Goal: Task Accomplishment & Management: Use online tool/utility

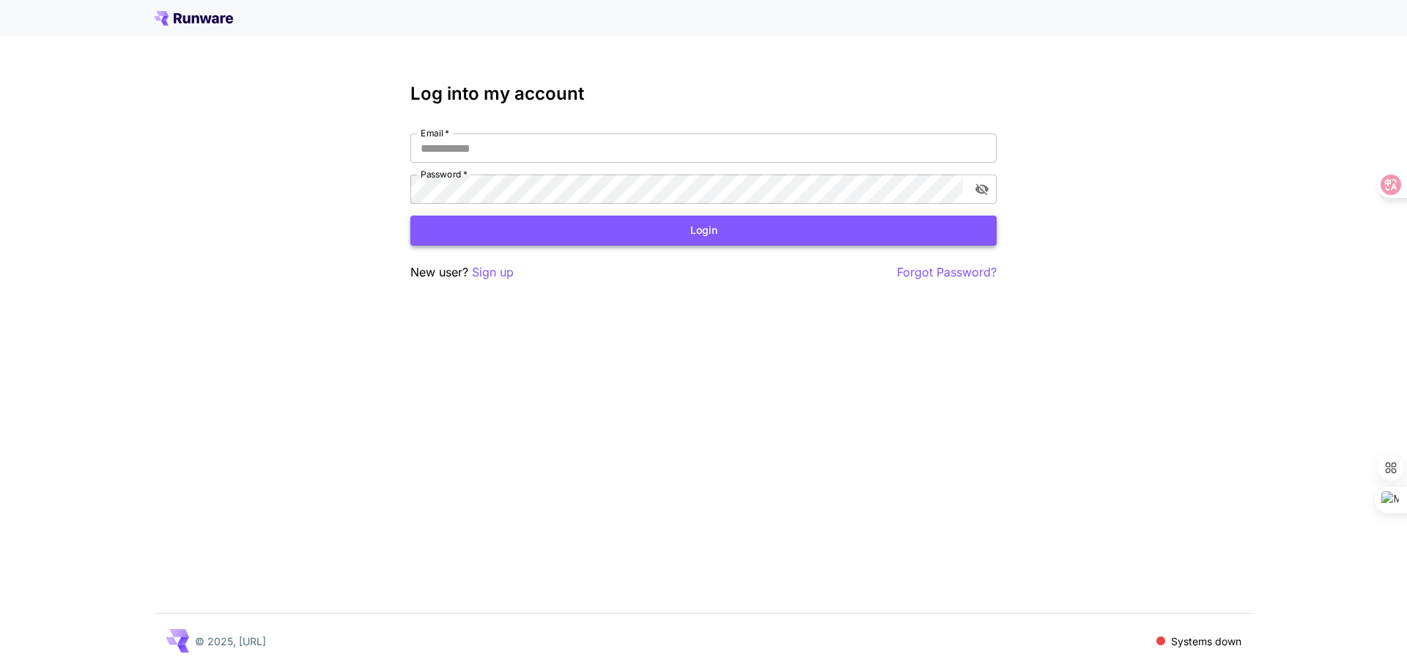
type input "**********"
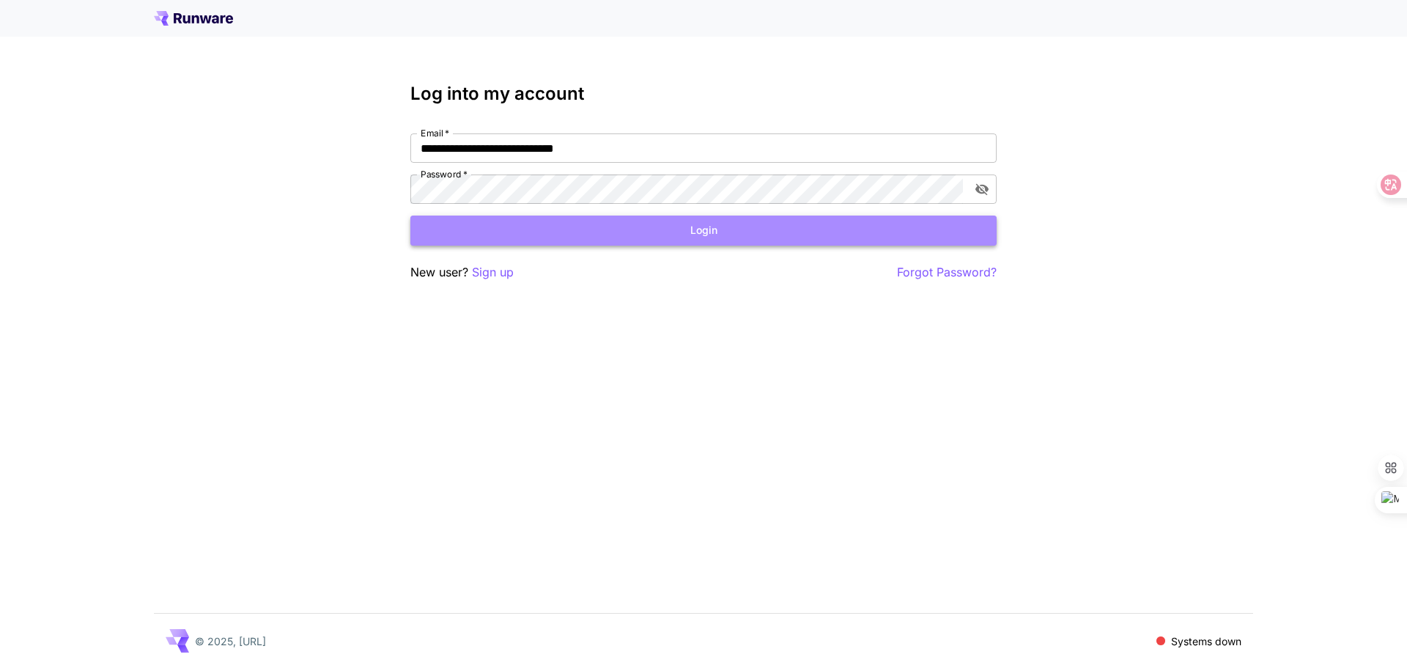
click at [715, 227] on button "Login" at bounding box center [704, 231] width 586 height 30
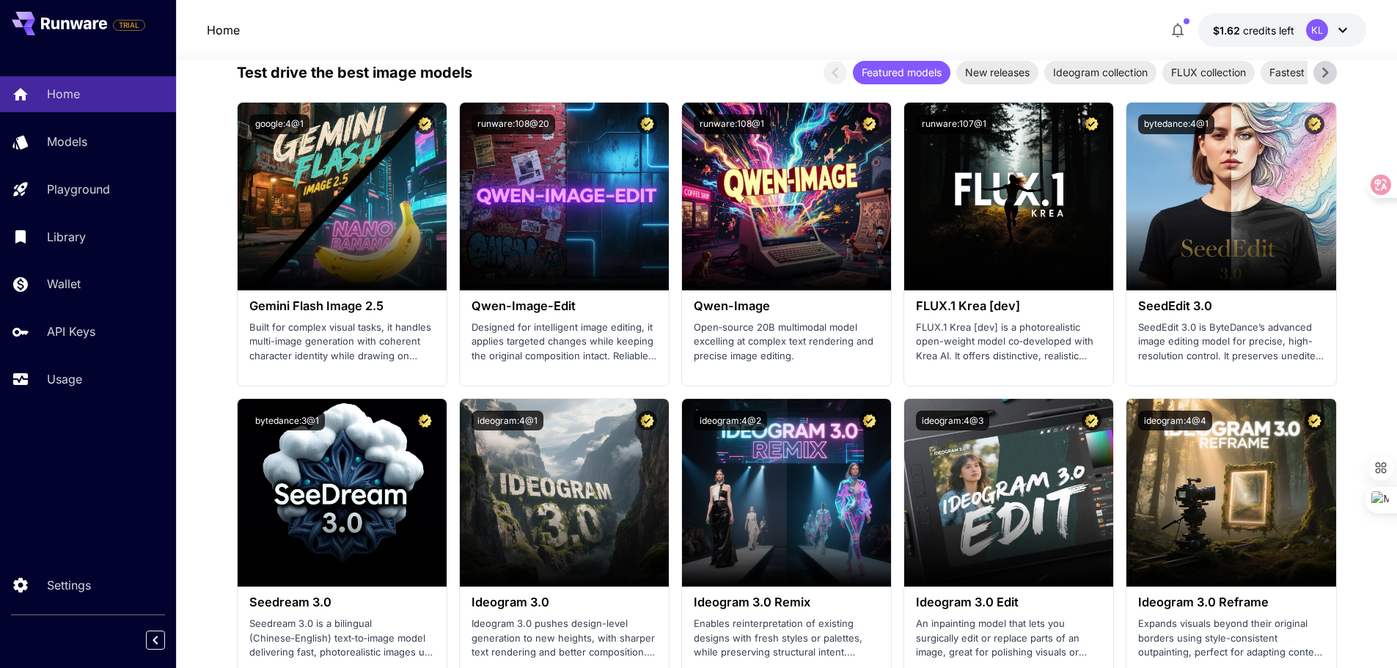
scroll to position [1613, 0]
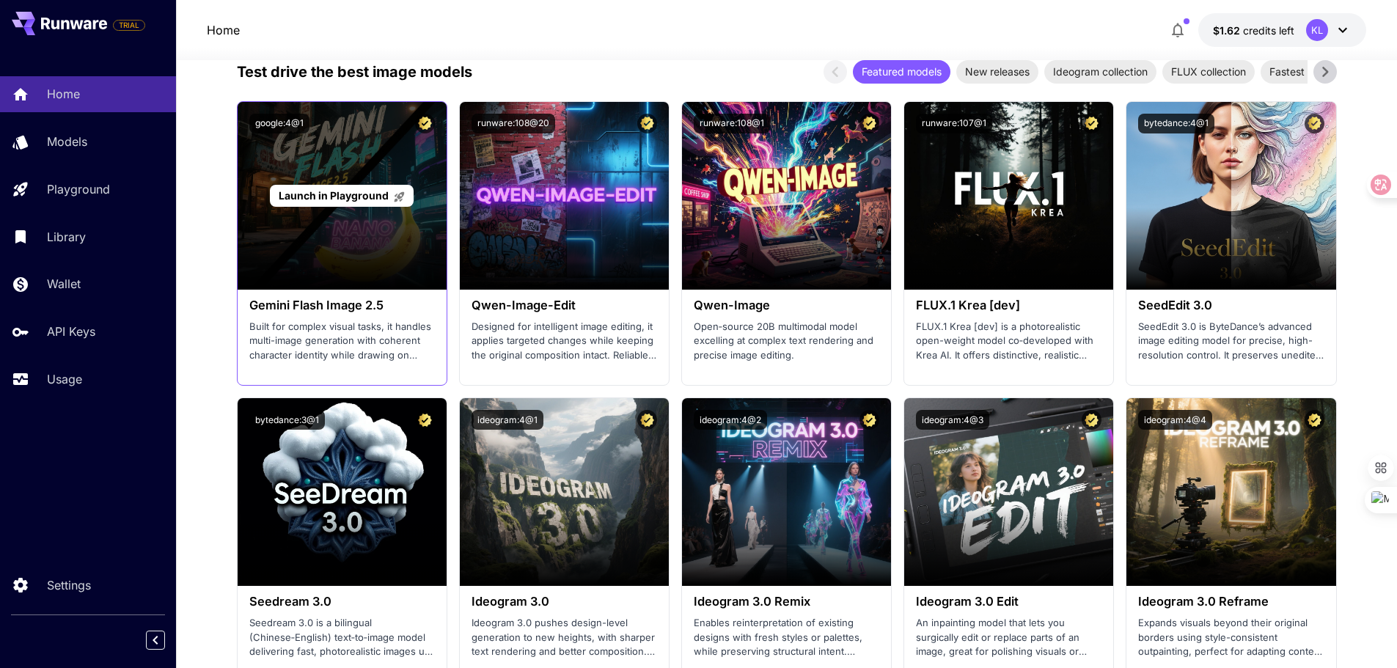
click at [355, 196] on span "Launch in Playground" at bounding box center [334, 195] width 110 height 12
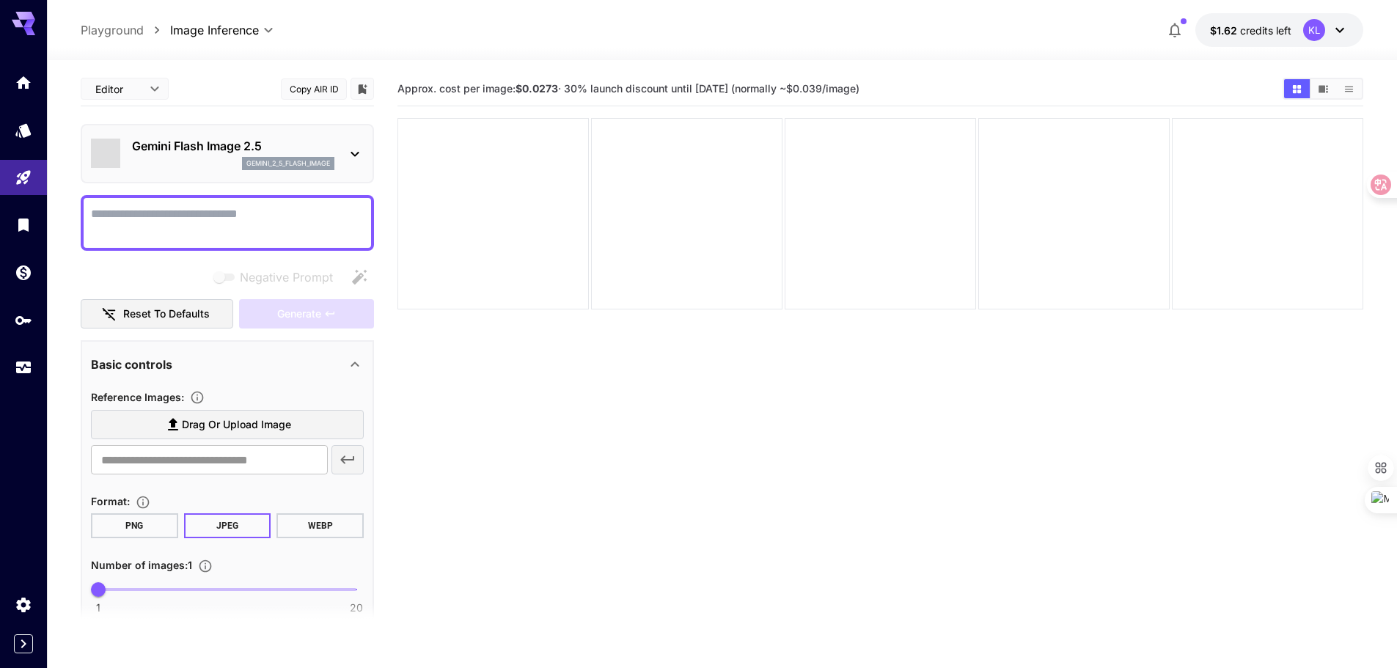
click at [625, 84] on span "Approx. cost per image: $0.0273 · 30% launch discount until 15th september (nor…" at bounding box center [628, 88] width 462 height 12
drag, startPoint x: 614, startPoint y: 88, endPoint x: 759, endPoint y: 88, distance: 144.4
click at [759, 88] on span "Approx. cost per image: $0.0273 · 30% launch discount until 15th september (nor…" at bounding box center [628, 88] width 462 height 12
click at [773, 90] on span "Approx. cost per image: $0.0273 · 30% launch discount until 15th september (nor…" at bounding box center [628, 88] width 462 height 12
click at [111, 36] on p "Playground" at bounding box center [112, 30] width 63 height 18
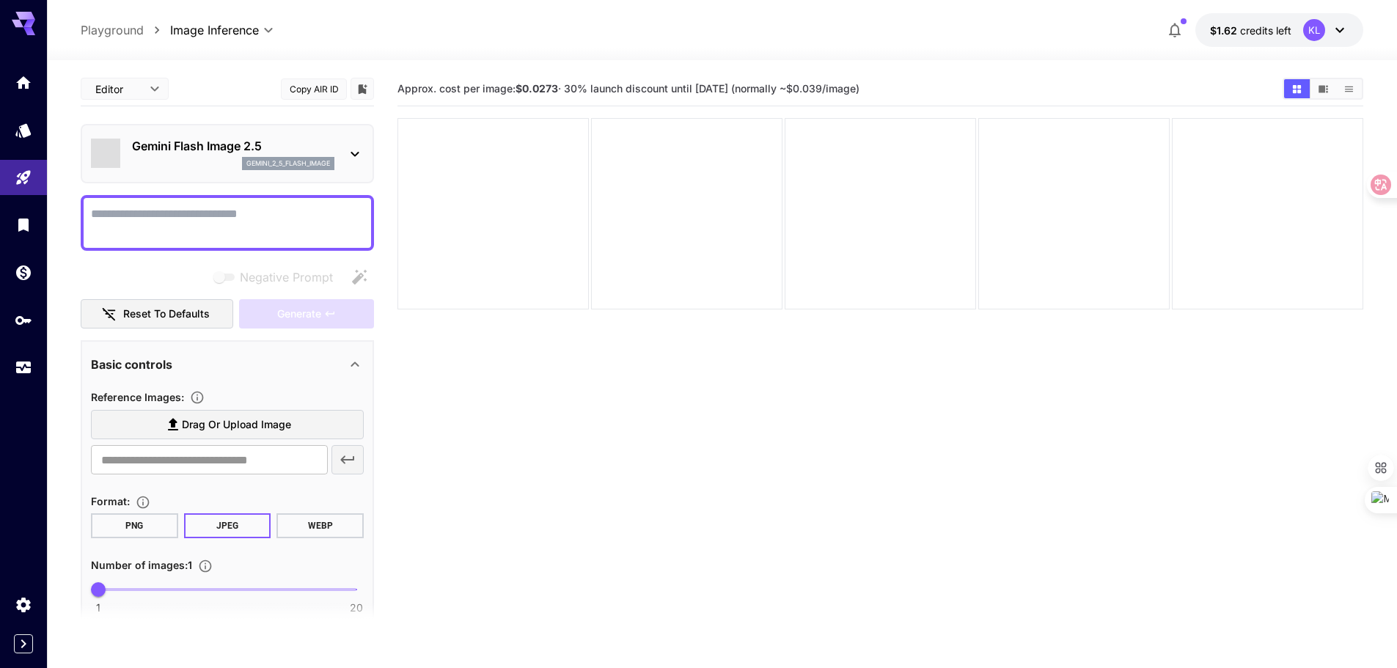
click at [217, 35] on body "**********" at bounding box center [698, 392] width 1397 height 784
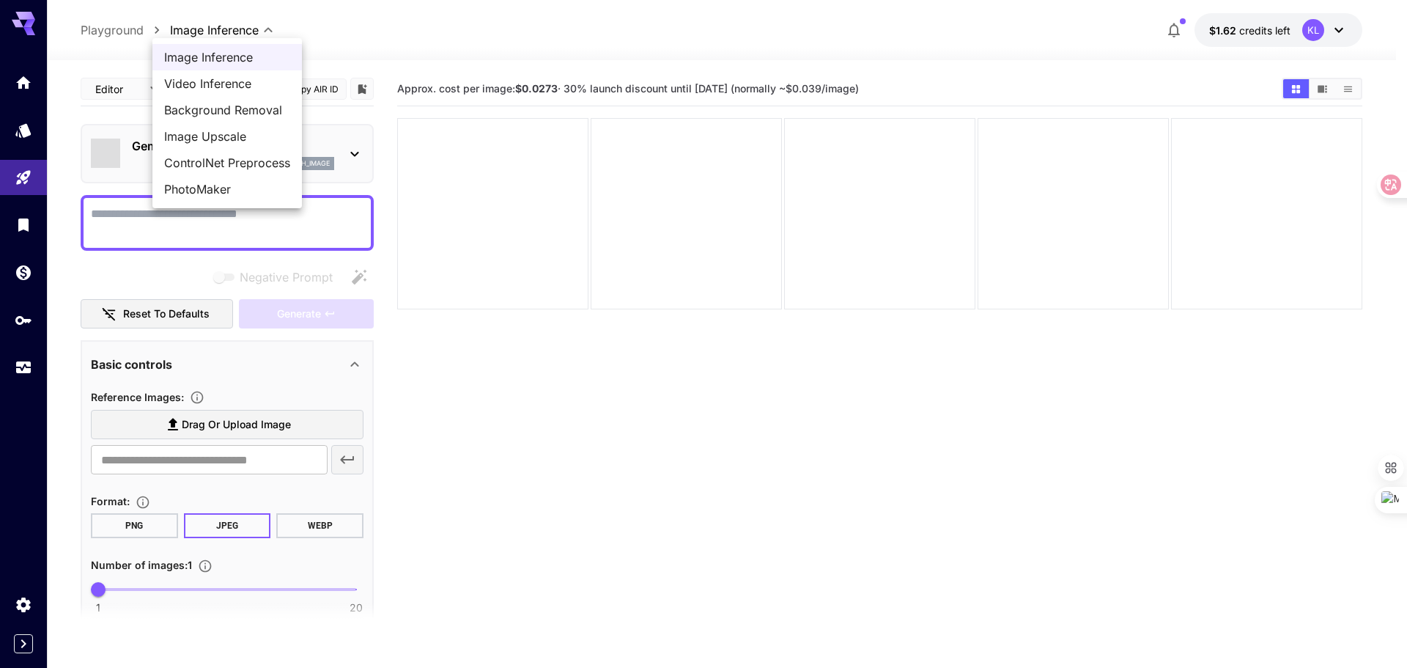
click at [446, 218] on div at bounding box center [703, 334] width 1407 height 668
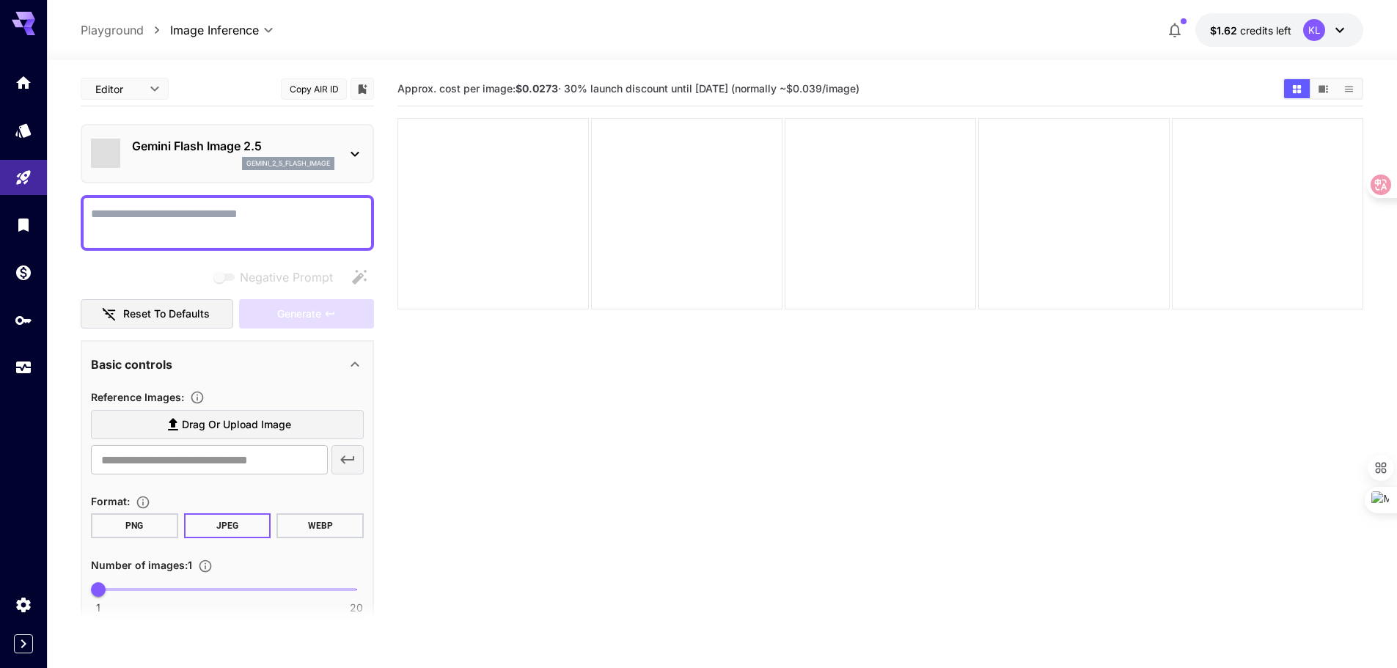
click at [313, 154] on p "Gemini Flash Image 2.5" at bounding box center [233, 146] width 202 height 18
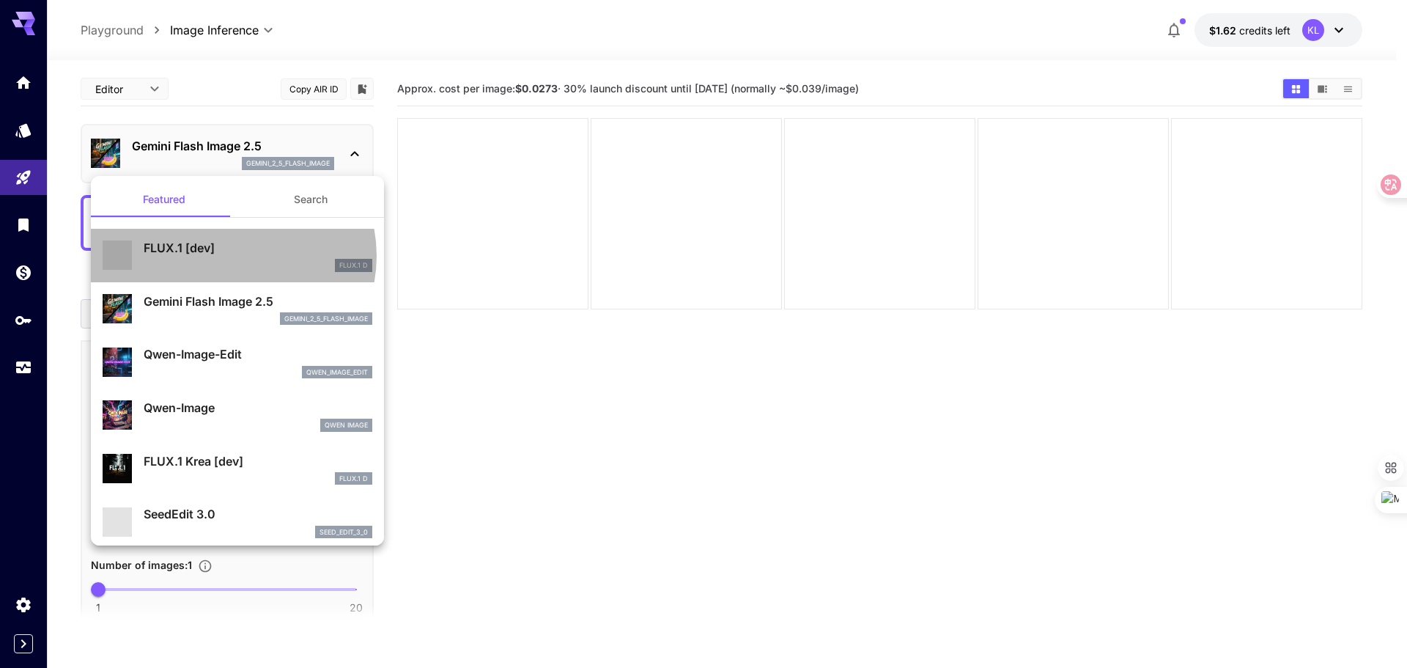
click at [232, 256] on p "FLUX.1 [dev]" at bounding box center [258, 248] width 229 height 18
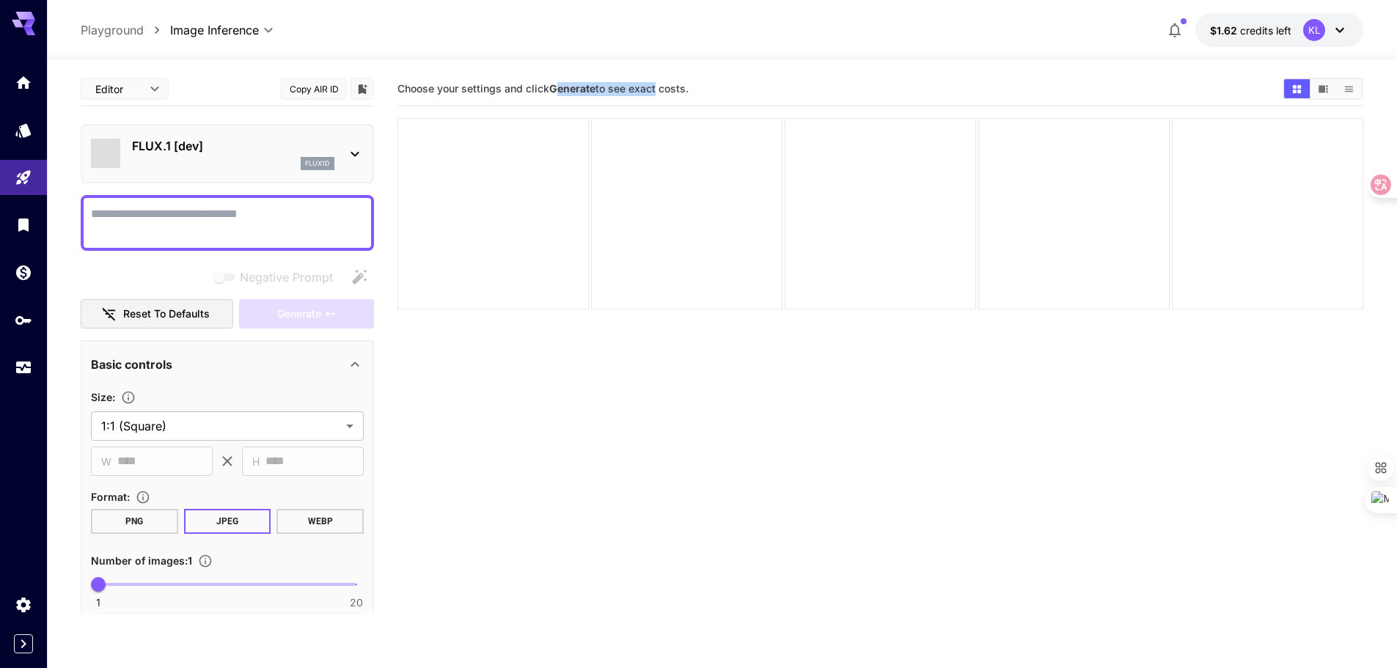
drag, startPoint x: 553, startPoint y: 88, endPoint x: 649, endPoint y: 87, distance: 96.0
click at [649, 87] on span "Choose your settings and click Generate to see exact costs." at bounding box center [542, 88] width 291 height 12
click at [337, 158] on div "FLUX.1 [dev] flux1d" at bounding box center [227, 153] width 273 height 45
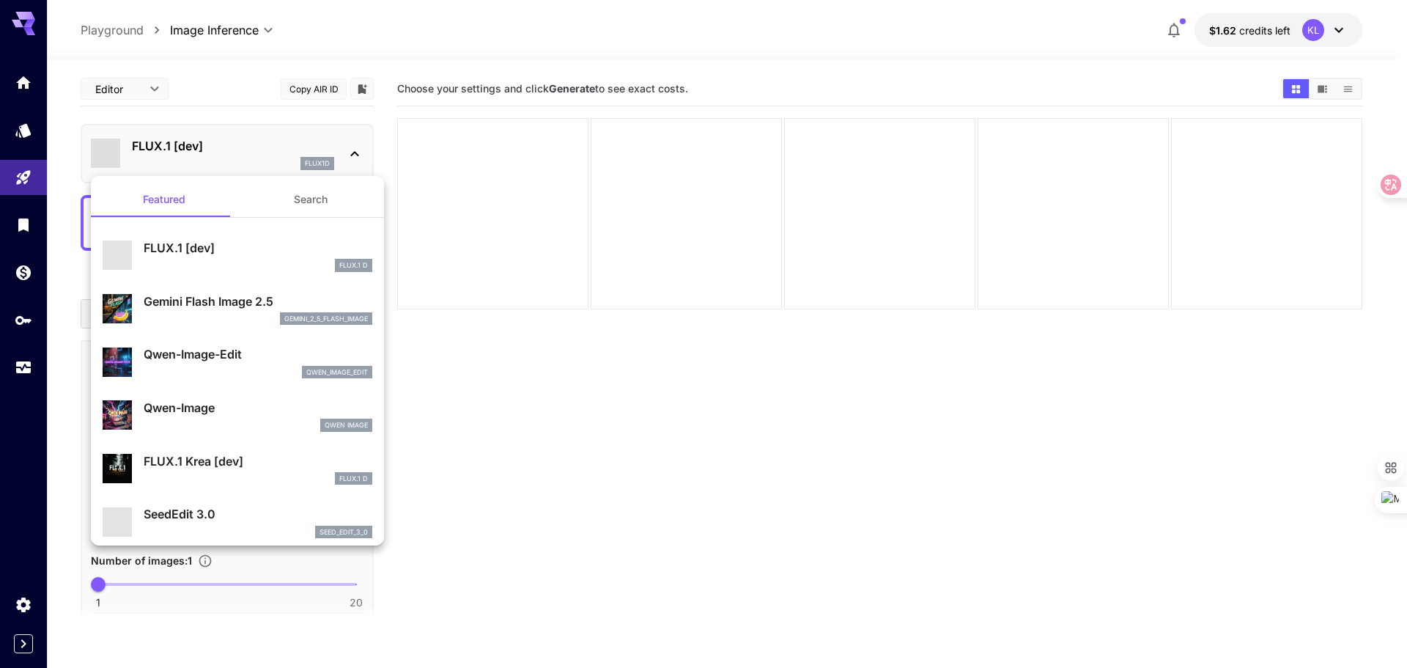
click at [440, 199] on div at bounding box center [703, 334] width 1407 height 668
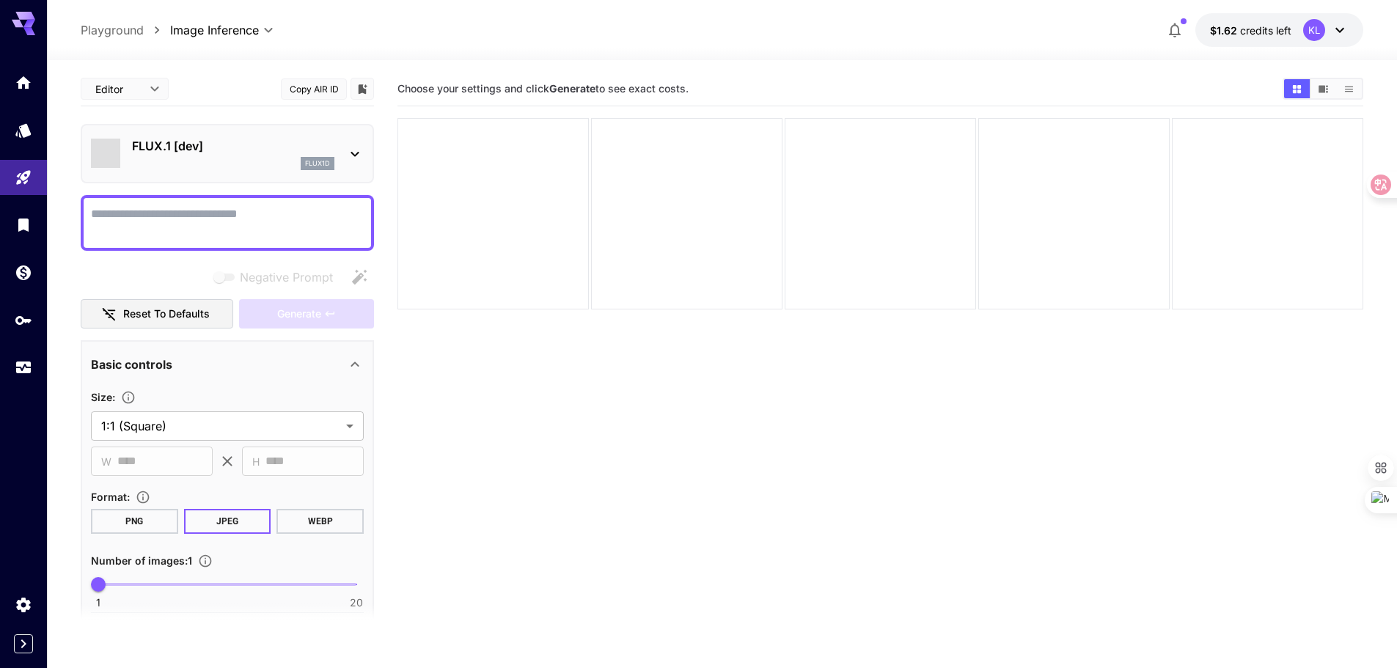
click at [194, 210] on textarea "Negative Prompt" at bounding box center [227, 222] width 273 height 35
type textarea "*"
type textarea "****"
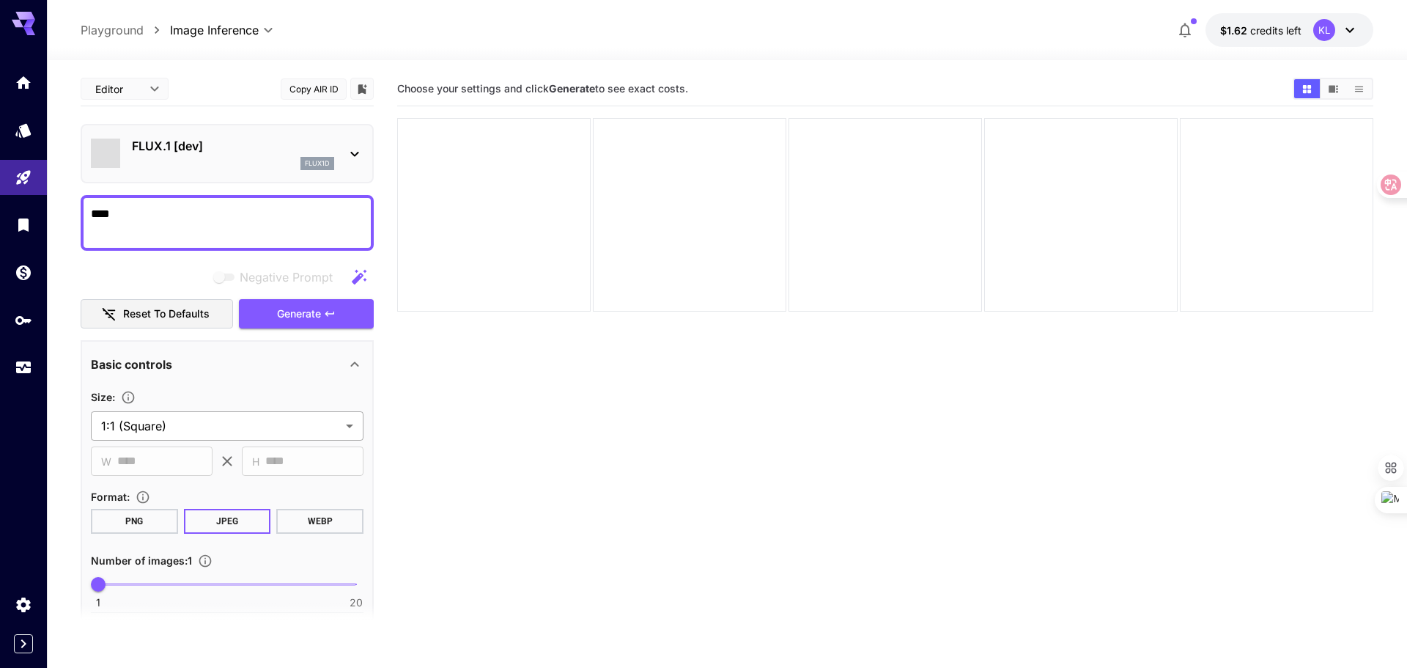
click at [225, 427] on body "**********" at bounding box center [703, 392] width 1407 height 784
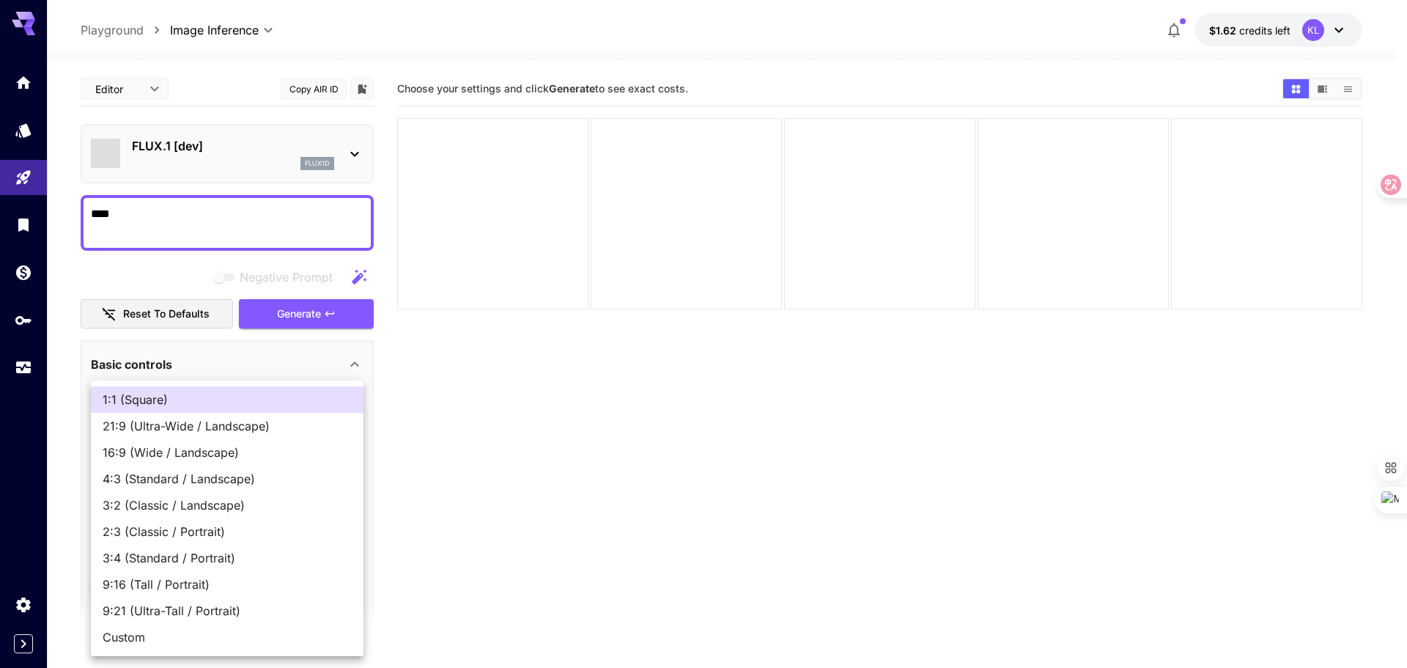
click at [213, 452] on span "16:9 (Wide / Landscape)" at bounding box center [227, 453] width 249 height 18
type input "**********"
type input "****"
type input "***"
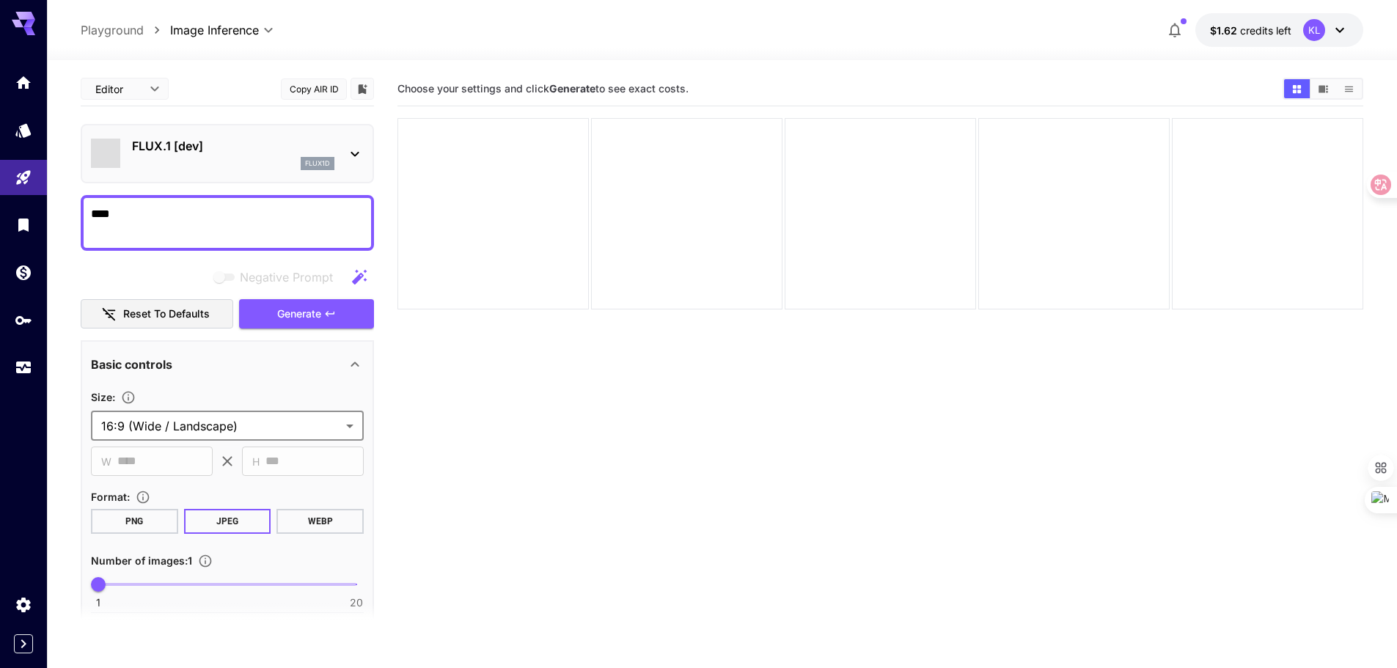
scroll to position [147, 0]
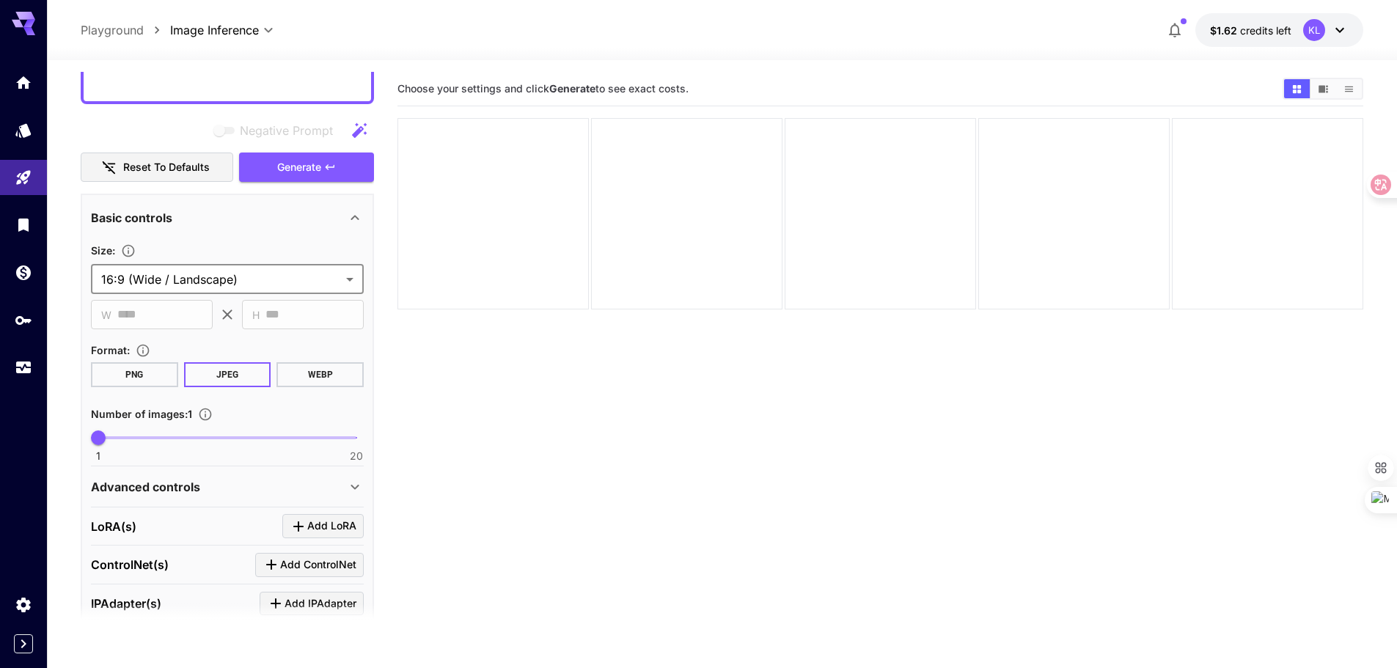
click at [326, 372] on button "WEBP" at bounding box center [319, 374] width 87 height 25
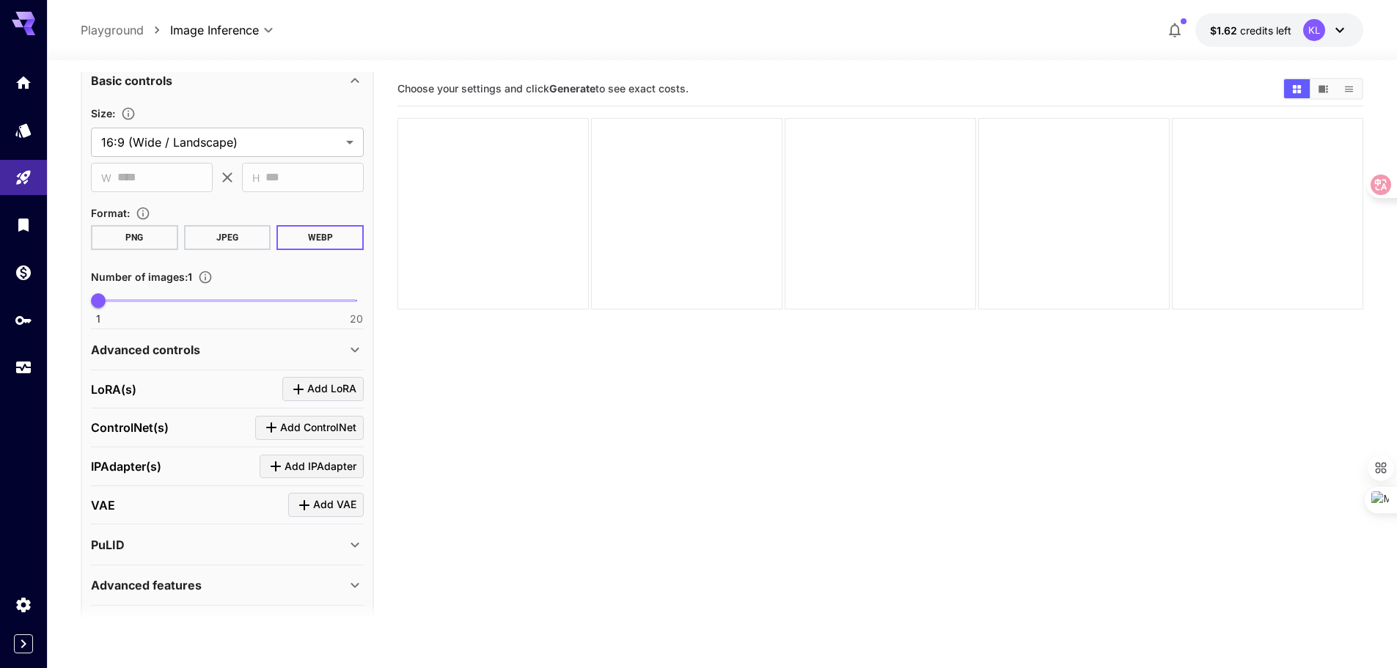
scroll to position [293, 0]
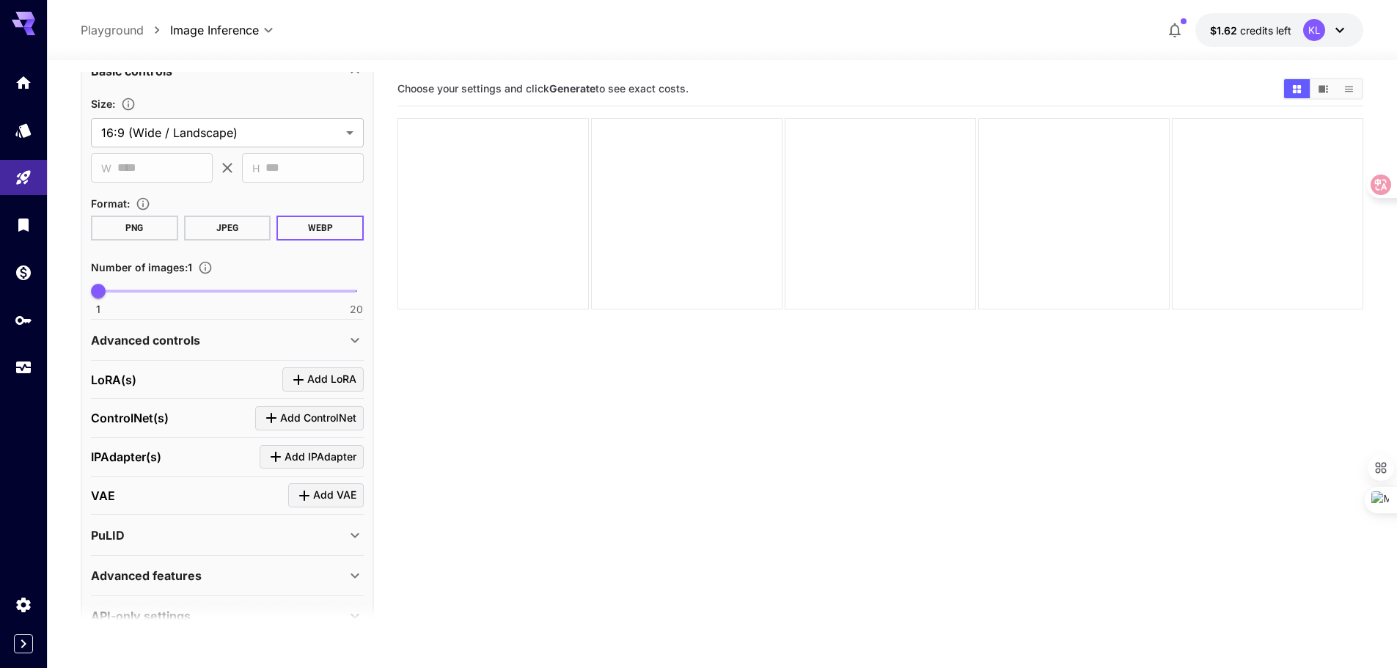
click at [215, 346] on div "Advanced controls" at bounding box center [218, 340] width 255 height 18
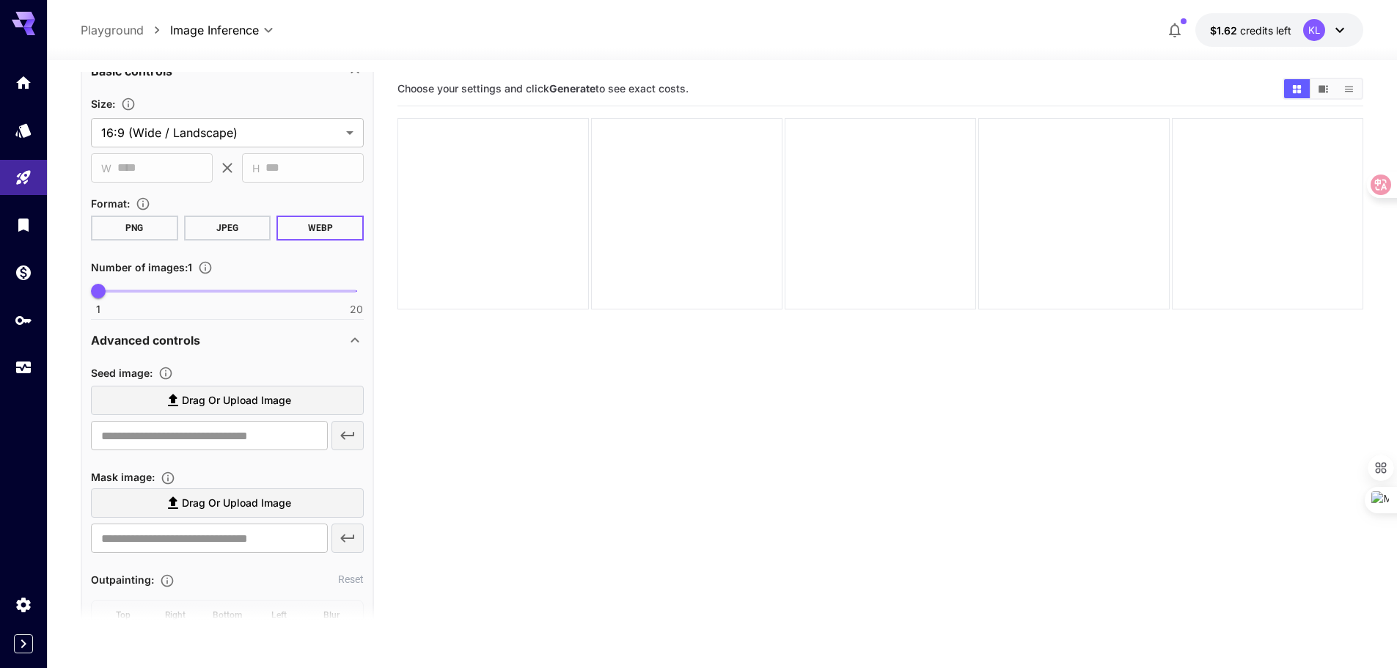
click at [215, 346] on div "Advanced controls" at bounding box center [218, 340] width 255 height 18
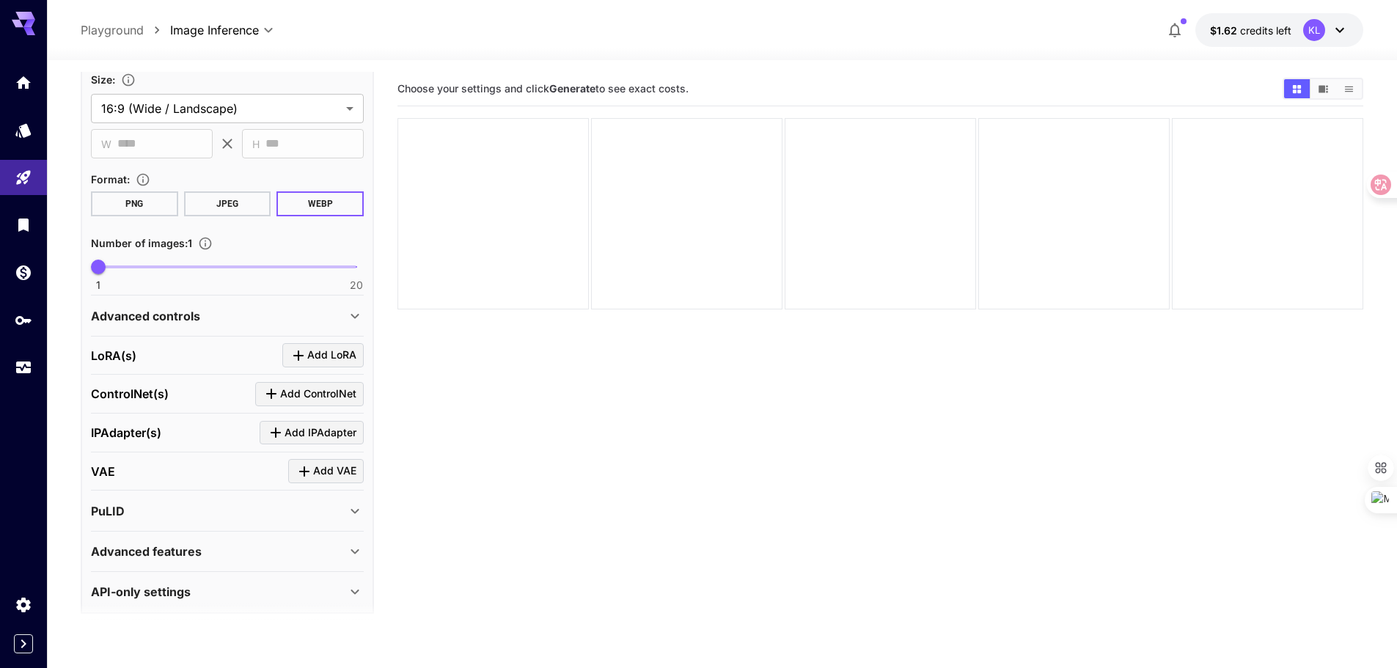
scroll to position [330, 0]
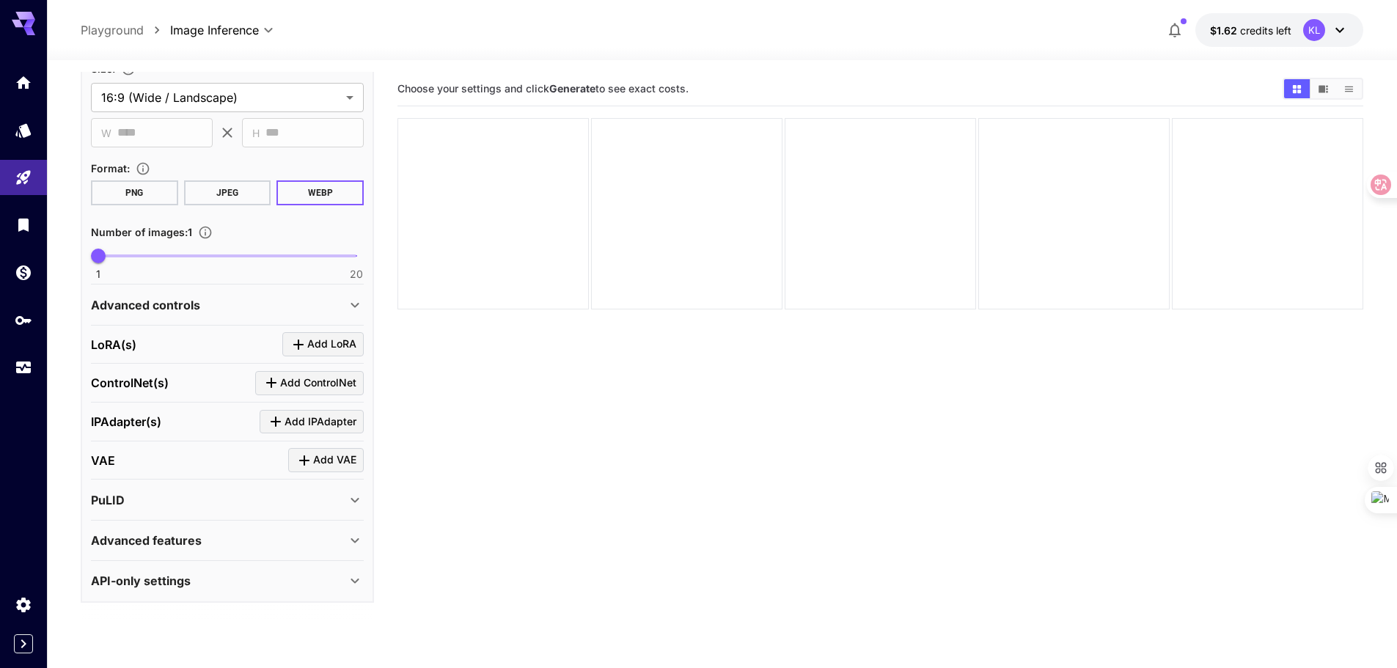
click at [221, 493] on div "PuLID" at bounding box center [218, 500] width 255 height 18
click at [221, 493] on div "PuLID" at bounding box center [218, 499] width 255 height 18
click at [213, 537] on div "Advanced features" at bounding box center [218, 540] width 255 height 18
click at [213, 537] on div "Advanced features" at bounding box center [218, 539] width 255 height 18
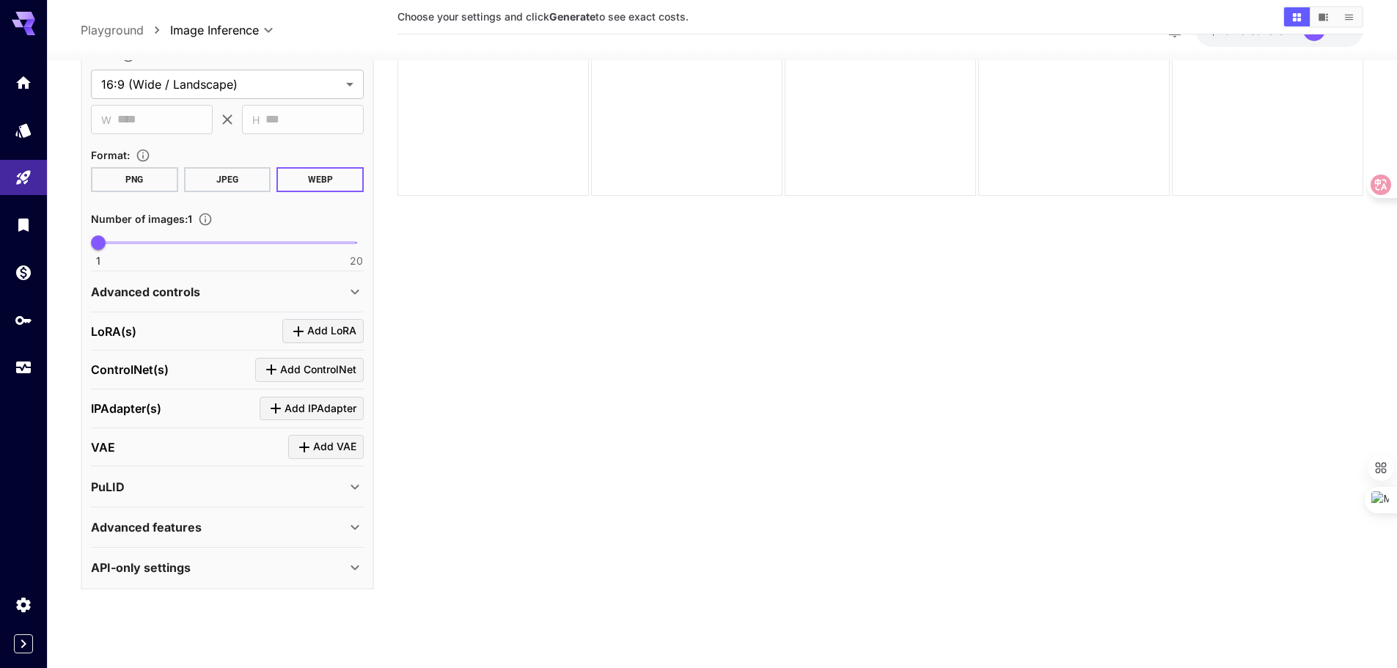
scroll to position [116, 0]
click at [196, 571] on div "API-only settings" at bounding box center [218, 565] width 255 height 18
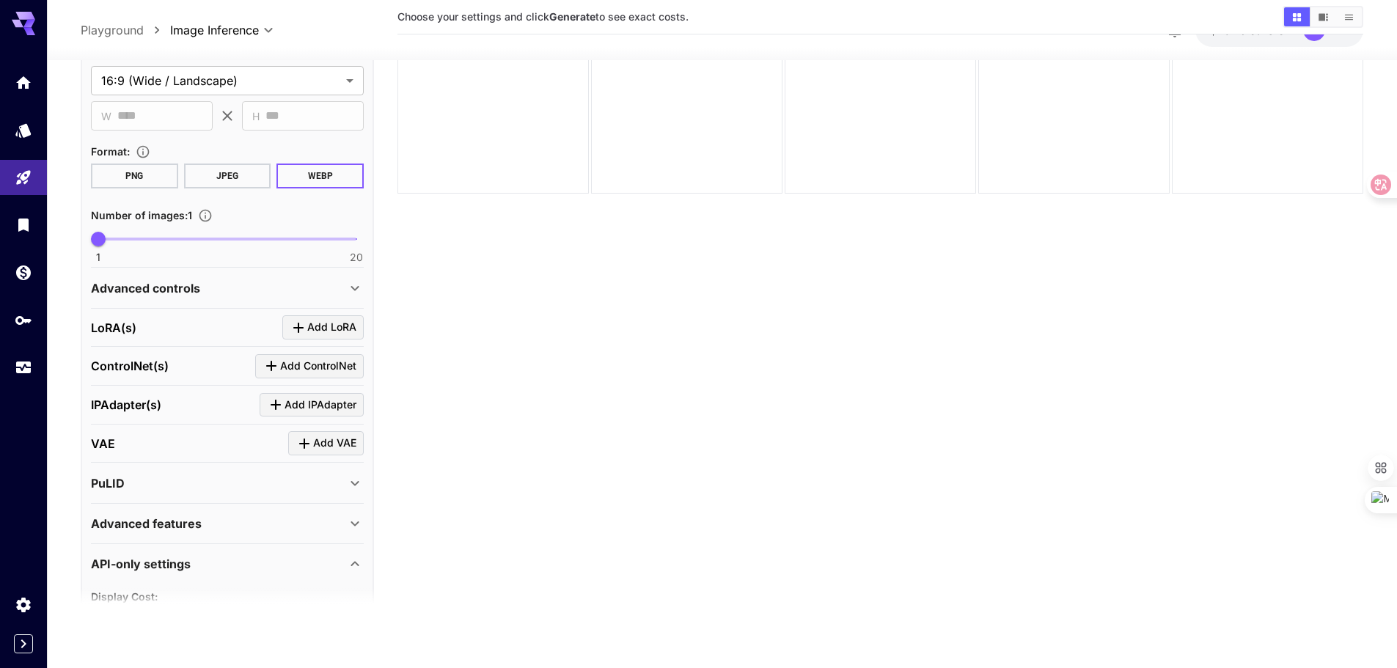
click at [196, 571] on div "API-only settings" at bounding box center [218, 564] width 255 height 18
click at [196, 571] on div "API-only settings" at bounding box center [218, 565] width 255 height 18
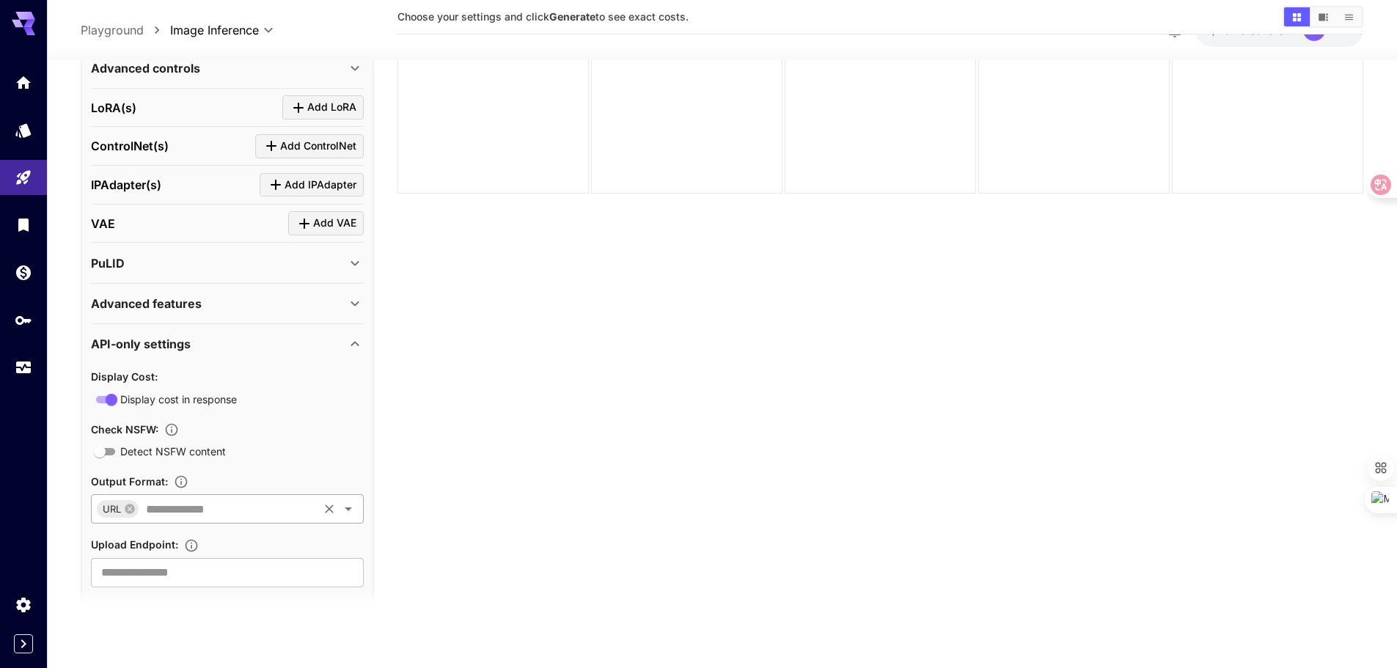
scroll to position [579, 0]
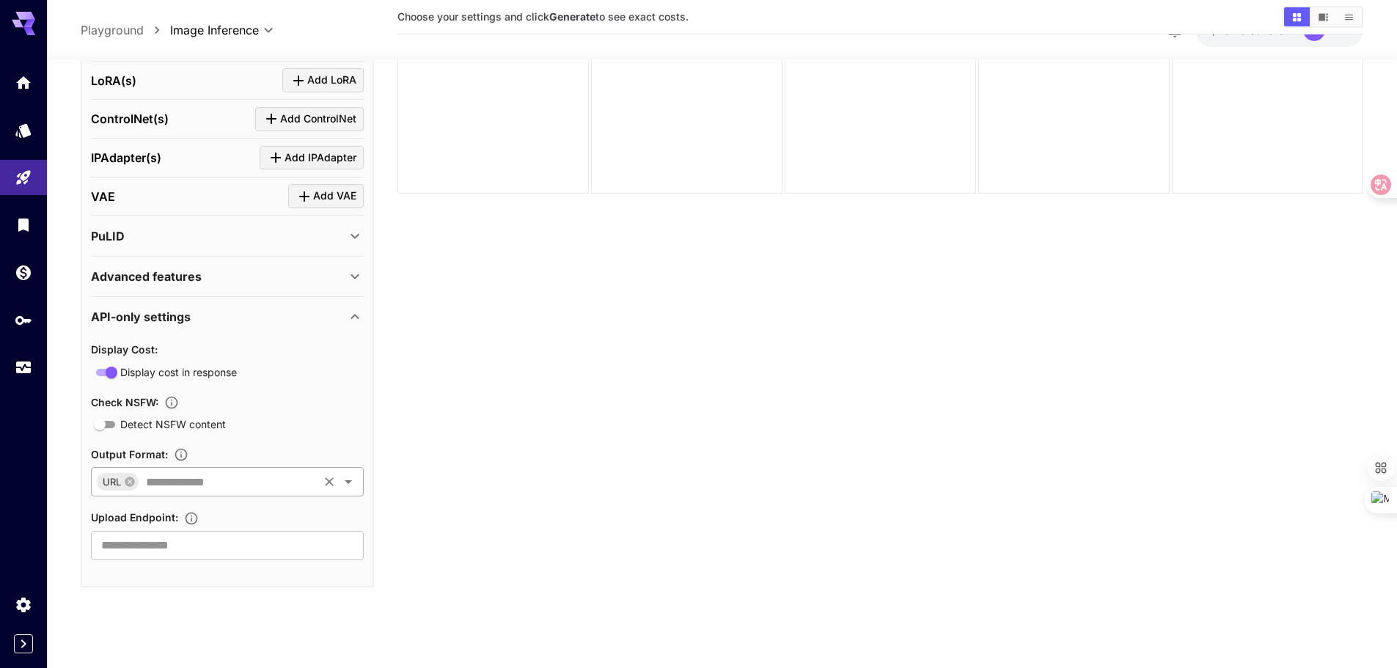
click at [231, 489] on input "text" at bounding box center [228, 481] width 176 height 21
click at [261, 542] on input "text" at bounding box center [227, 544] width 273 height 29
click at [272, 312] on div "API-only settings" at bounding box center [218, 317] width 255 height 18
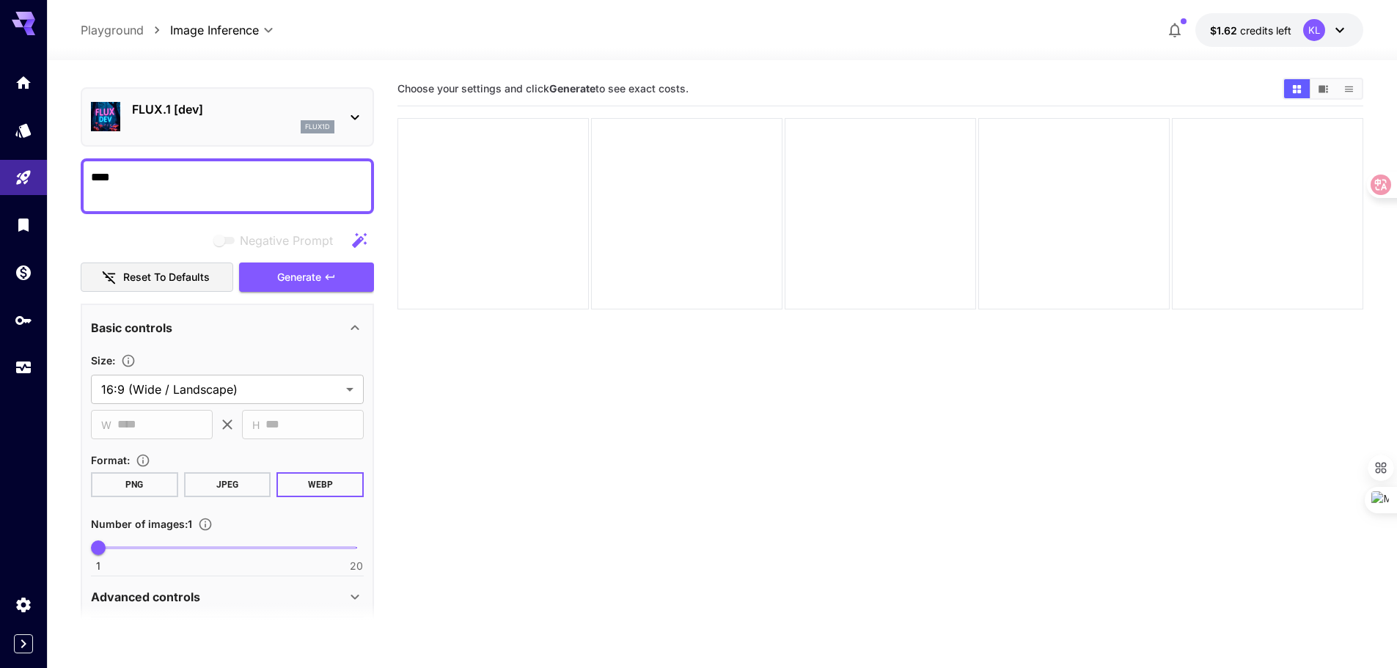
scroll to position [0, 0]
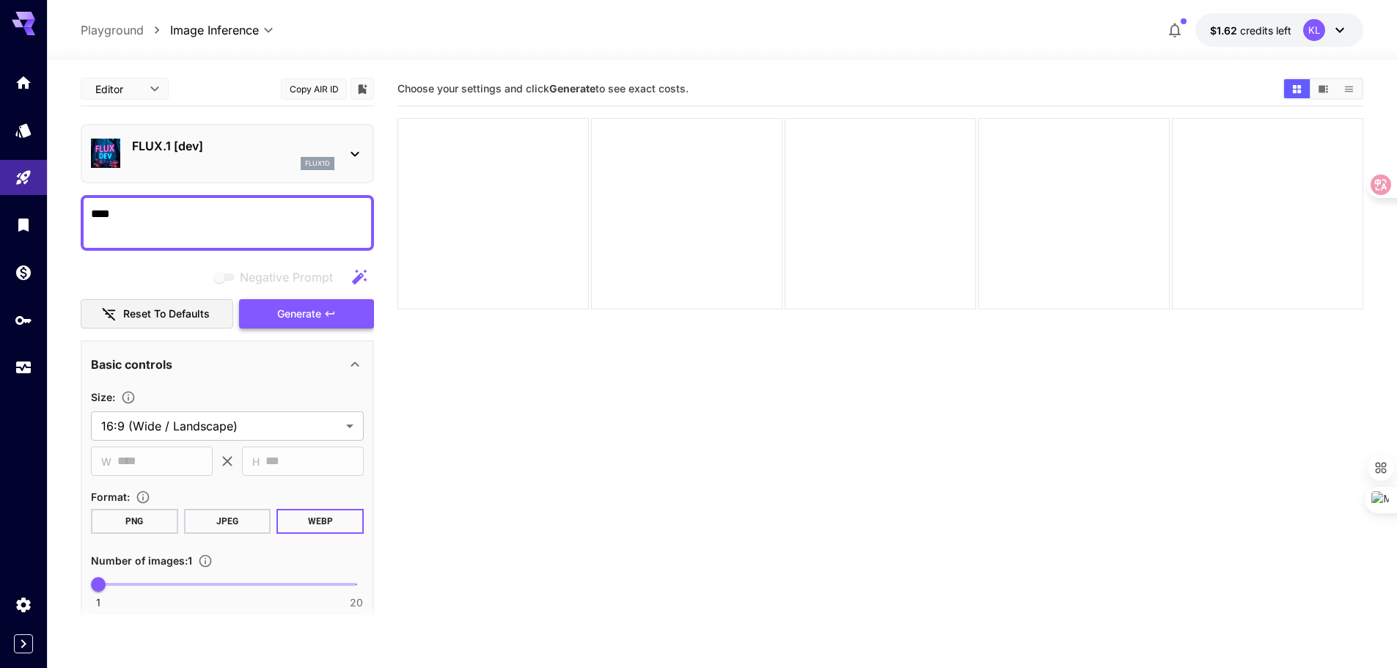
click at [313, 312] on span "Generate" at bounding box center [299, 314] width 44 height 18
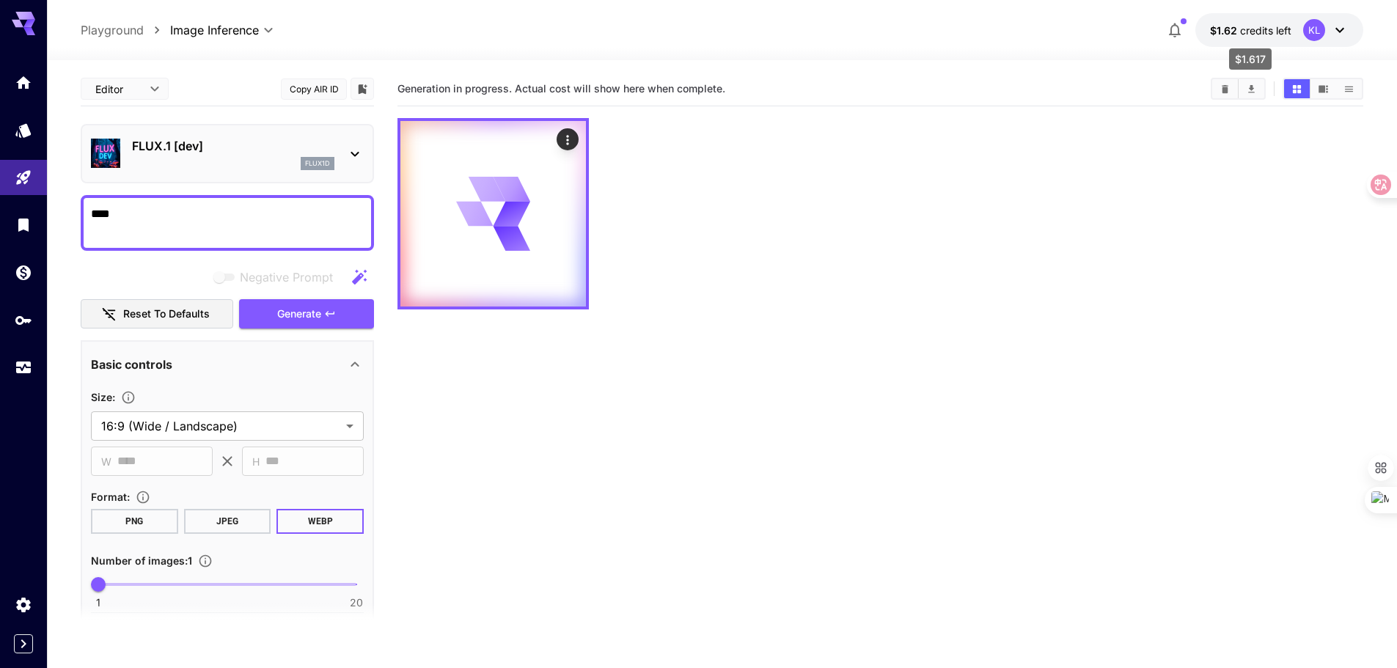
click at [1290, 32] on span "credits left" at bounding box center [1265, 30] width 51 height 12
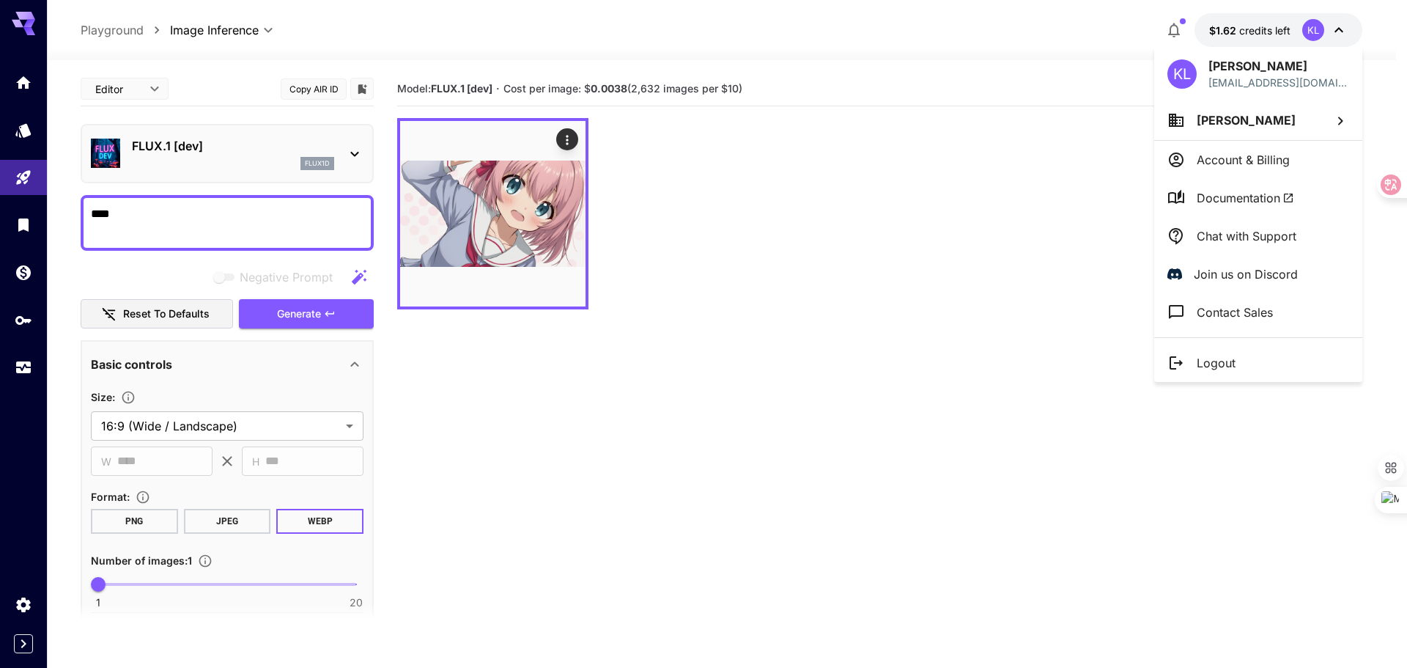
drag, startPoint x: 1222, startPoint y: 156, endPoint x: 1043, endPoint y: 79, distance: 194.7
click at [1000, 72] on div at bounding box center [703, 334] width 1407 height 668
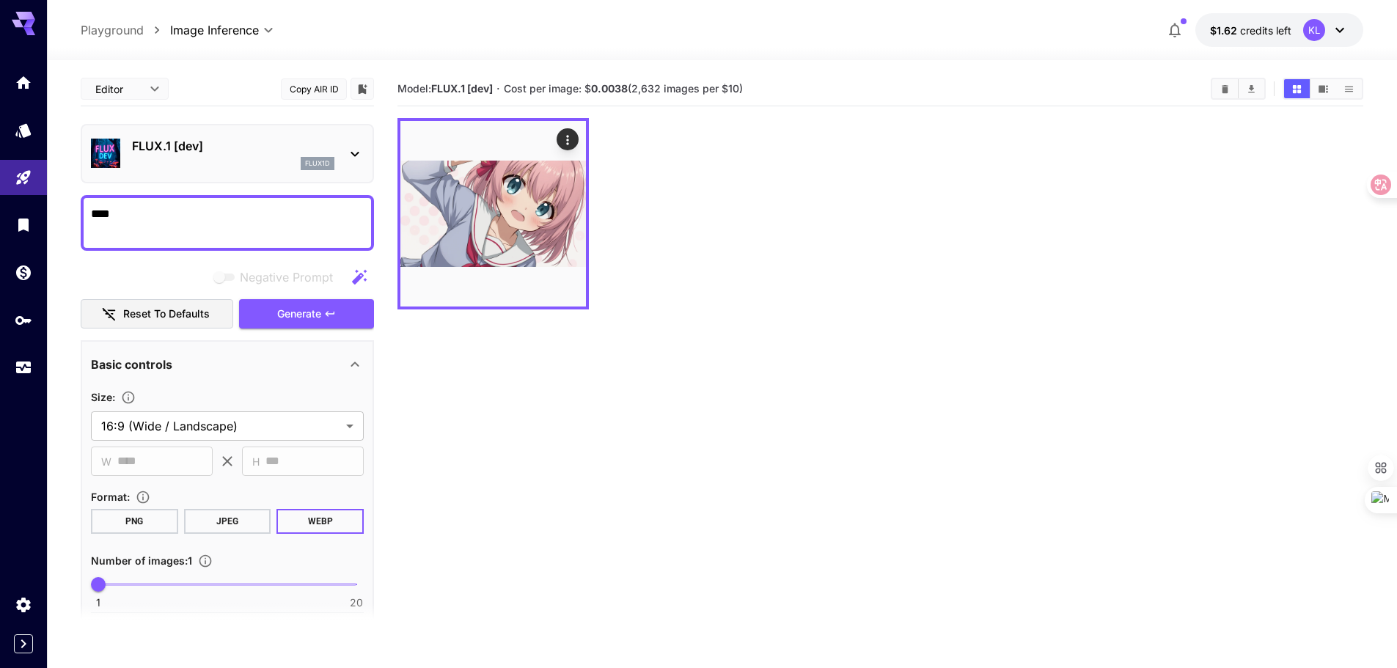
click at [1247, 38] on button "$1.62 credits left KL" at bounding box center [1279, 30] width 168 height 34
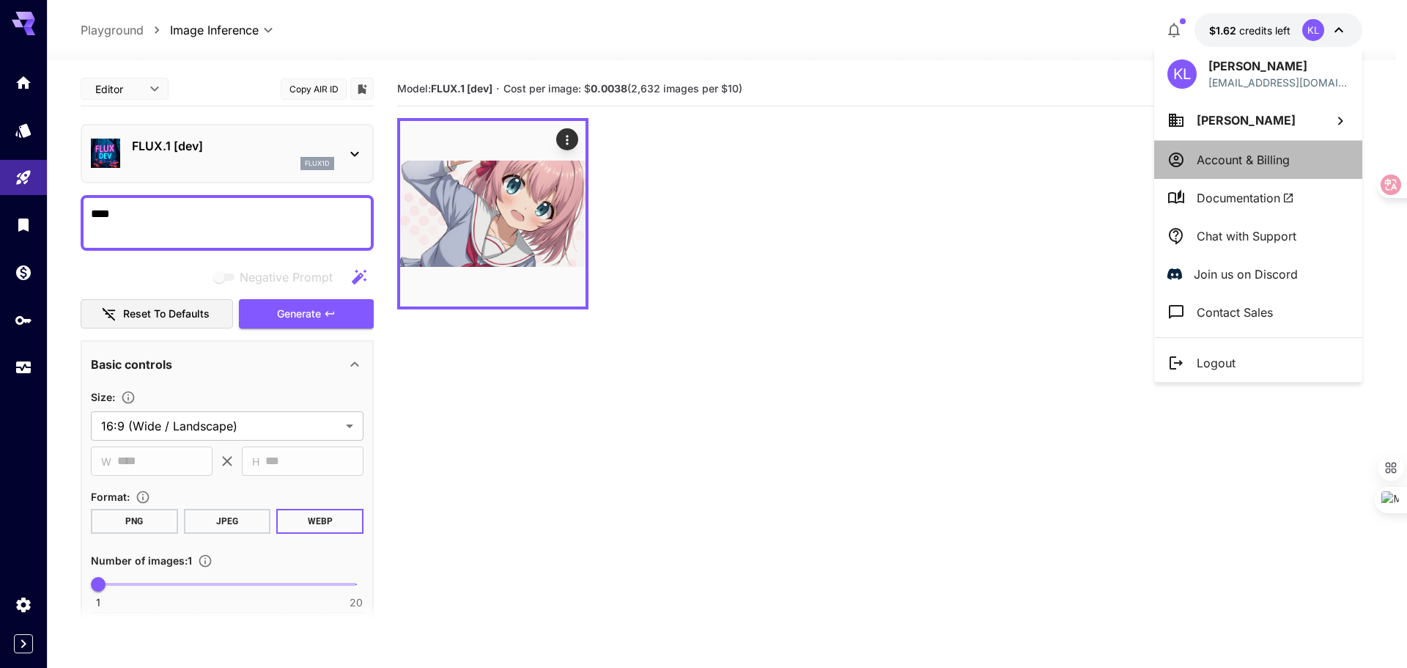
click at [1231, 152] on p "Account & Billing" at bounding box center [1243, 160] width 93 height 18
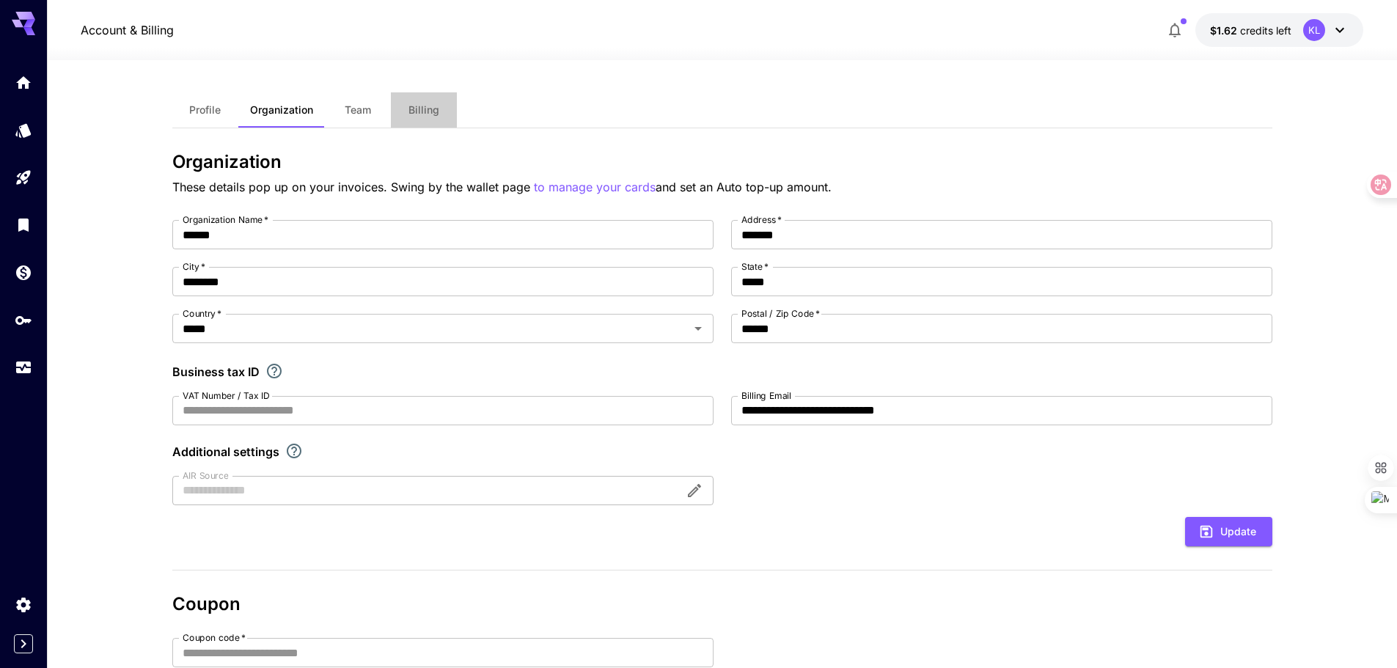
click at [422, 112] on span "Billing" at bounding box center [423, 109] width 31 height 13
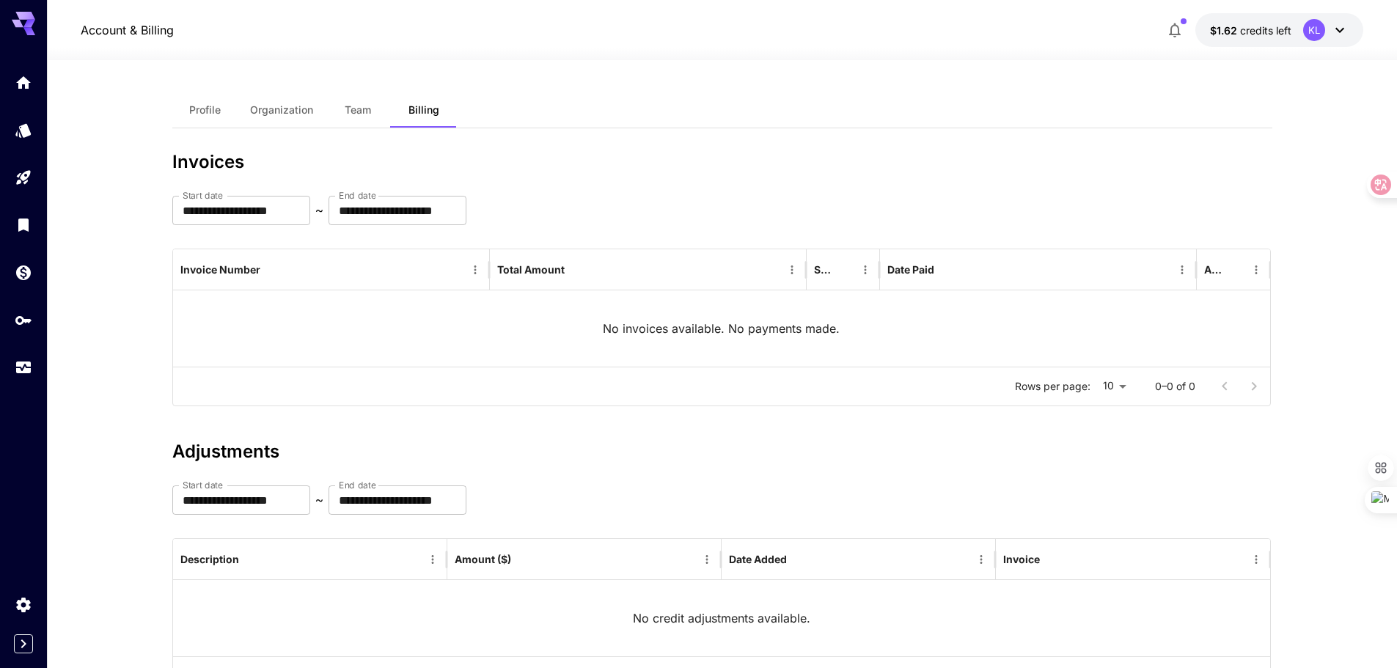
click at [208, 106] on span "Profile" at bounding box center [205, 109] width 32 height 13
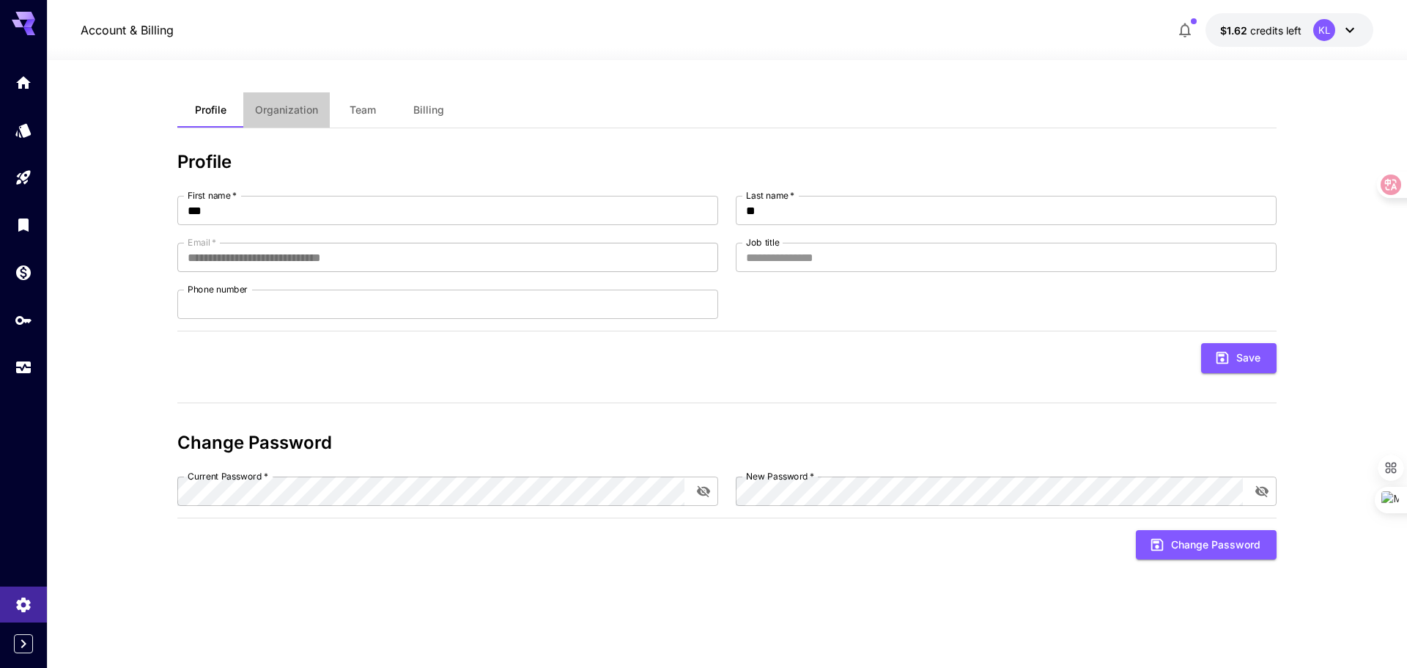
click at [271, 112] on span "Organization" at bounding box center [286, 109] width 63 height 13
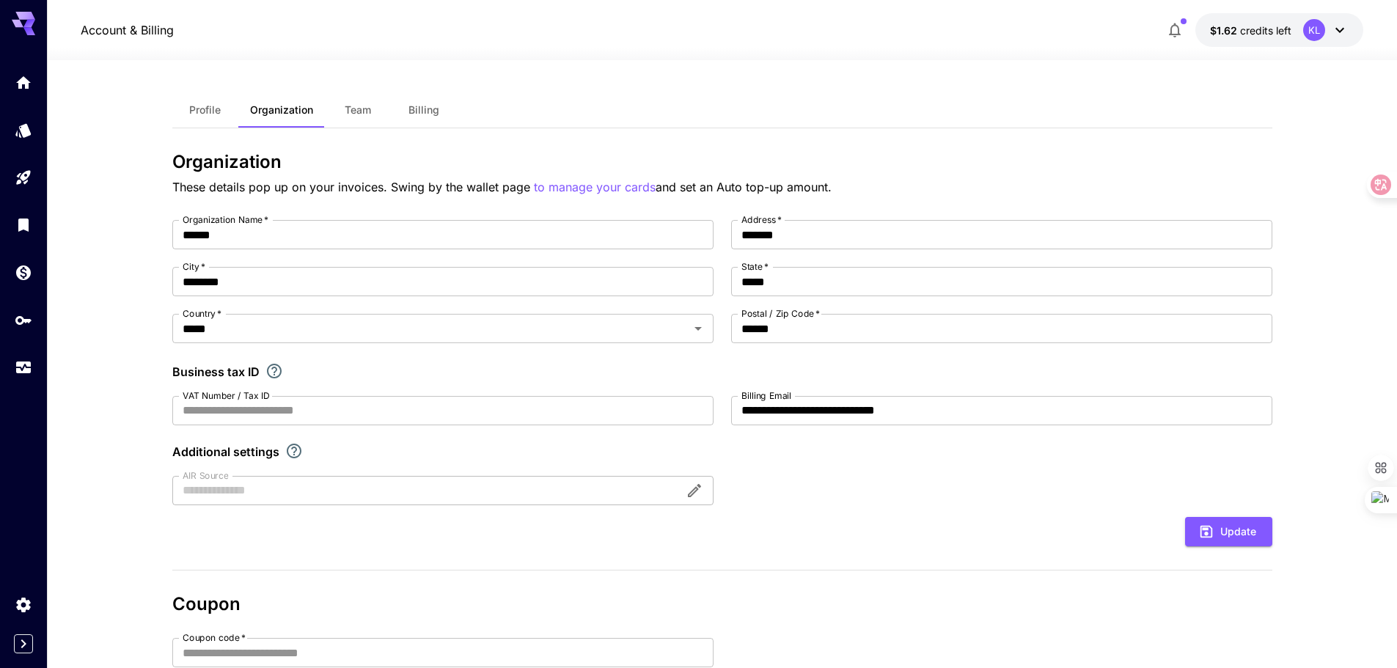
click at [355, 121] on button "Team" at bounding box center [358, 109] width 66 height 35
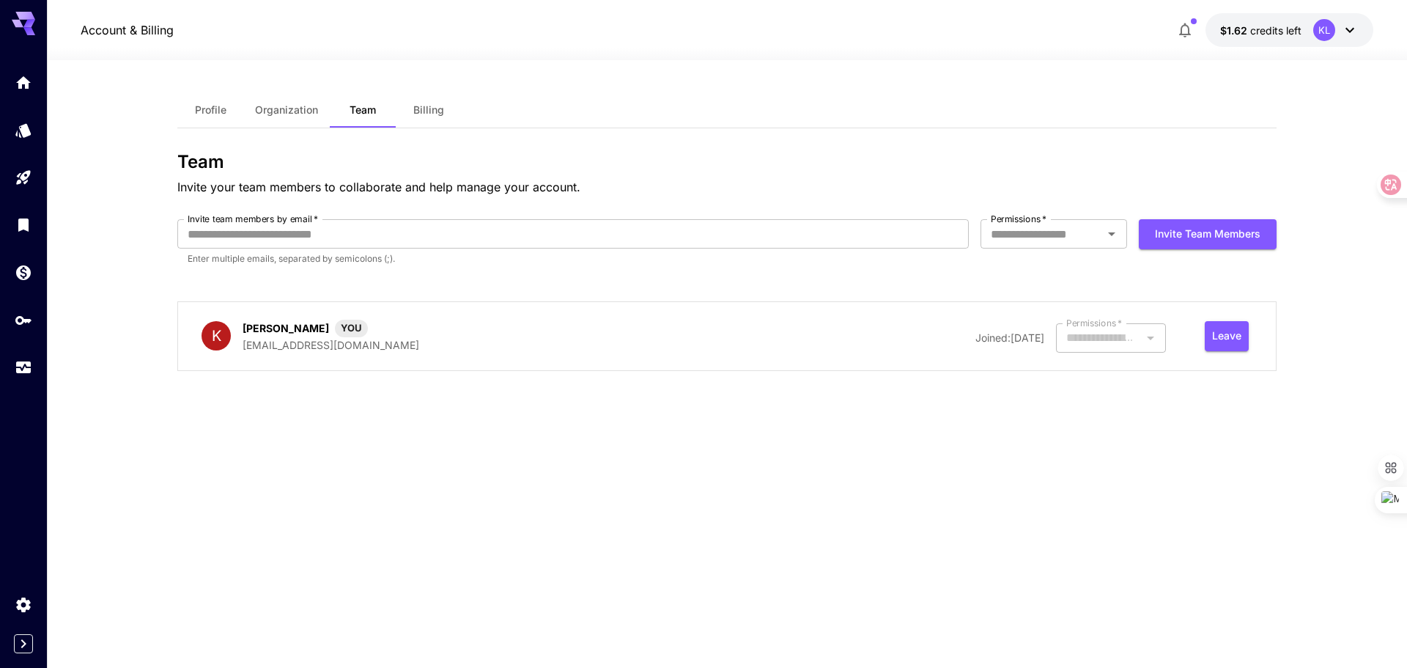
click at [423, 117] on button "Billing" at bounding box center [429, 109] width 66 height 35
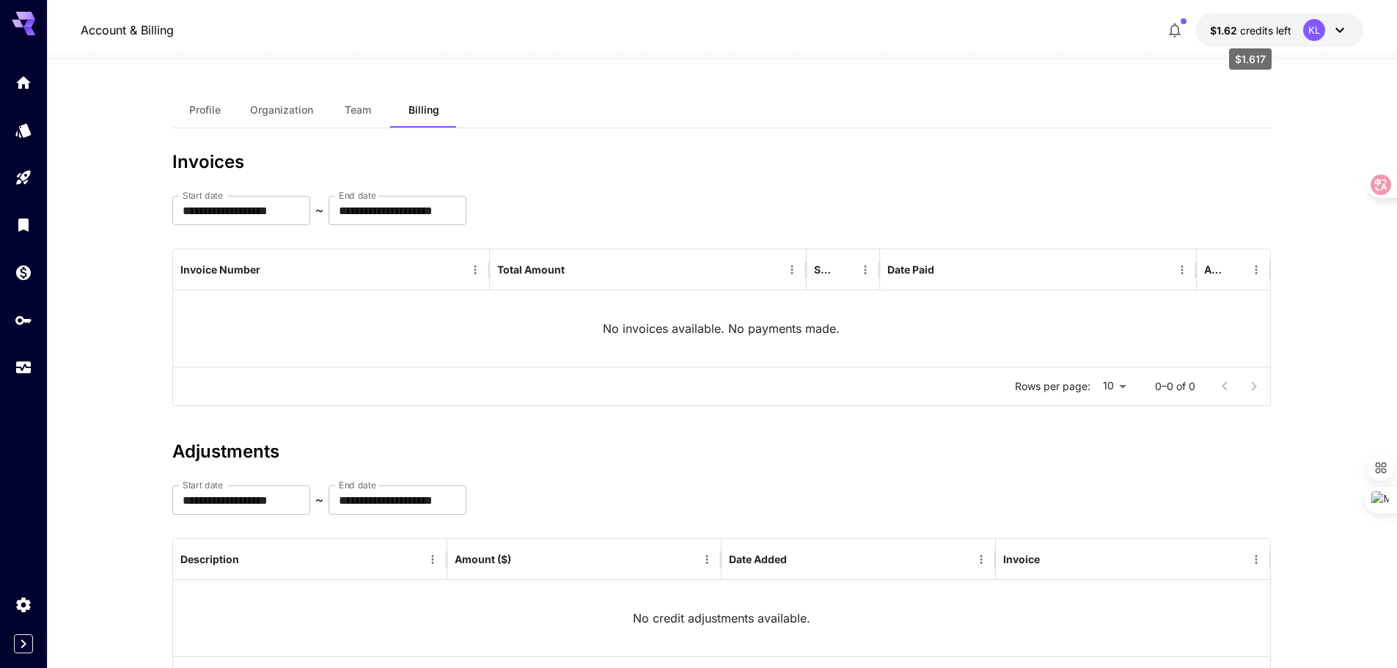
click at [1257, 31] on span "credits left" at bounding box center [1265, 30] width 51 height 12
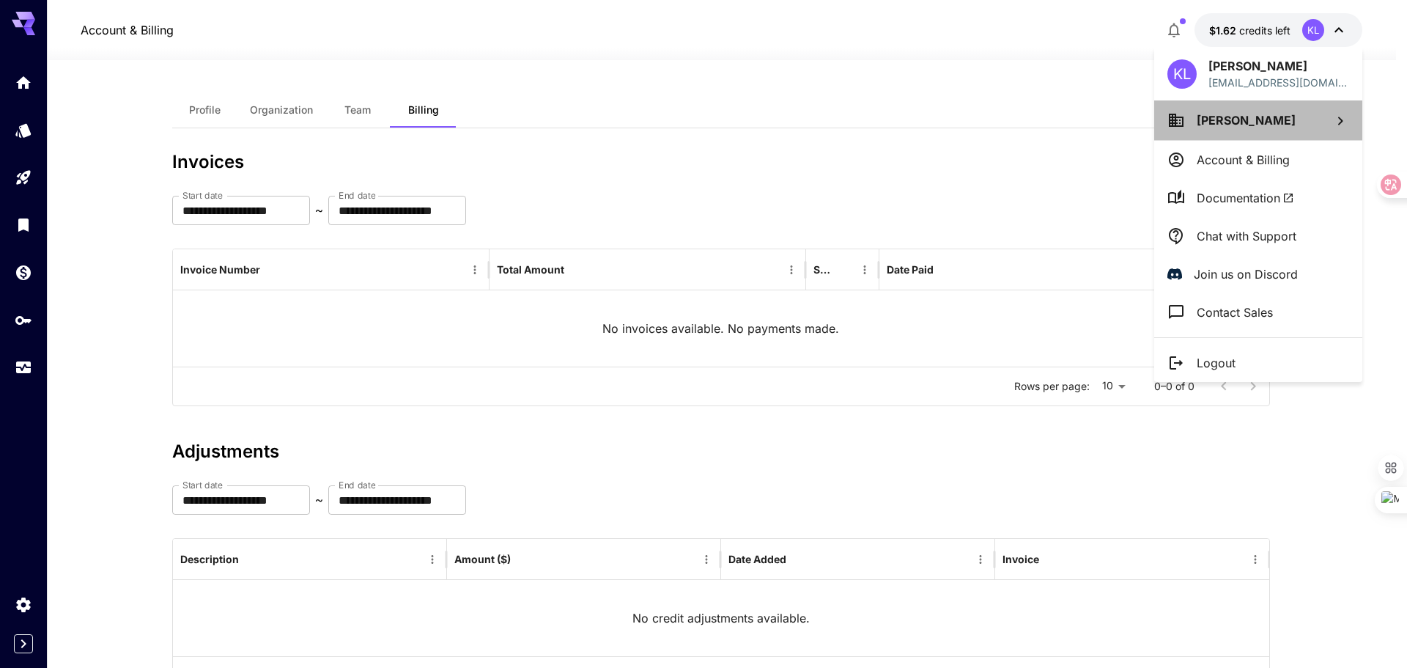
click at [1231, 108] on li "[PERSON_NAME]" at bounding box center [1259, 120] width 208 height 40
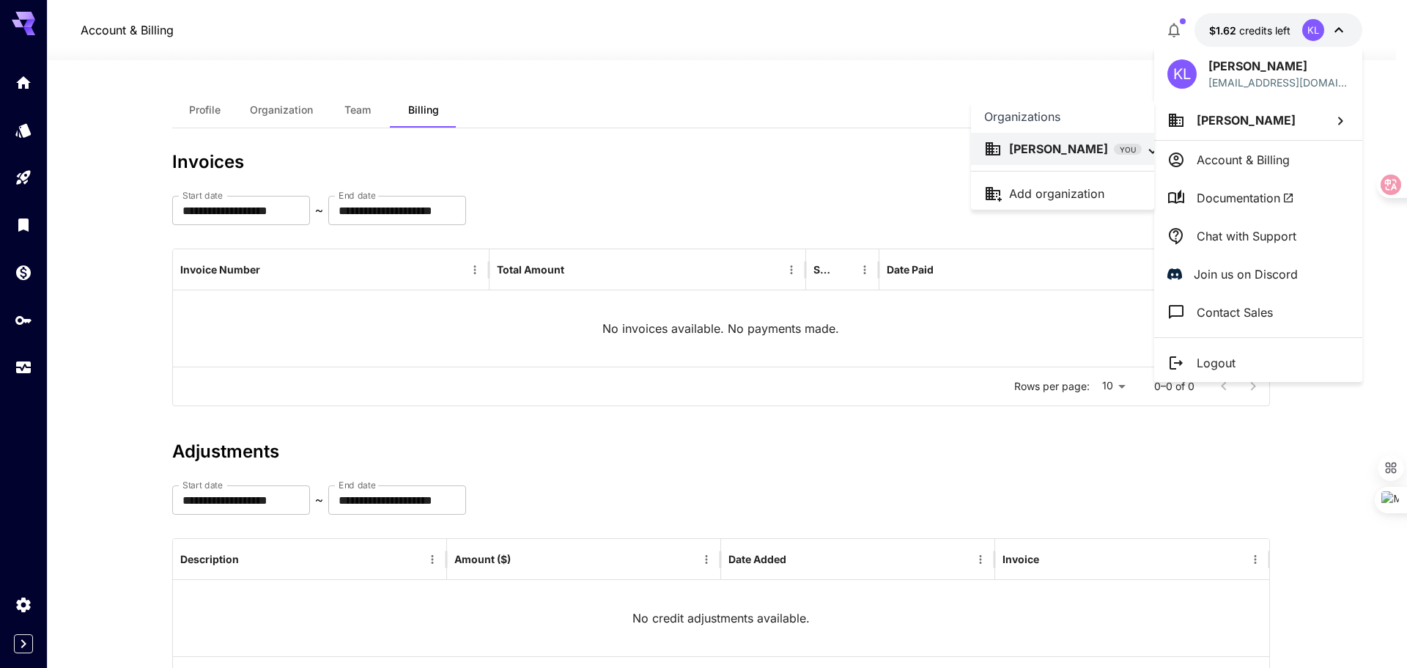
click at [1254, 164] on div at bounding box center [703, 334] width 1407 height 668
click at [1252, 161] on p "Account & Billing" at bounding box center [1243, 160] width 93 height 18
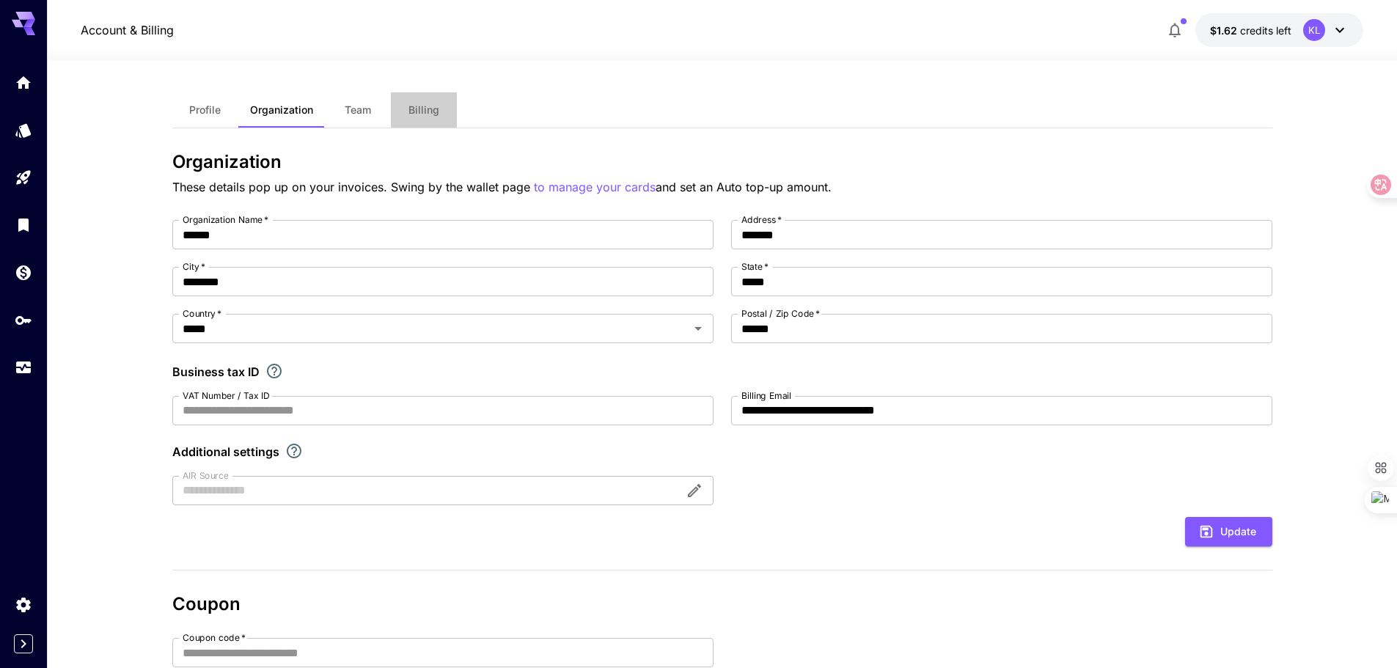
click at [408, 111] on span "Billing" at bounding box center [423, 109] width 31 height 13
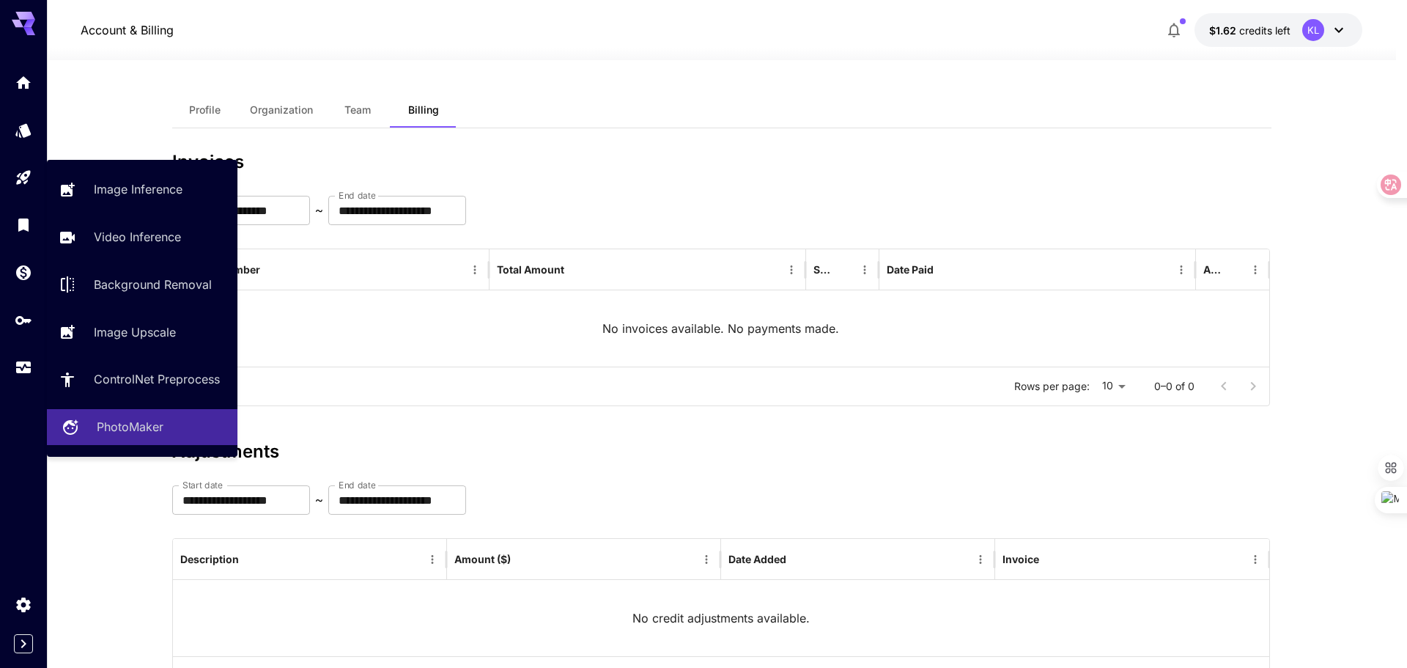
click at [127, 419] on p "PhotoMaker" at bounding box center [130, 427] width 67 height 18
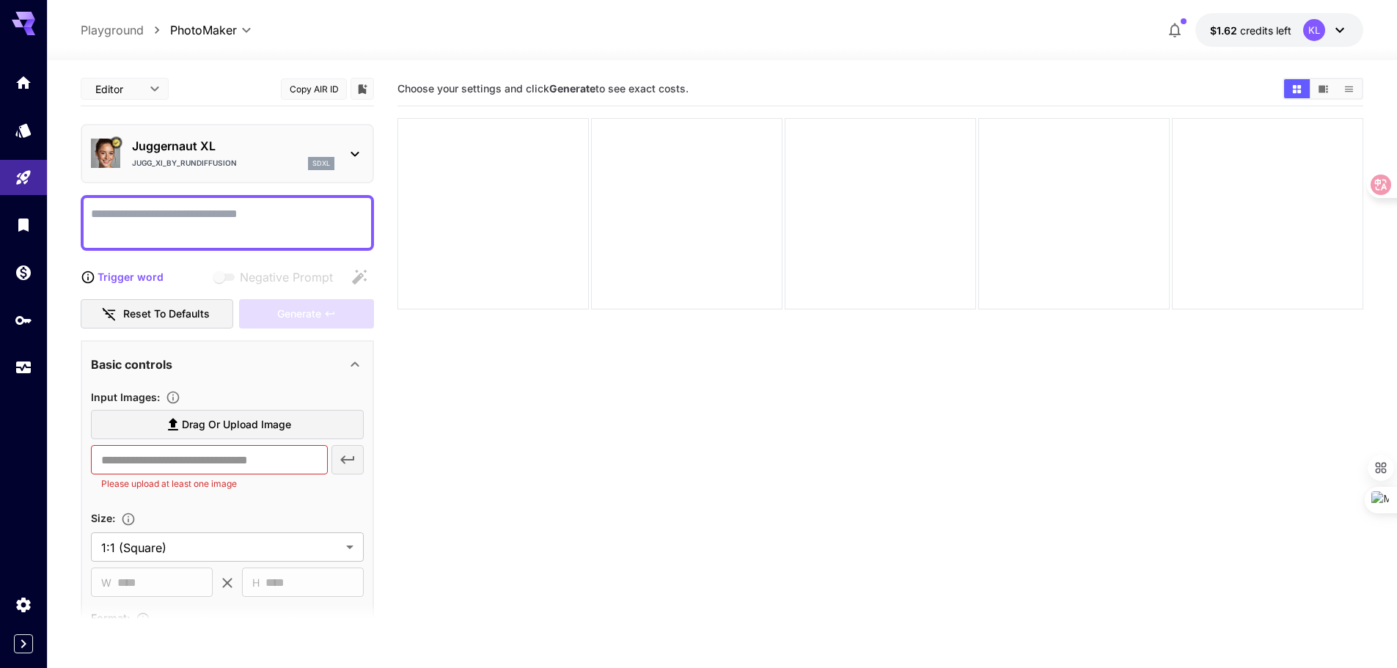
click at [270, 163] on div "Jugg_XI_by_RunDiffusion sdxl" at bounding box center [233, 163] width 202 height 13
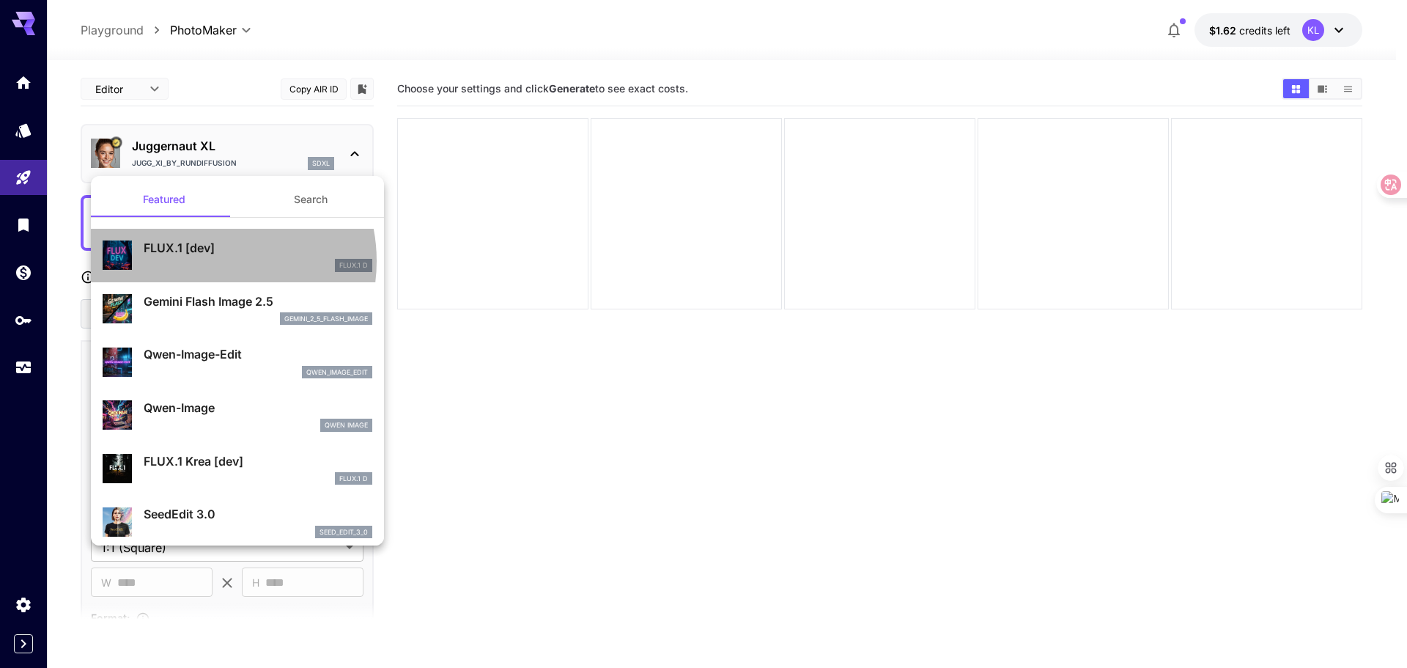
click at [205, 261] on div "FLUX.1 D" at bounding box center [258, 265] width 229 height 13
type input "**"
type input "***"
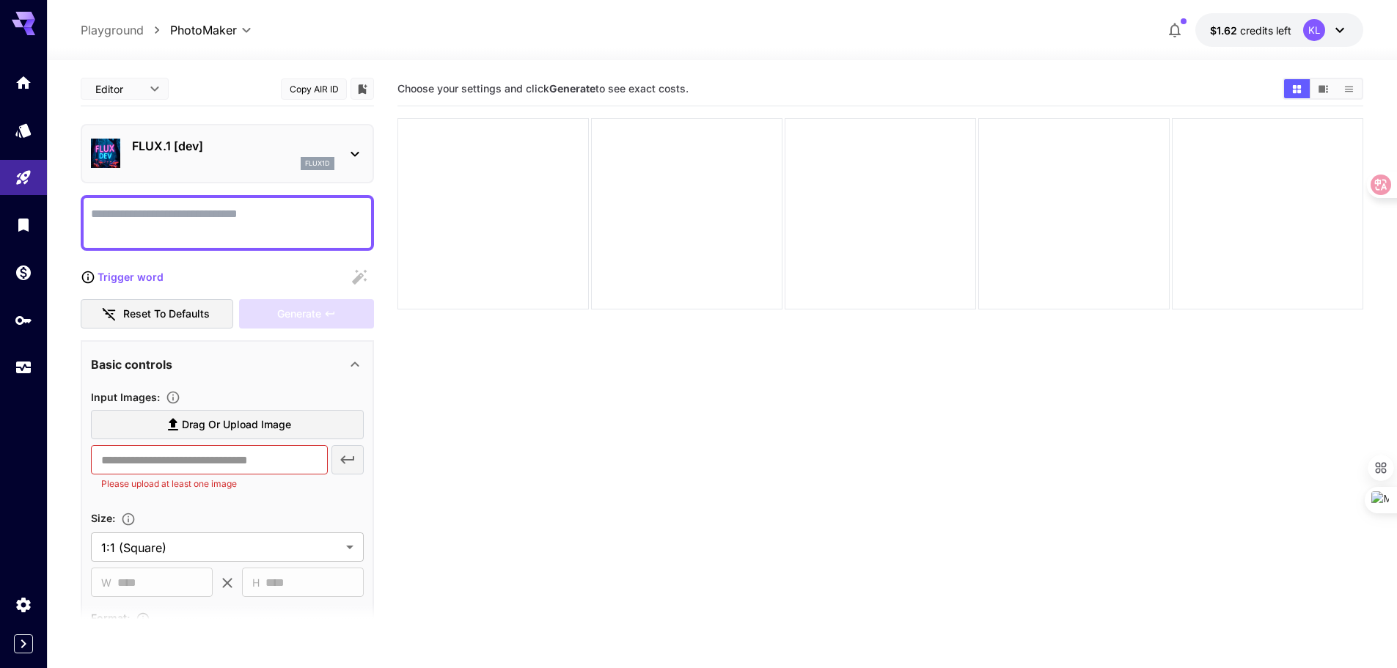
click at [198, 224] on textarea "Display cost in response" at bounding box center [227, 222] width 273 height 35
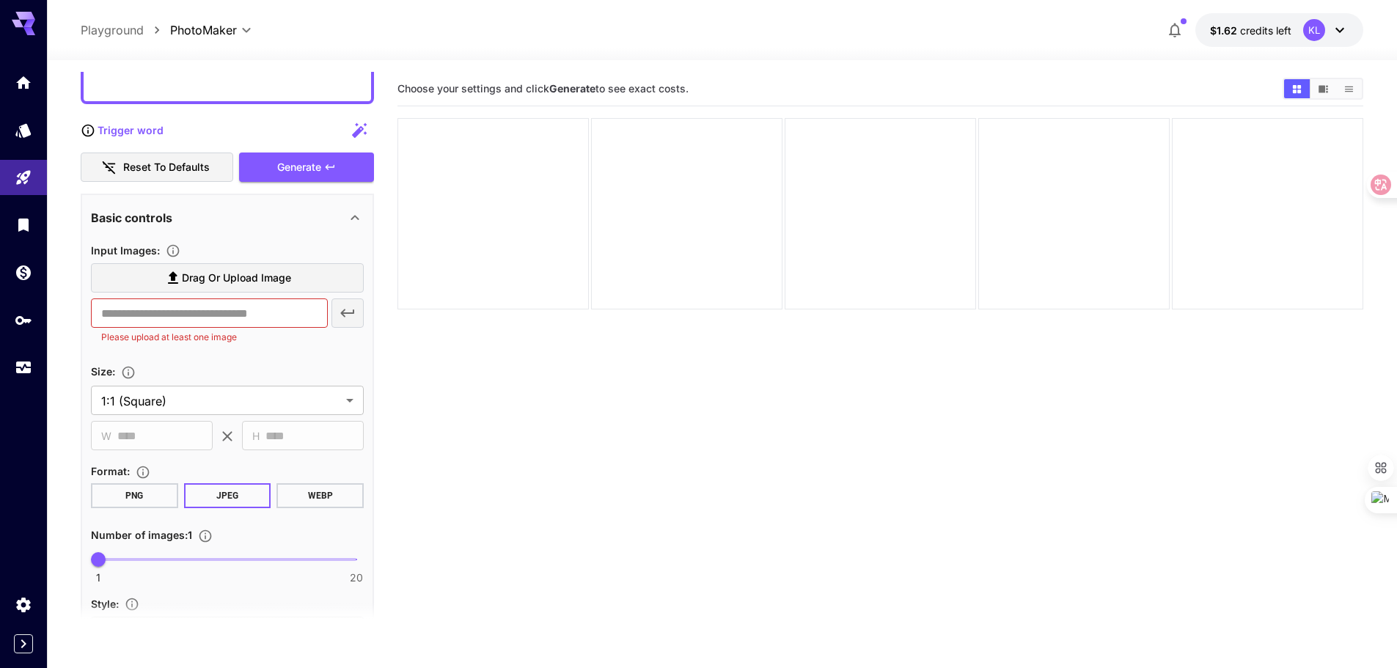
scroll to position [293, 0]
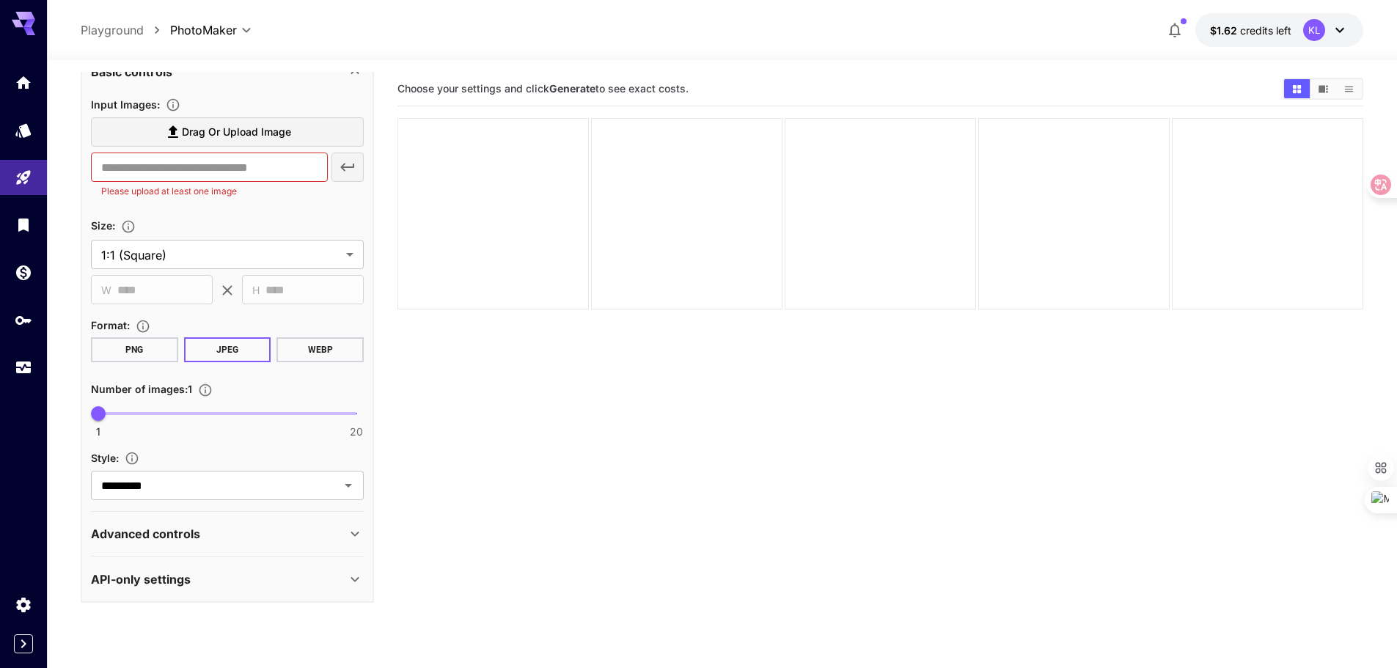
type textarea "**********"
click at [147, 413] on span at bounding box center [227, 413] width 258 height 3
click at [184, 413] on span "1 20 7" at bounding box center [227, 413] width 258 height 22
click at [205, 413] on span "1 20 9" at bounding box center [227, 413] width 258 height 22
type input "*"
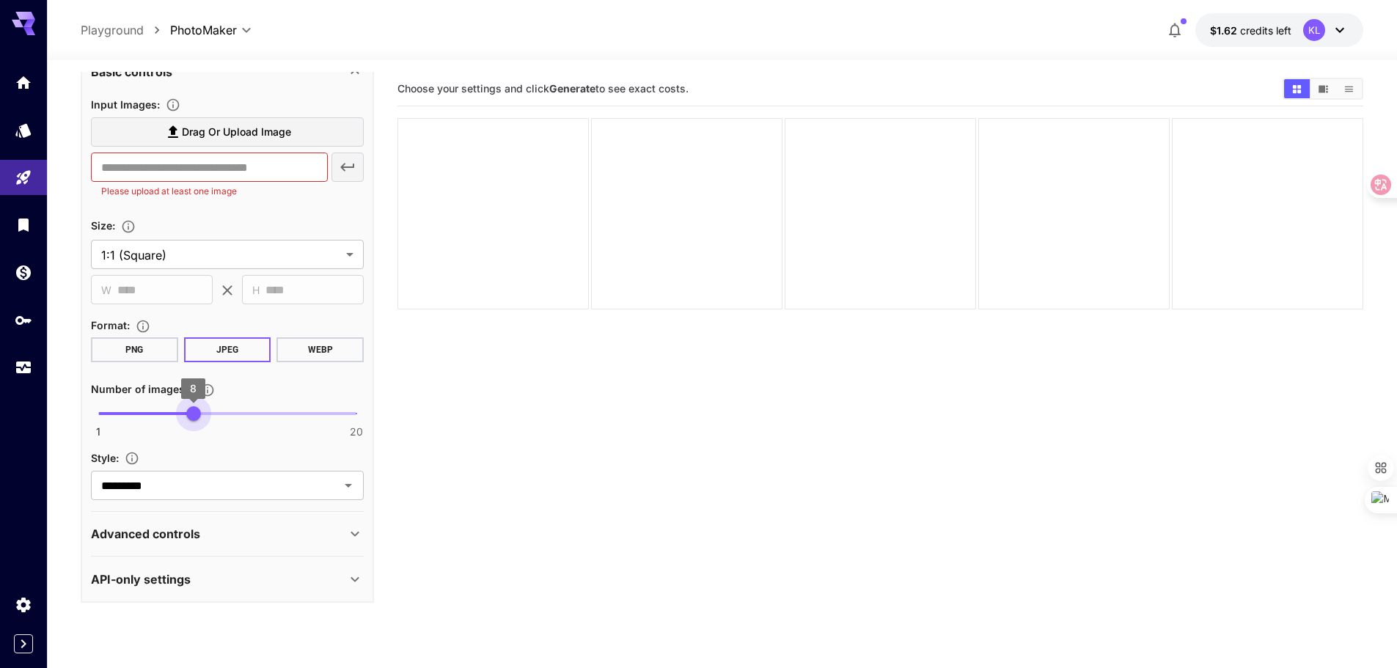
drag, startPoint x: 206, startPoint y: 410, endPoint x: 195, endPoint y: 412, distance: 11.2
click at [195, 412] on span "8" at bounding box center [193, 413] width 15 height 15
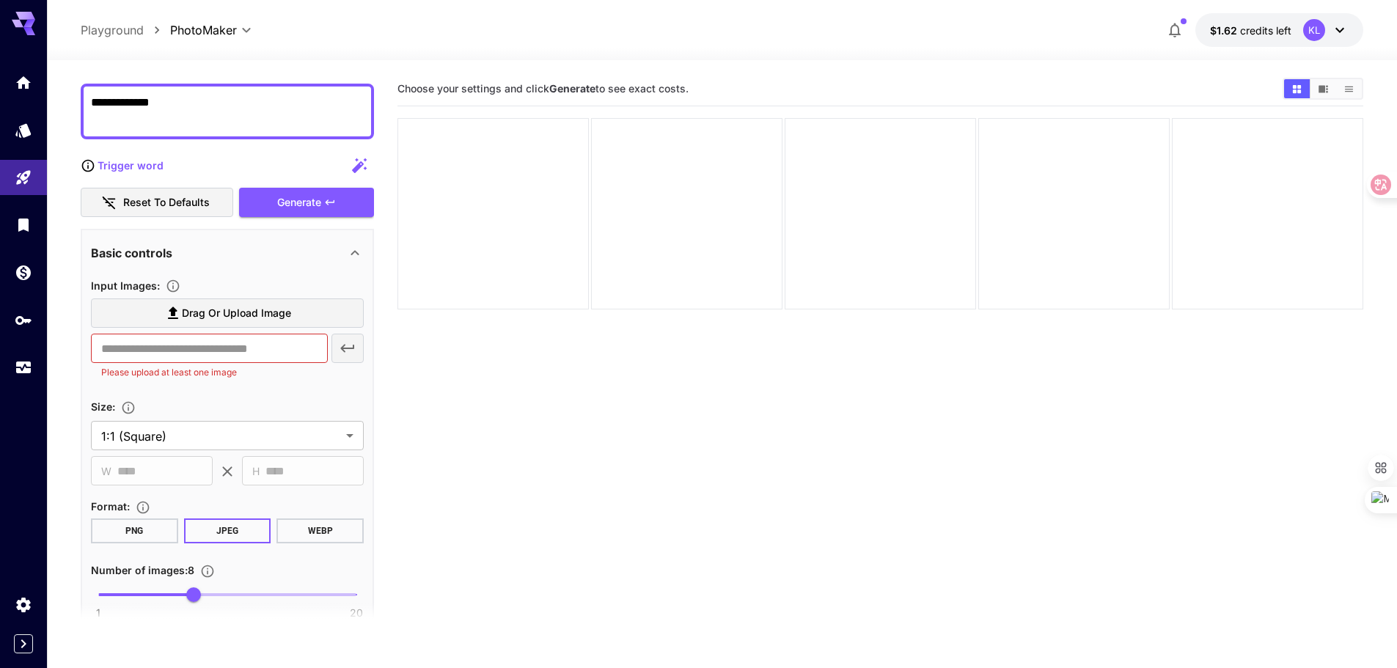
scroll to position [0, 0]
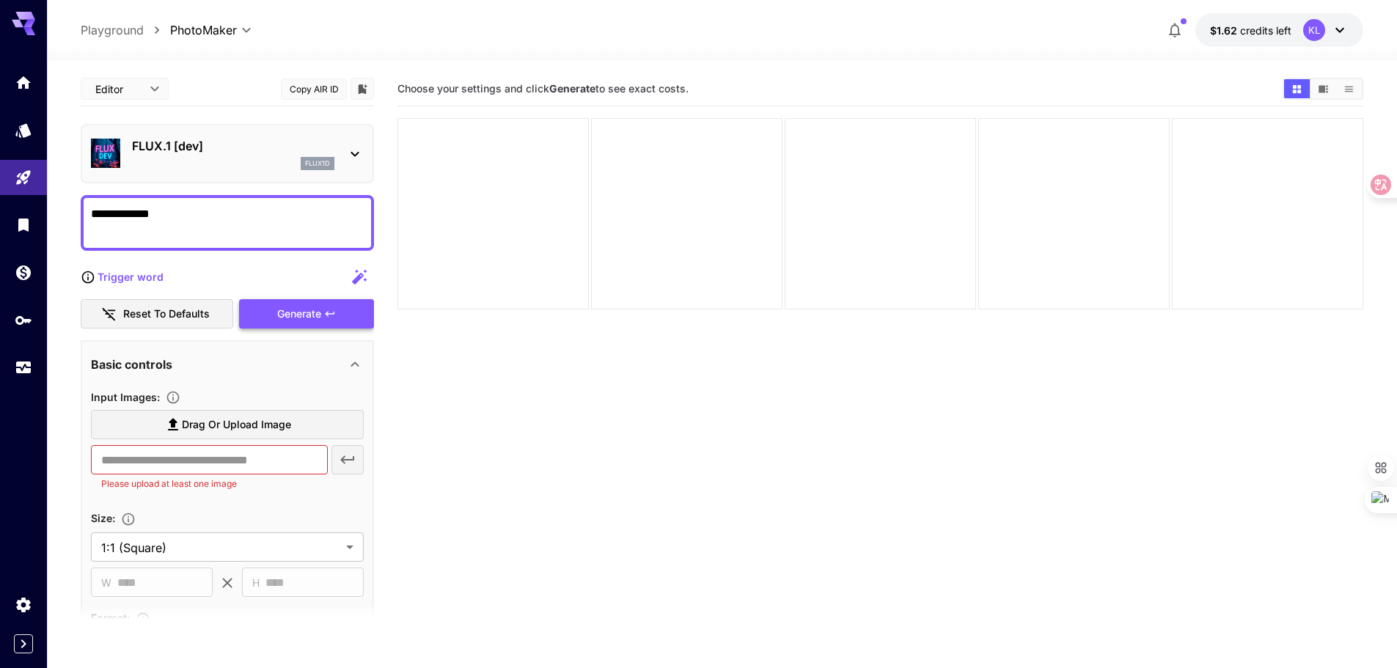
click at [295, 303] on button "Generate" at bounding box center [306, 314] width 135 height 30
click at [301, 320] on span "Generate" at bounding box center [299, 314] width 44 height 18
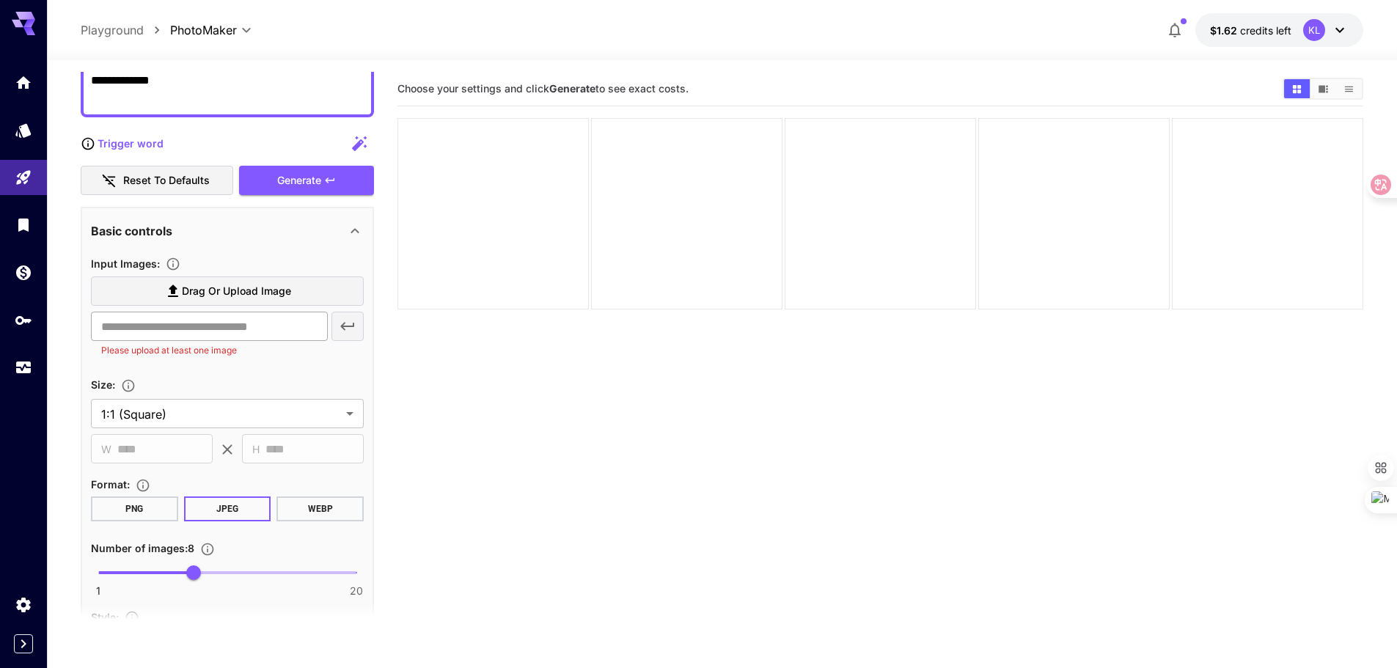
scroll to position [147, 0]
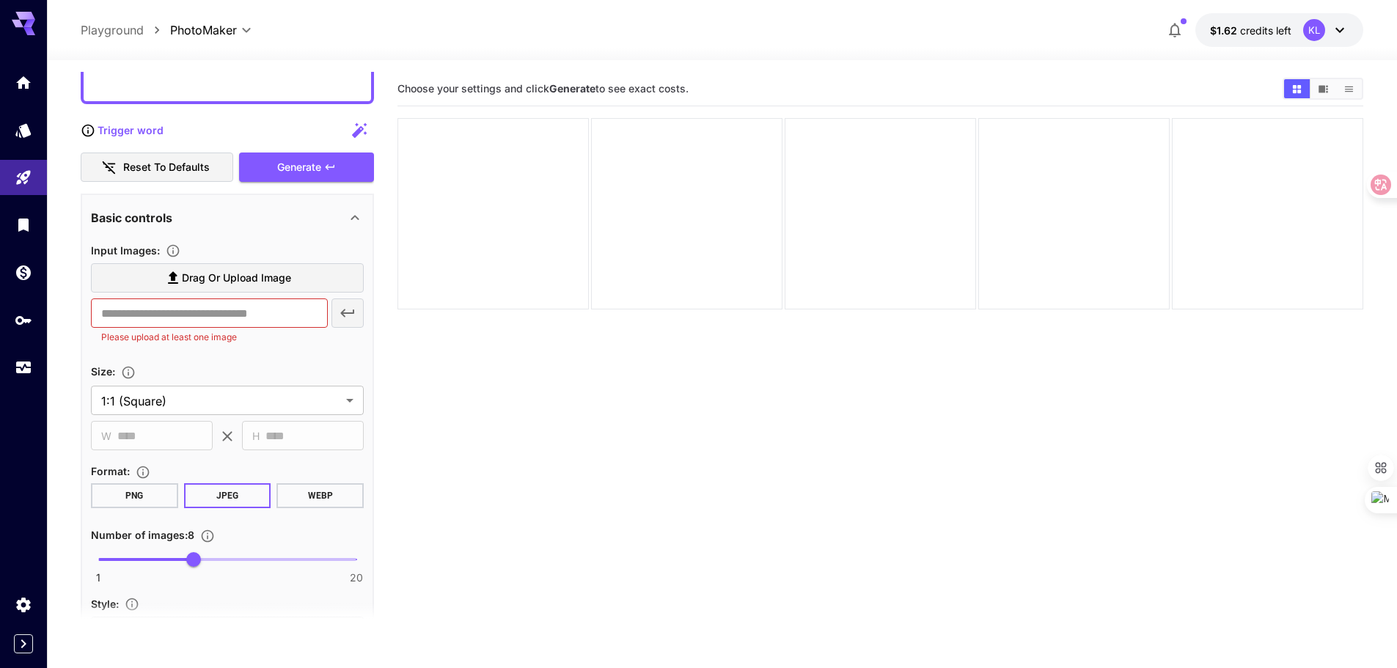
click at [283, 286] on span "Drag or upload image" at bounding box center [236, 278] width 109 height 18
click at [0, 0] on input "Drag or upload image" at bounding box center [0, 0] width 0 height 0
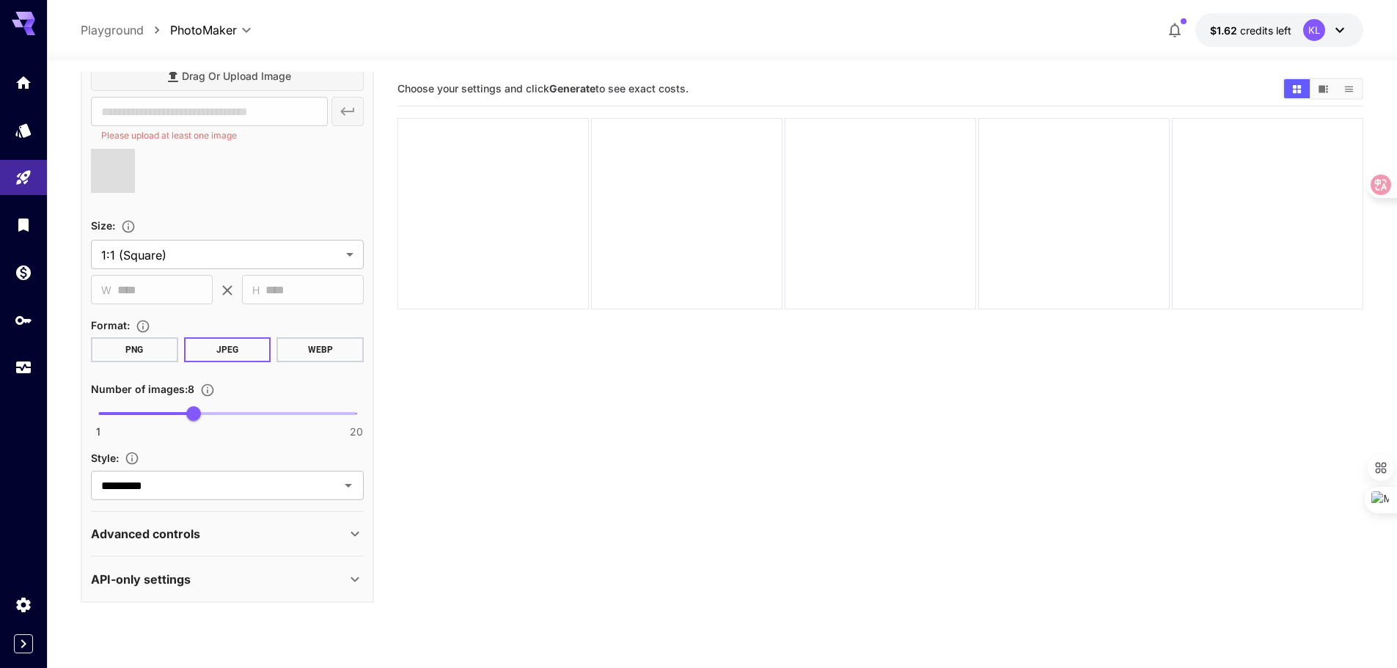
scroll to position [116, 0]
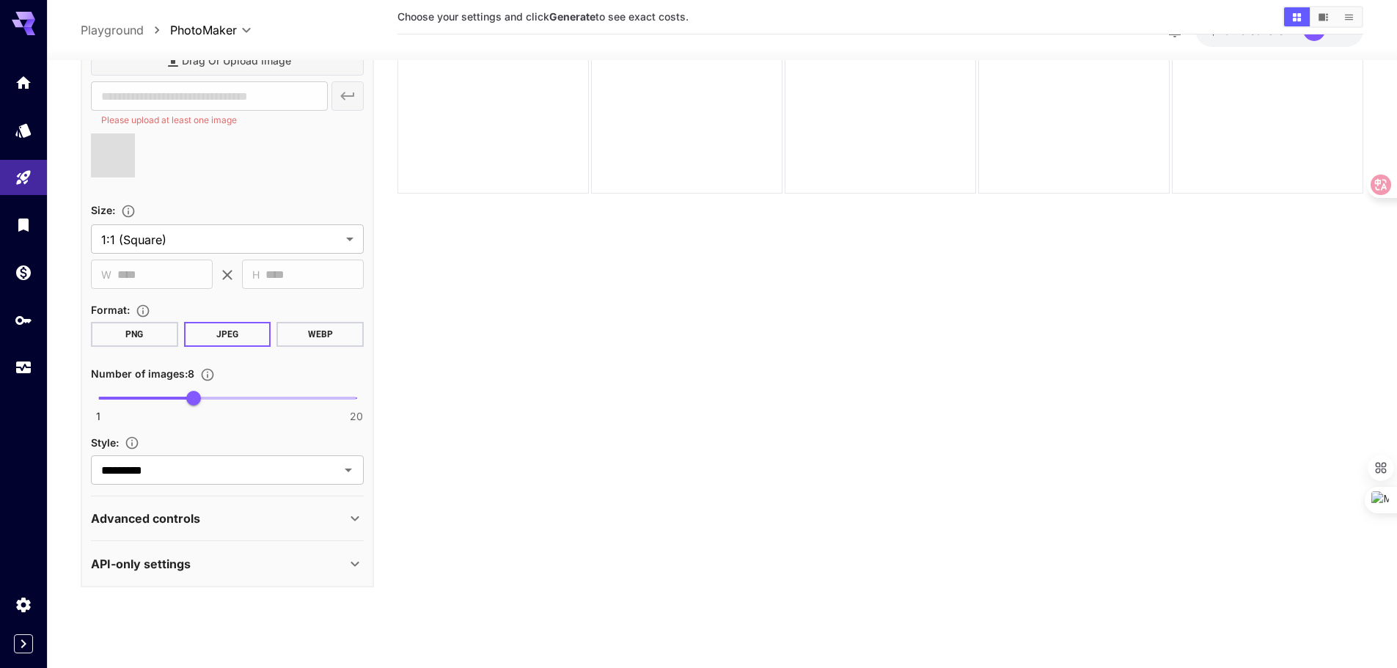
type input "**********"
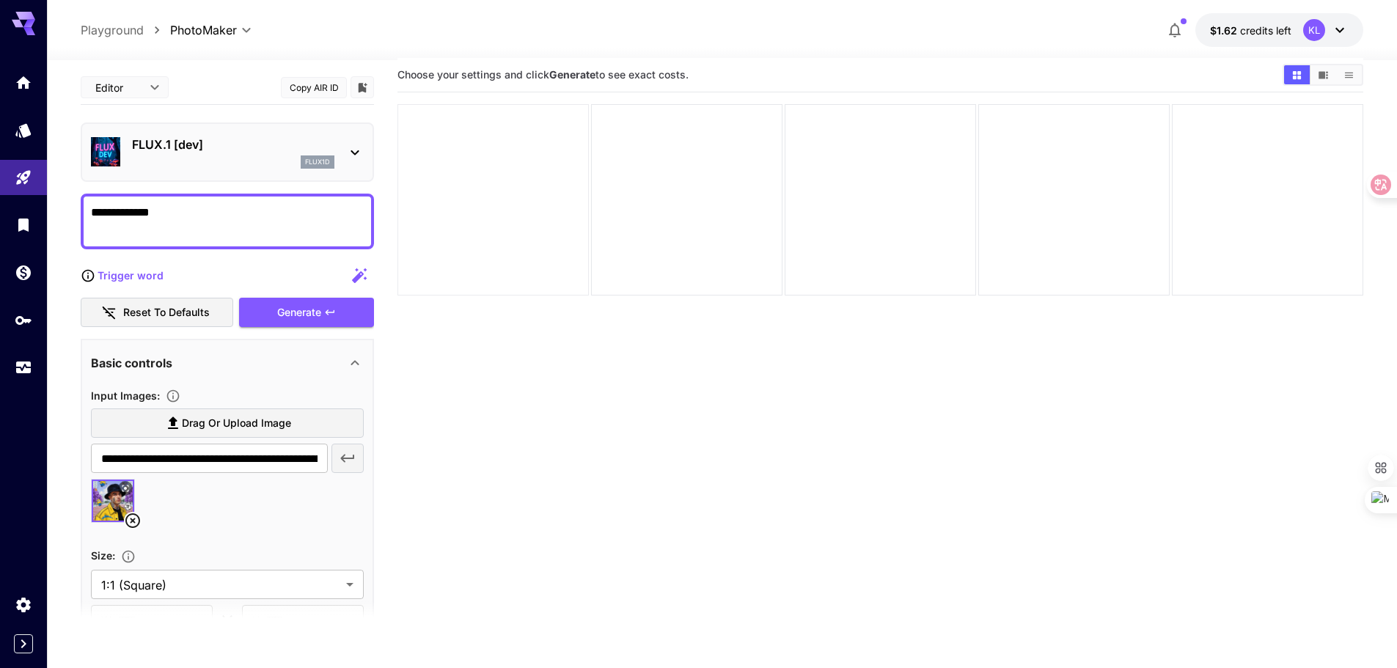
scroll to position [0, 0]
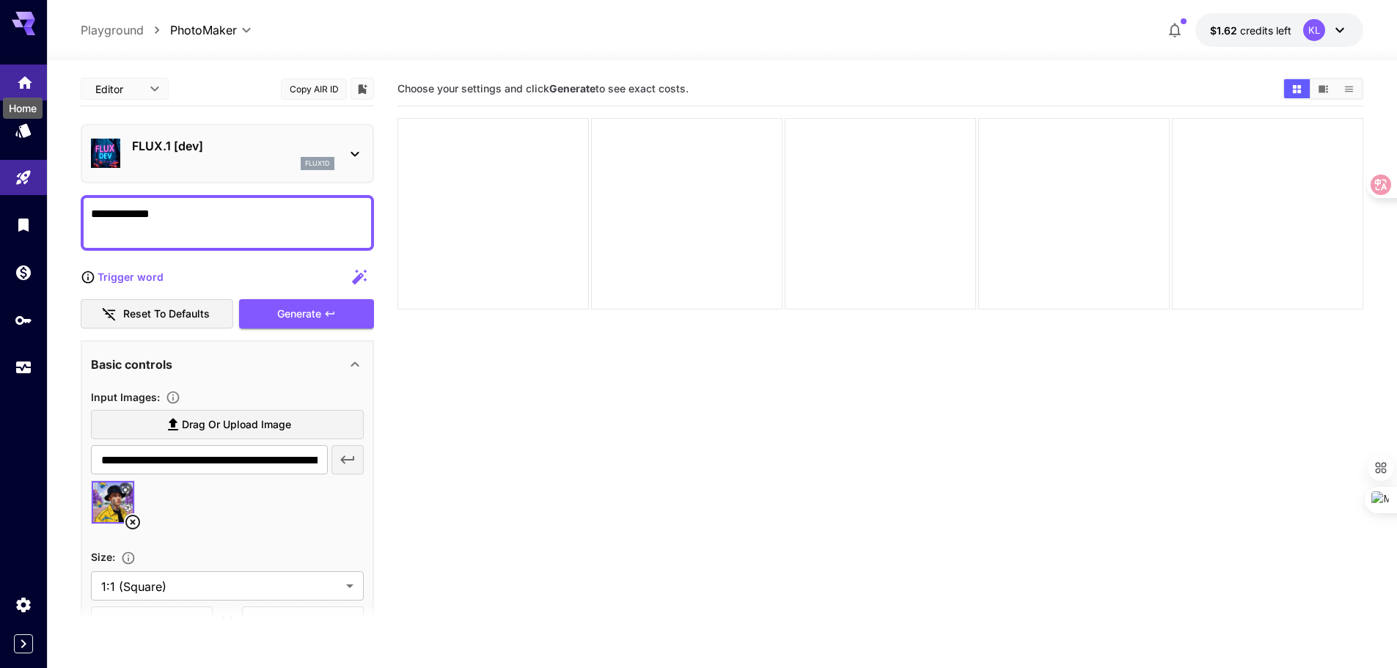
click at [21, 82] on icon "Home" at bounding box center [25, 78] width 15 height 12
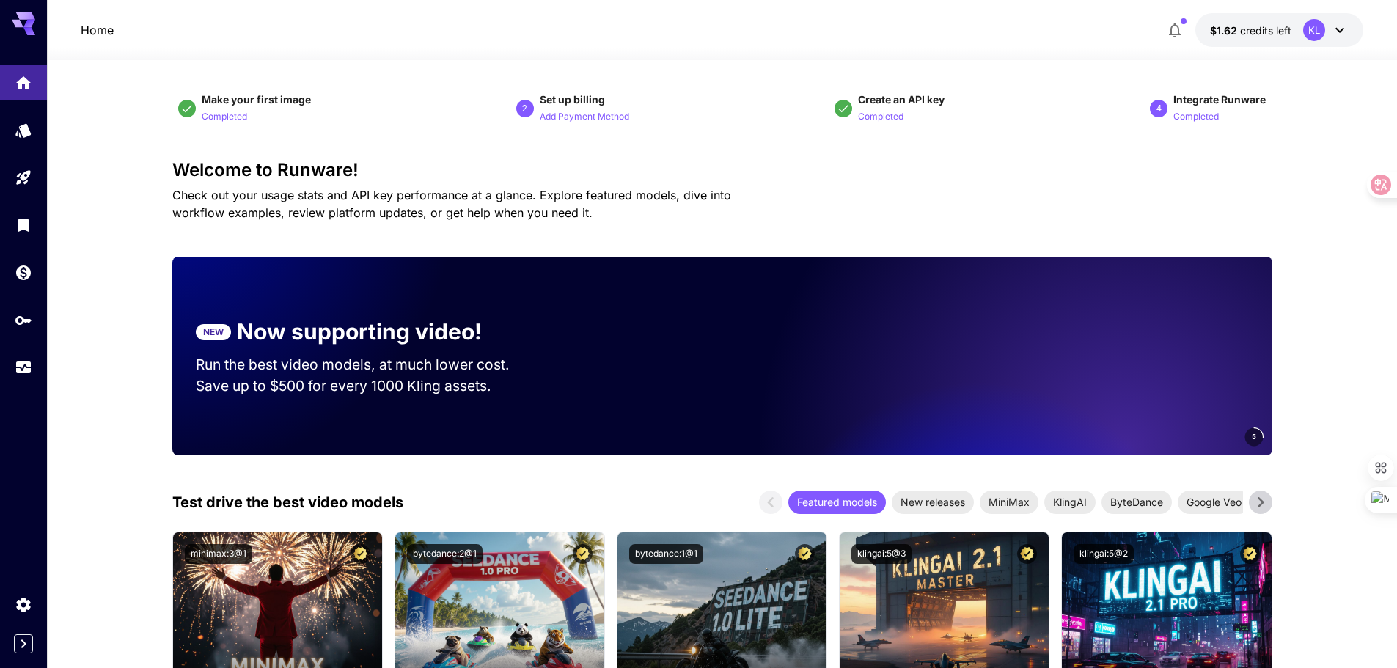
scroll to position [220, 0]
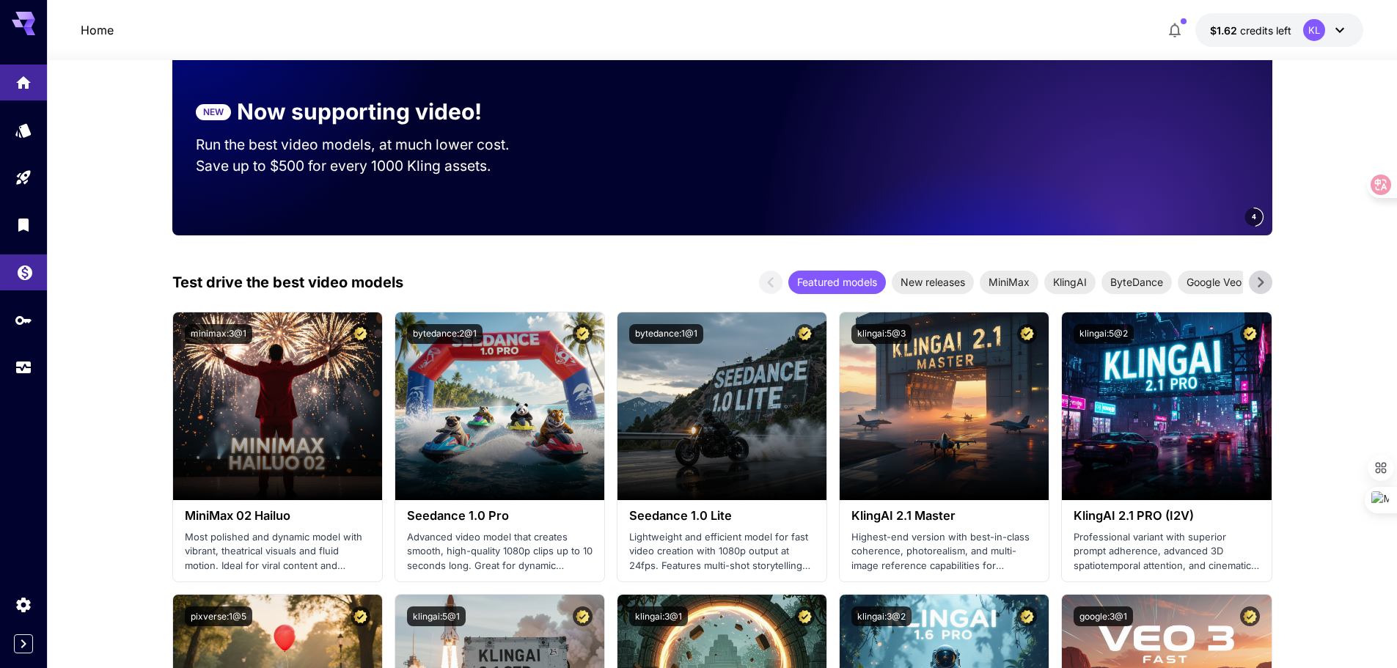
click at [16, 273] on icon "Wallet" at bounding box center [25, 269] width 18 height 18
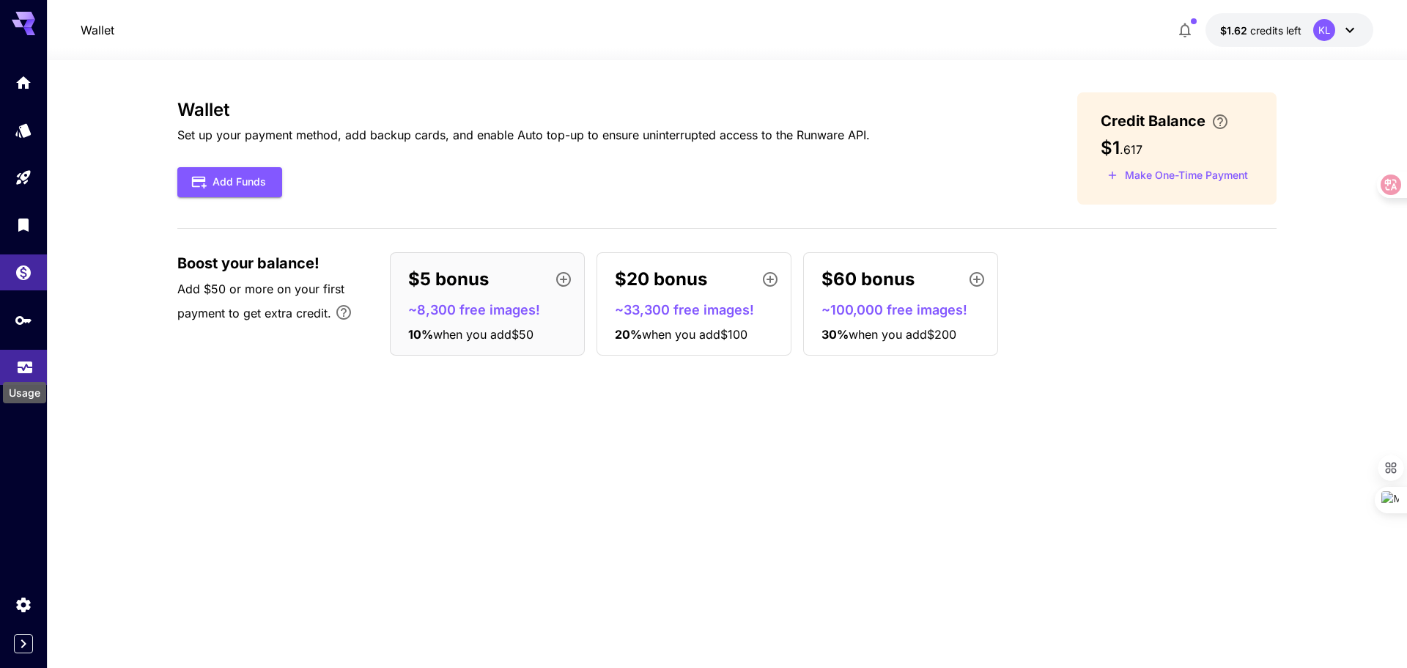
click at [26, 368] on icon "Usage" at bounding box center [25, 364] width 15 height 7
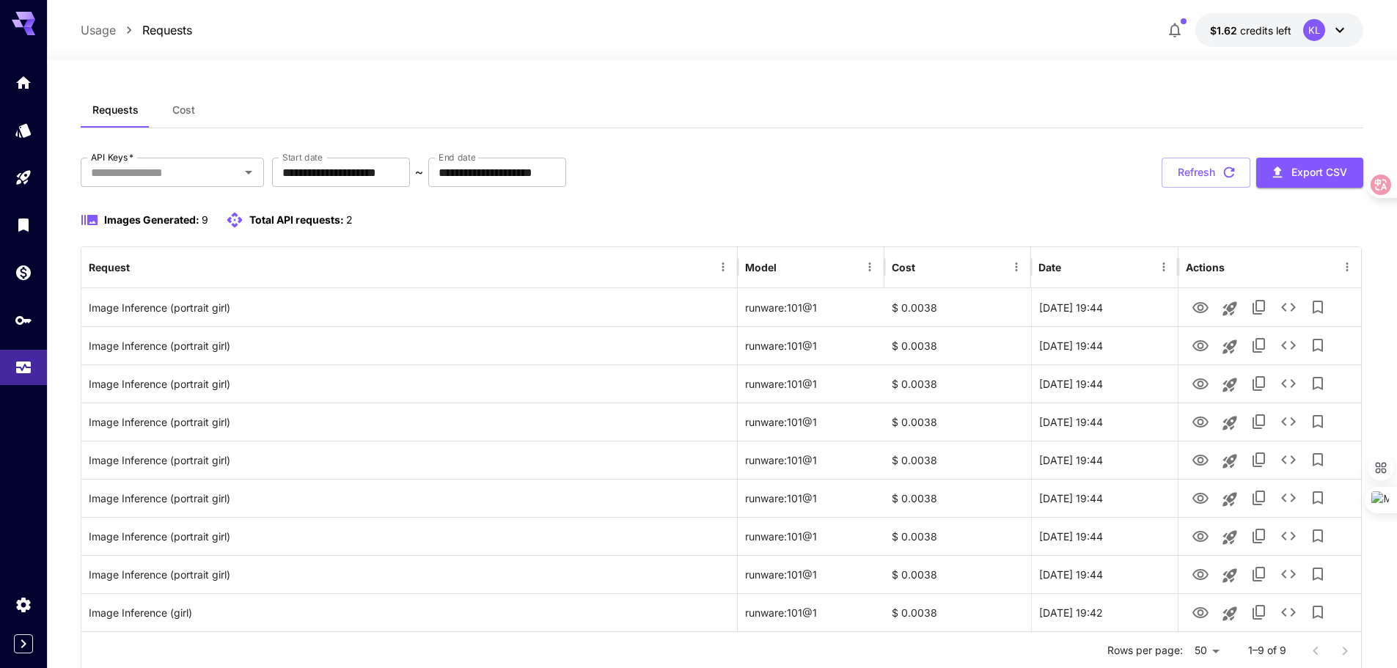
click at [186, 111] on span "Cost" at bounding box center [183, 109] width 23 height 13
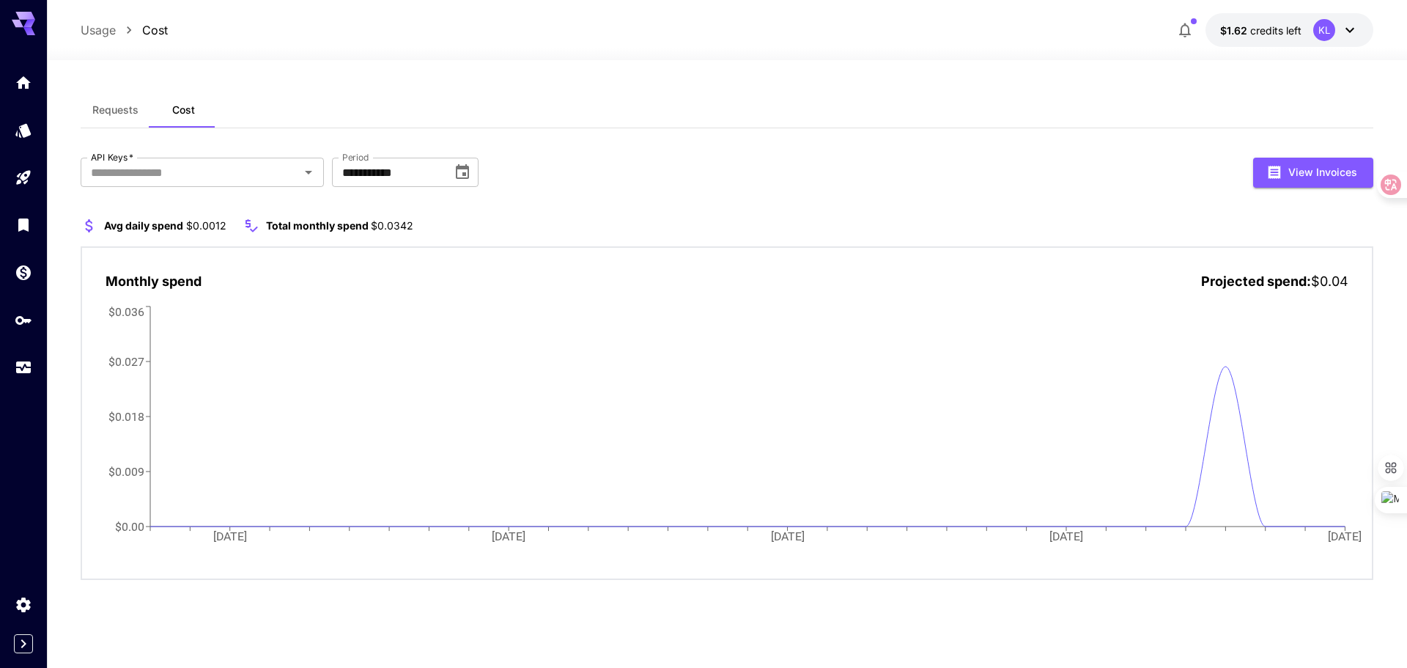
click at [120, 107] on span "Requests" at bounding box center [115, 109] width 46 height 13
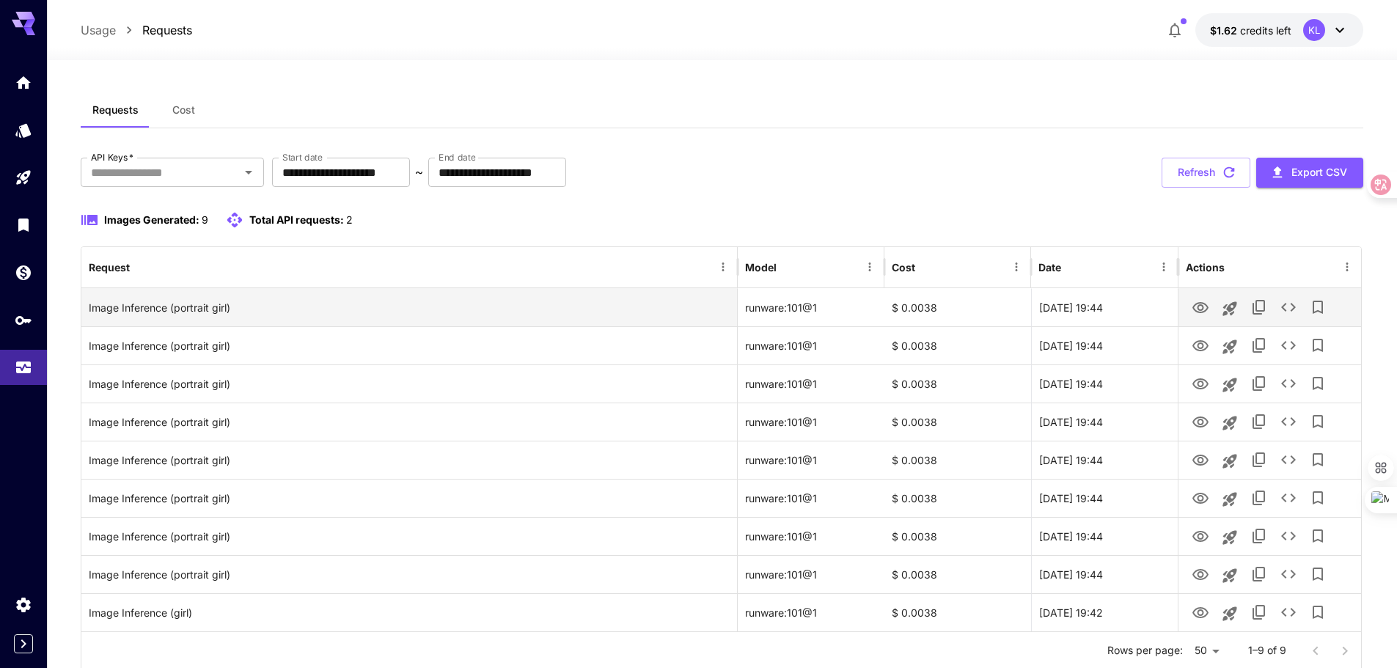
scroll to position [47, 0]
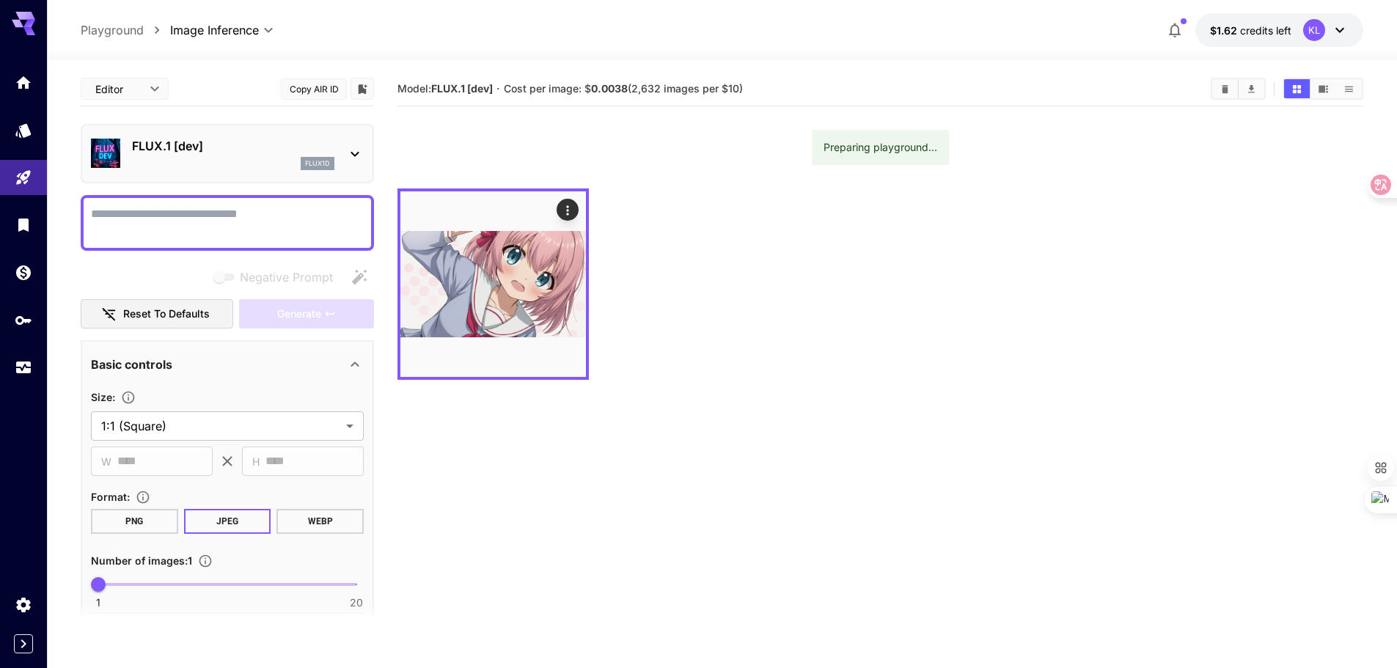
scroll to position [147, 0]
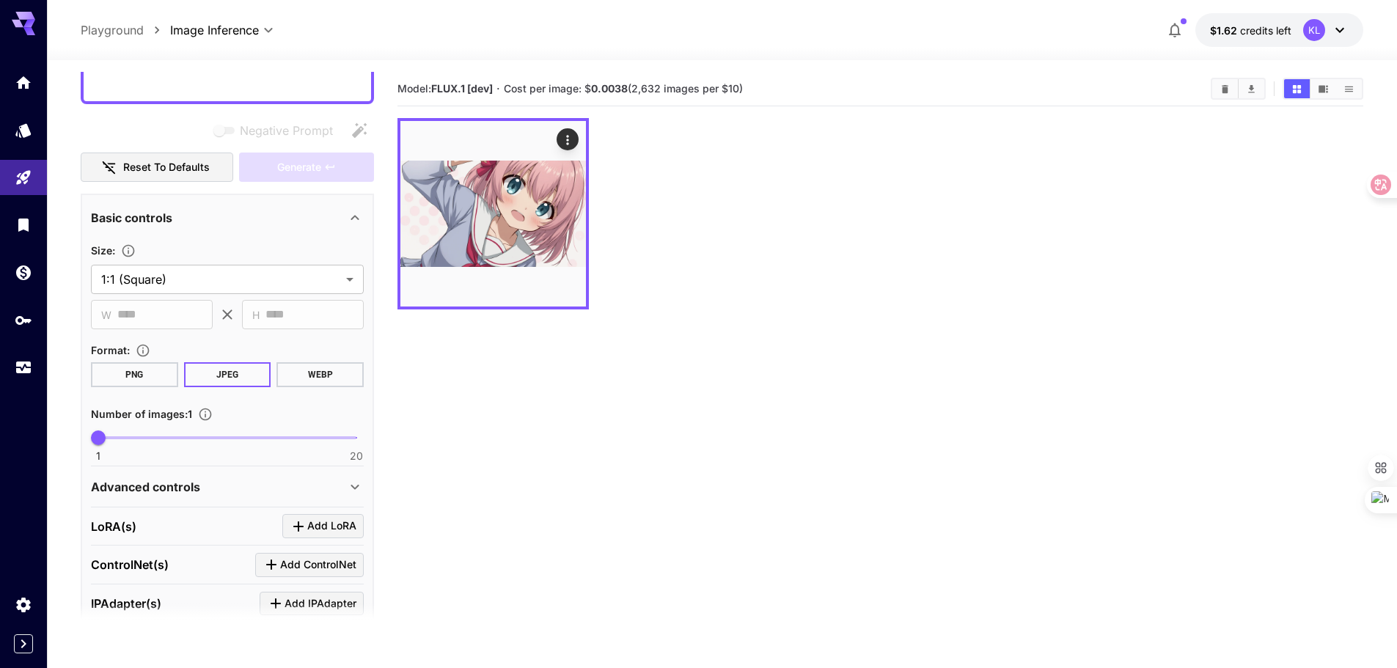
click at [240, 435] on span "1 20 1" at bounding box center [227, 438] width 258 height 22
type input "*"
drag, startPoint x: 230, startPoint y: 435, endPoint x: 196, endPoint y: 435, distance: 34.5
click at [196, 435] on span "8" at bounding box center [193, 437] width 15 height 15
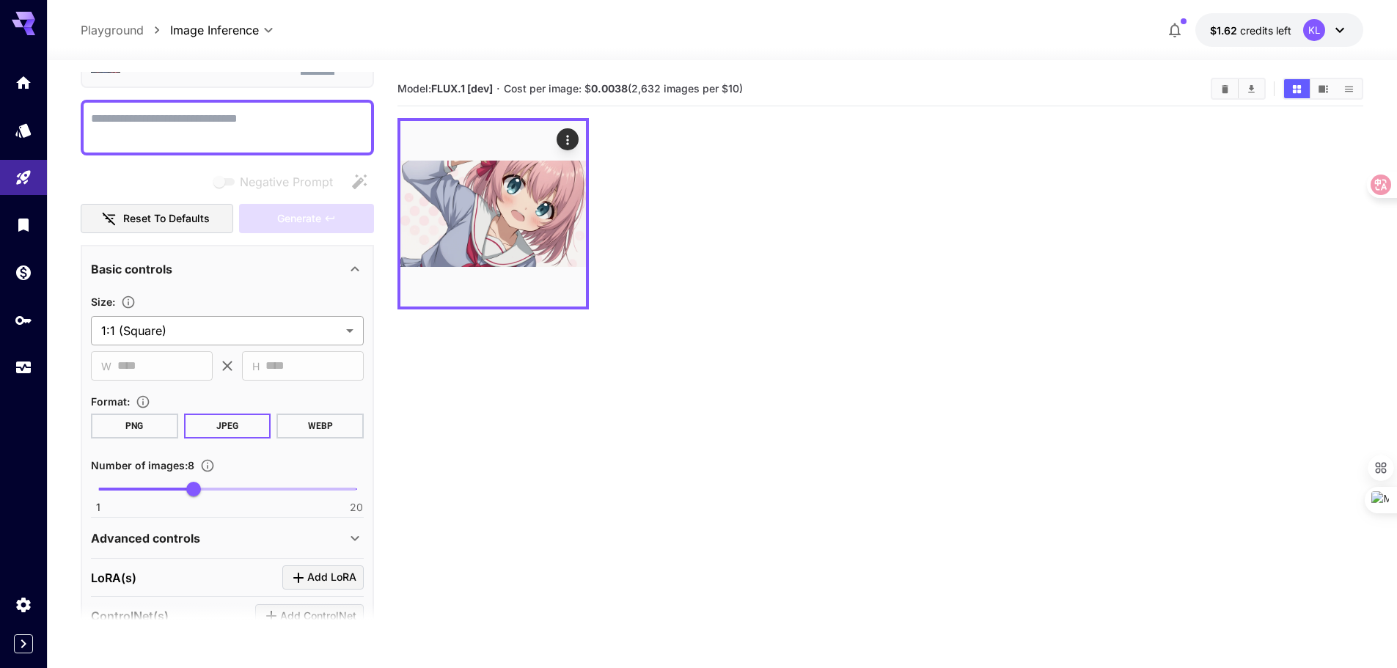
scroll to position [0, 0]
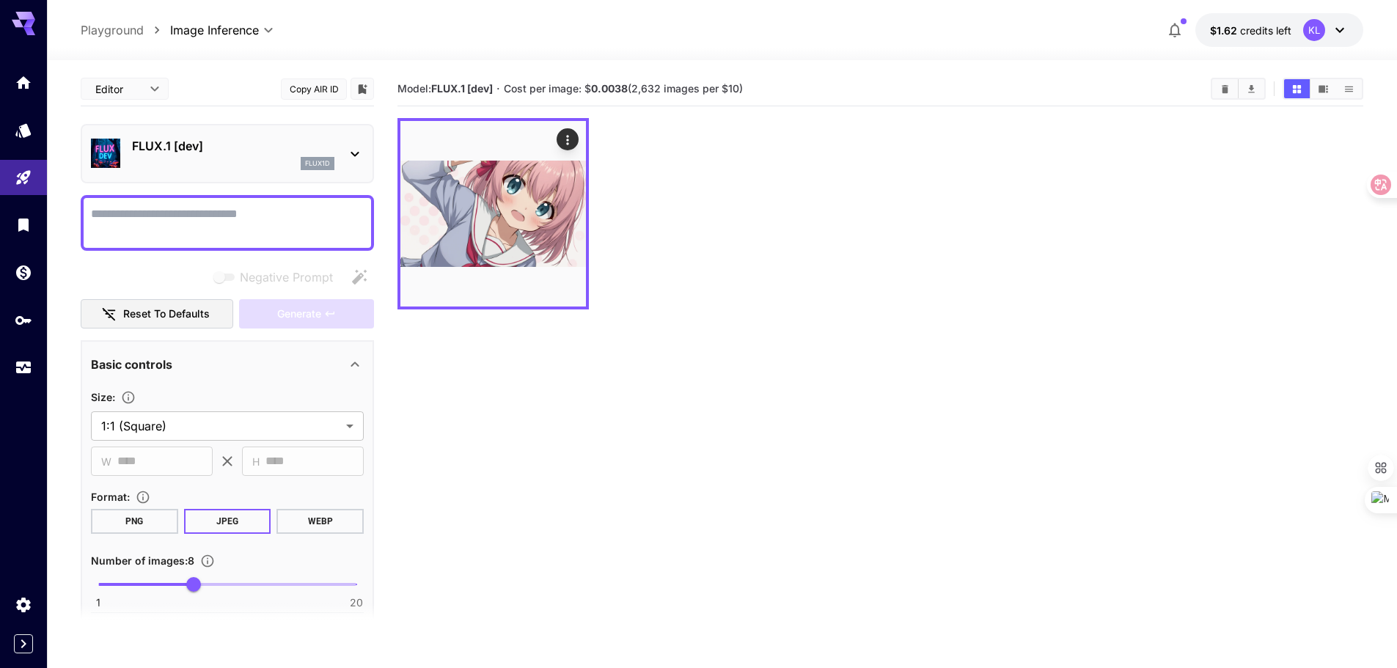
click at [225, 218] on textarea "Negative Prompt" at bounding box center [227, 222] width 273 height 35
type textarea "**********"
click at [323, 317] on button "Generate" at bounding box center [306, 314] width 135 height 30
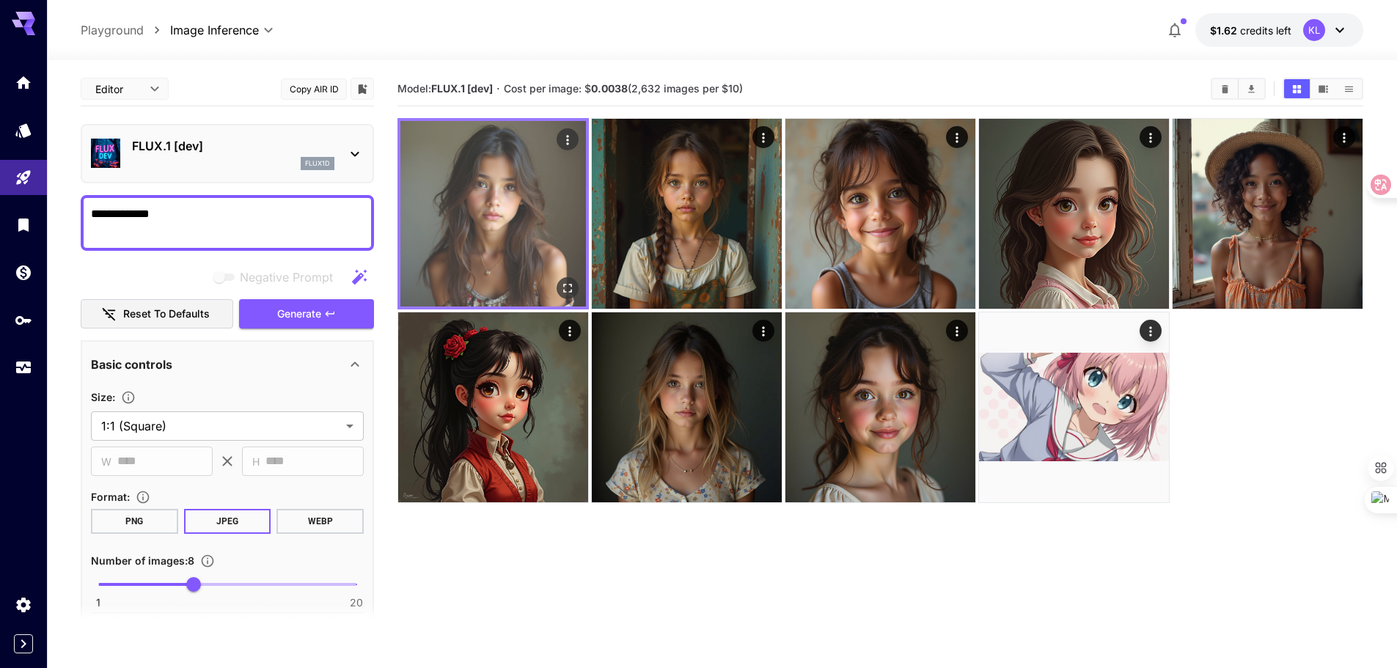
click at [518, 217] on img at bounding box center [492, 213] width 185 height 185
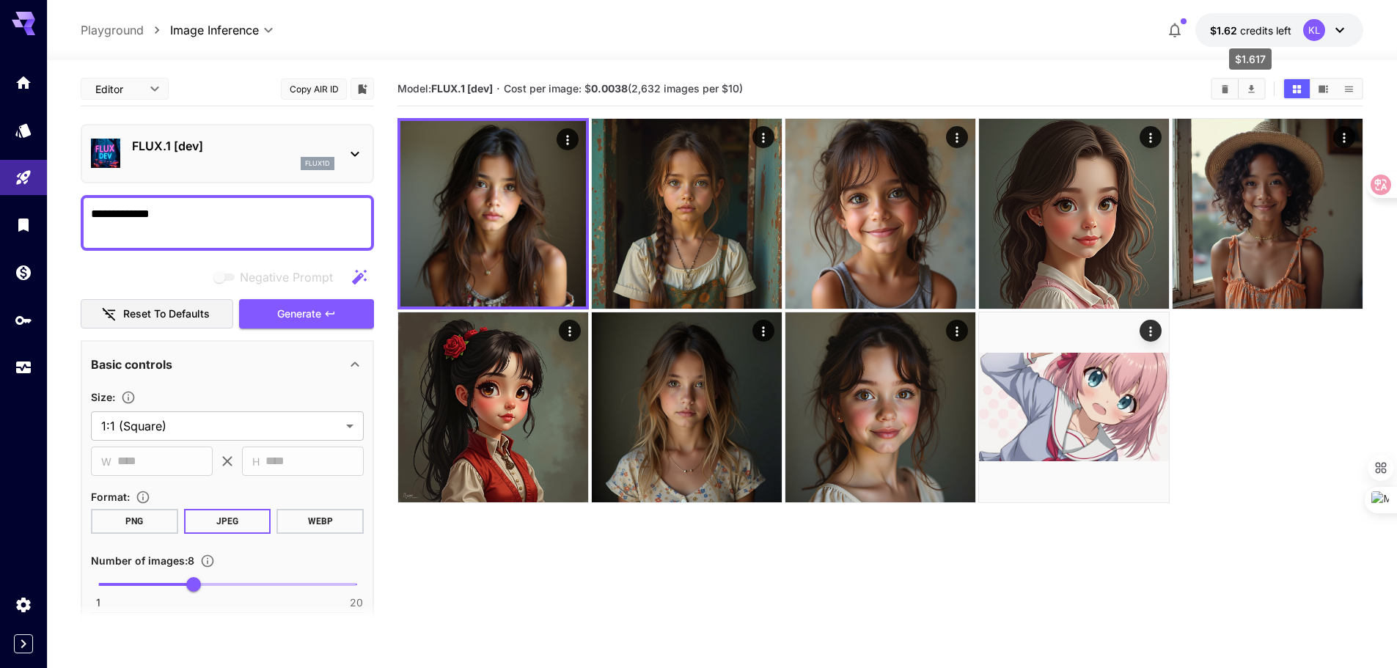
click at [1259, 32] on span "credits left" at bounding box center [1265, 30] width 51 height 12
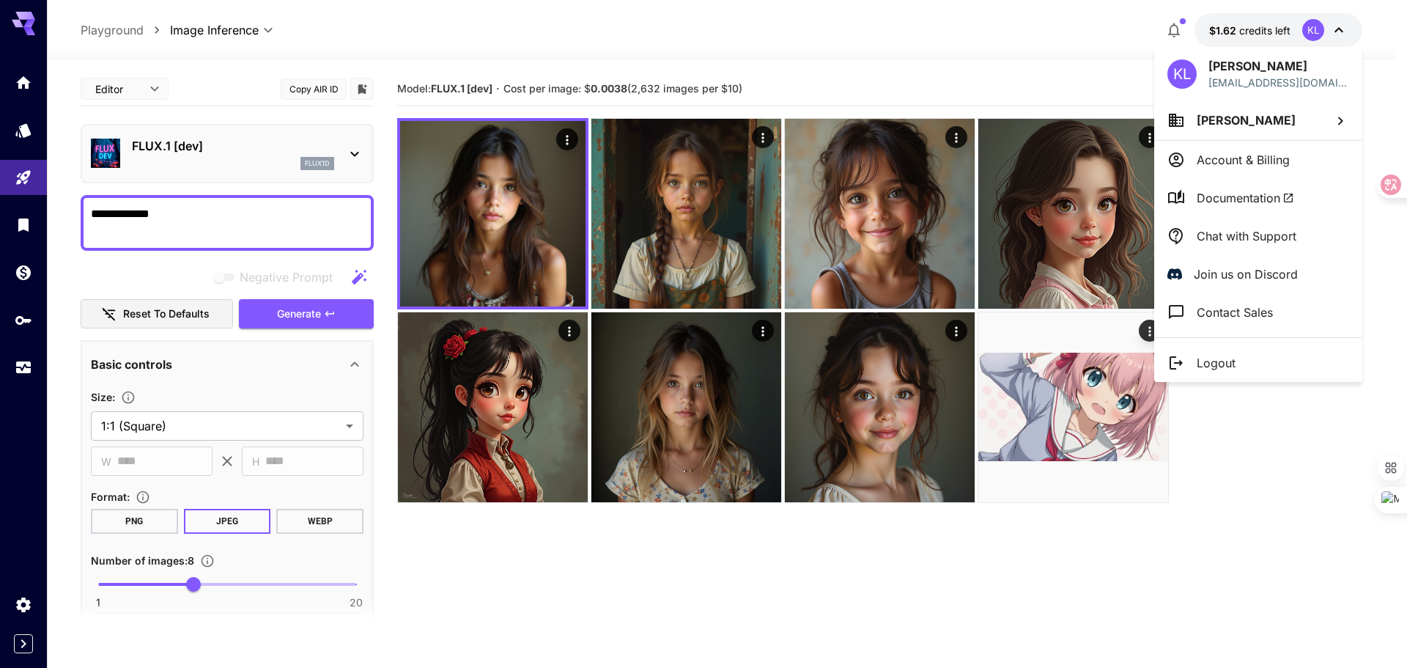
drag, startPoint x: 1224, startPoint y: 161, endPoint x: 1051, endPoint y: 40, distance: 211.1
drag, startPoint x: 1051, startPoint y: 40, endPoint x: 27, endPoint y: 26, distance: 1024.2
drag, startPoint x: 27, startPoint y: 26, endPoint x: 597, endPoint y: 78, distance: 572.8
click at [597, 78] on div at bounding box center [703, 334] width 1407 height 668
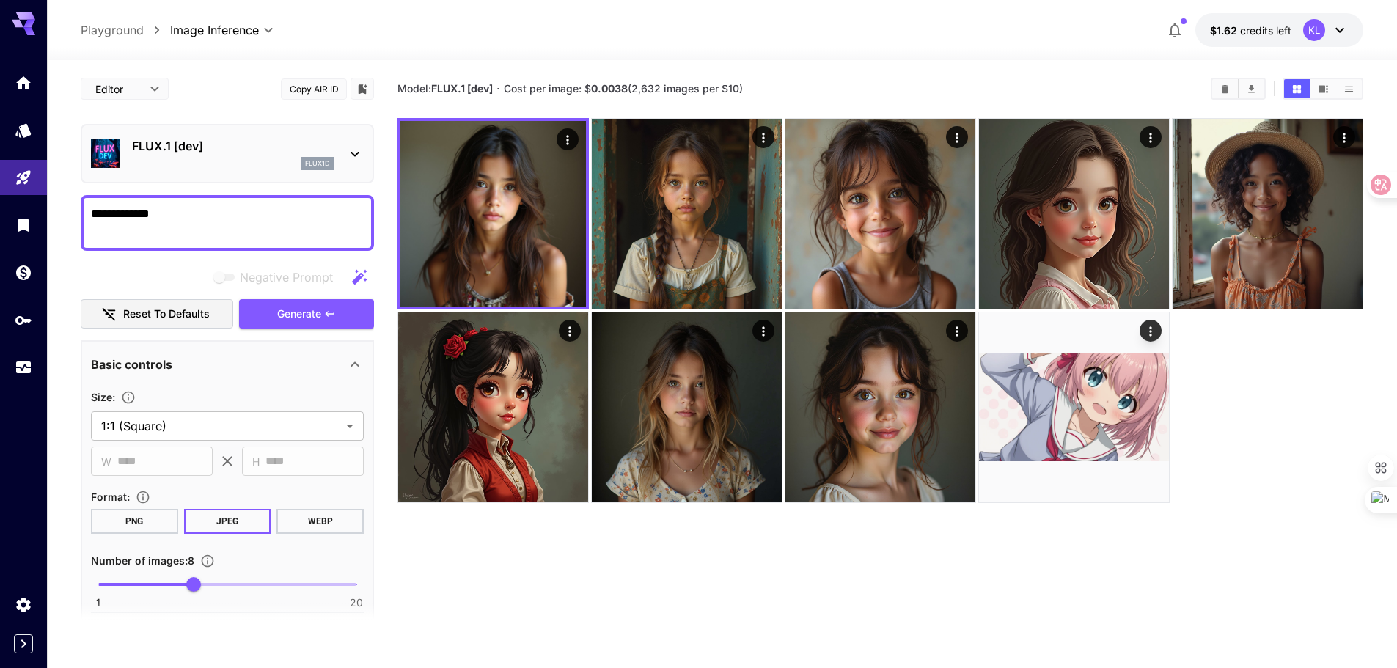
drag, startPoint x: 29, startPoint y: 23, endPoint x: 787, endPoint y: 34, distance: 757.3
click at [781, 35] on div "**********" at bounding box center [722, 30] width 1282 height 34
click at [1223, 27] on span "$1.62" at bounding box center [1225, 30] width 30 height 12
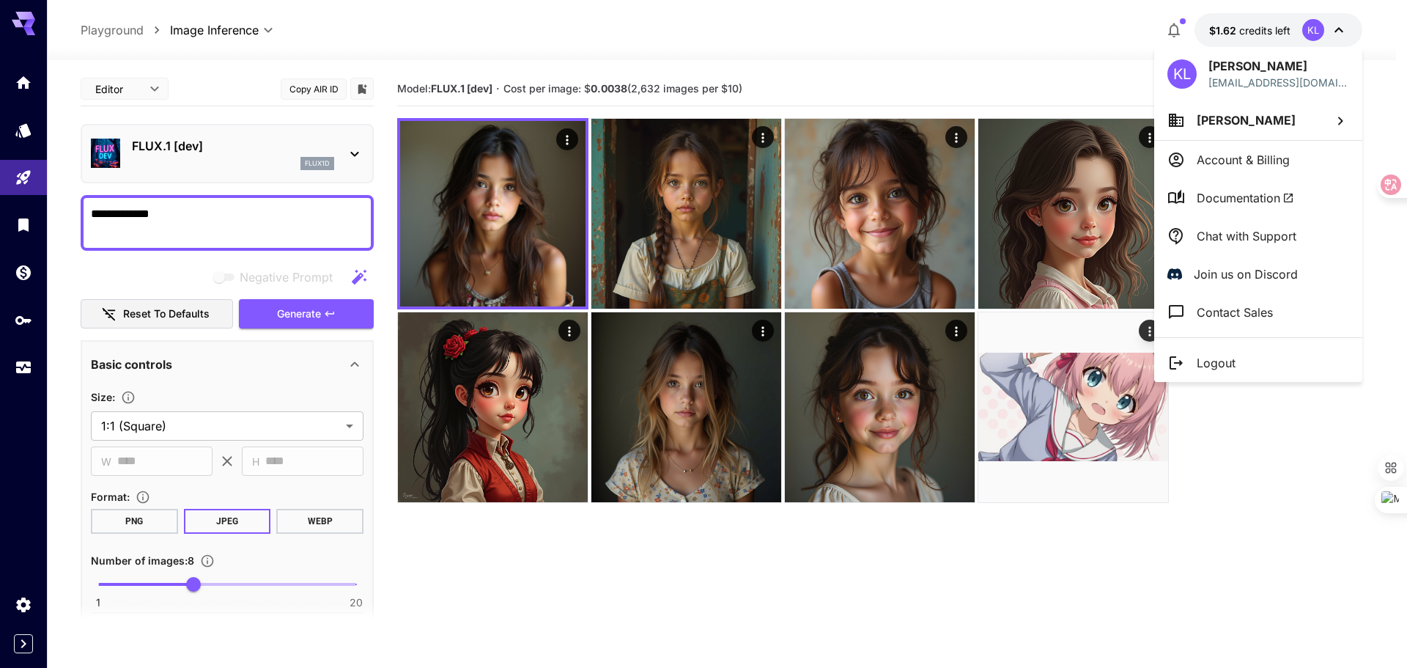
drag, startPoint x: 1229, startPoint y: 155, endPoint x: 830, endPoint y: 26, distance: 419.8
click at [830, 26] on div at bounding box center [703, 334] width 1407 height 668
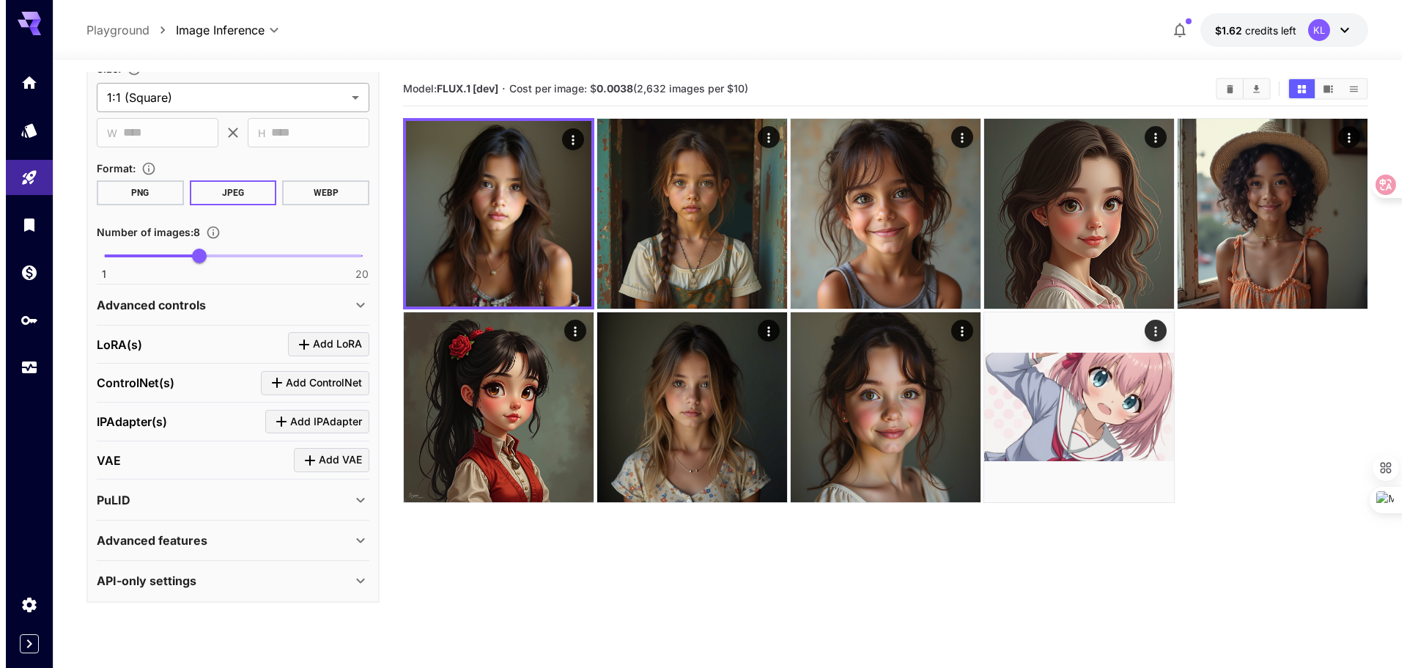
scroll to position [330, 0]
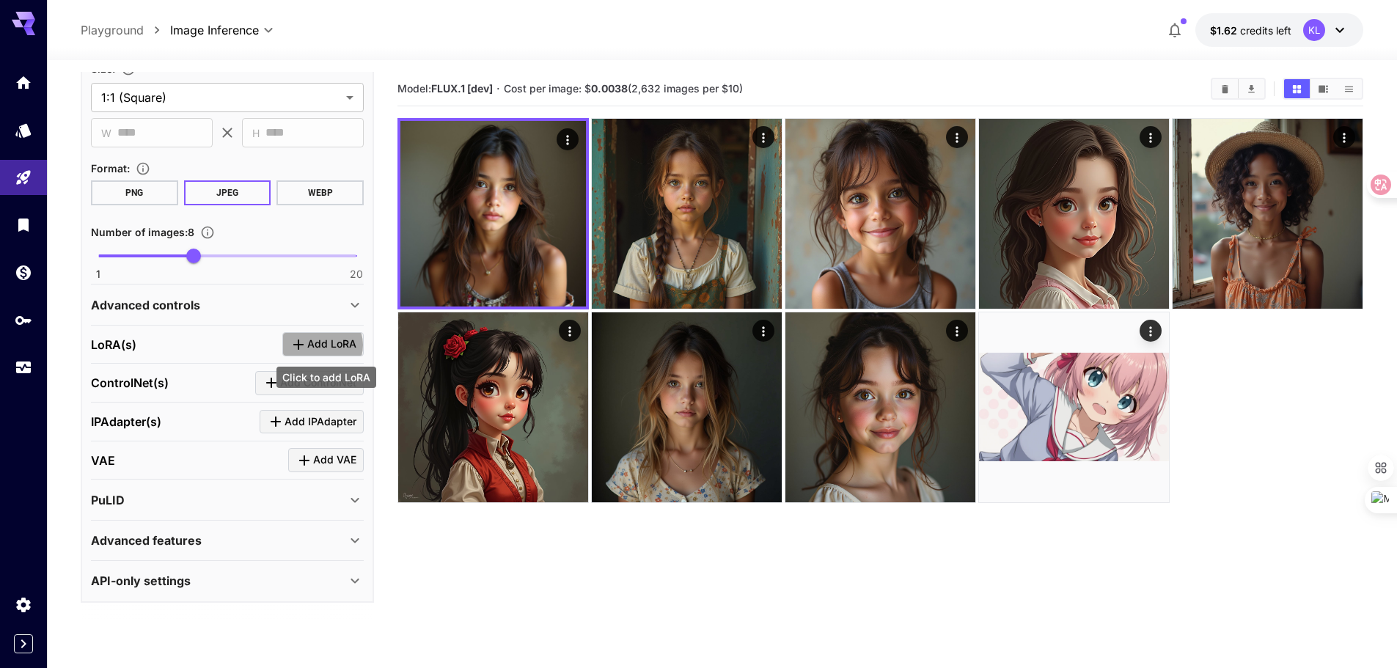
click at [323, 345] on span "Add LoRA" at bounding box center [331, 344] width 49 height 18
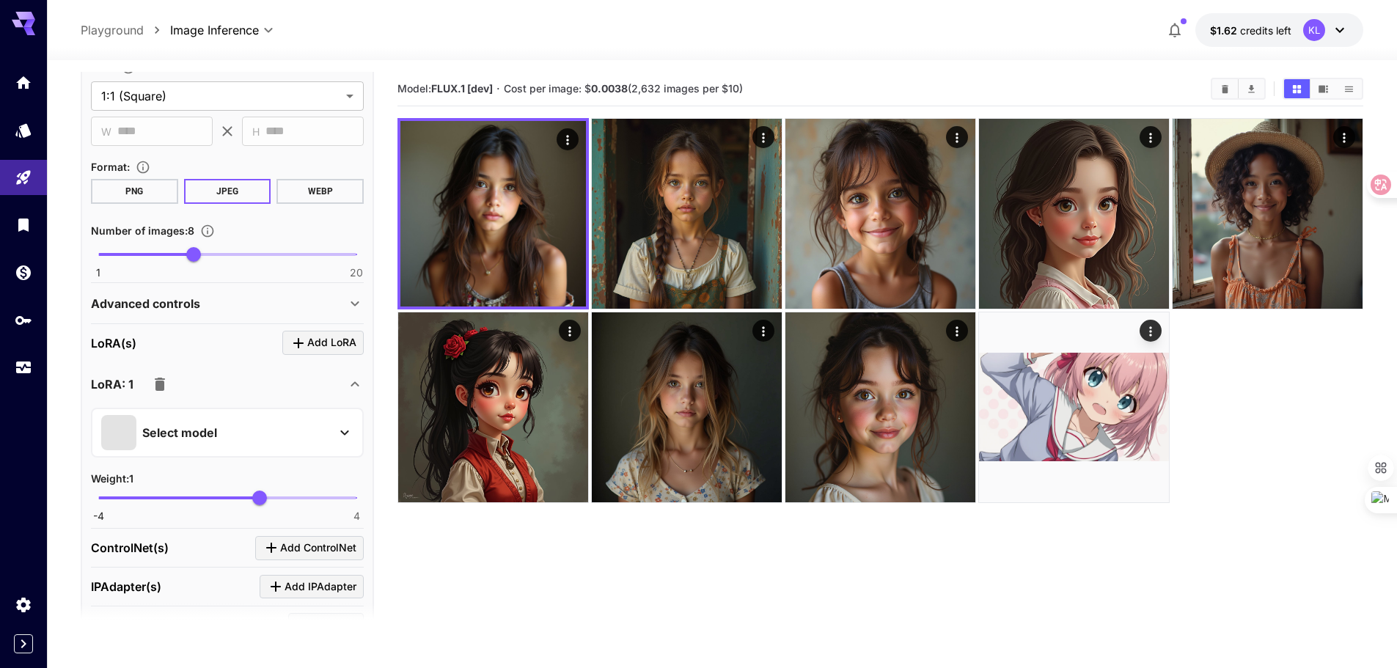
click at [228, 443] on div "Select model" at bounding box center [215, 432] width 229 height 35
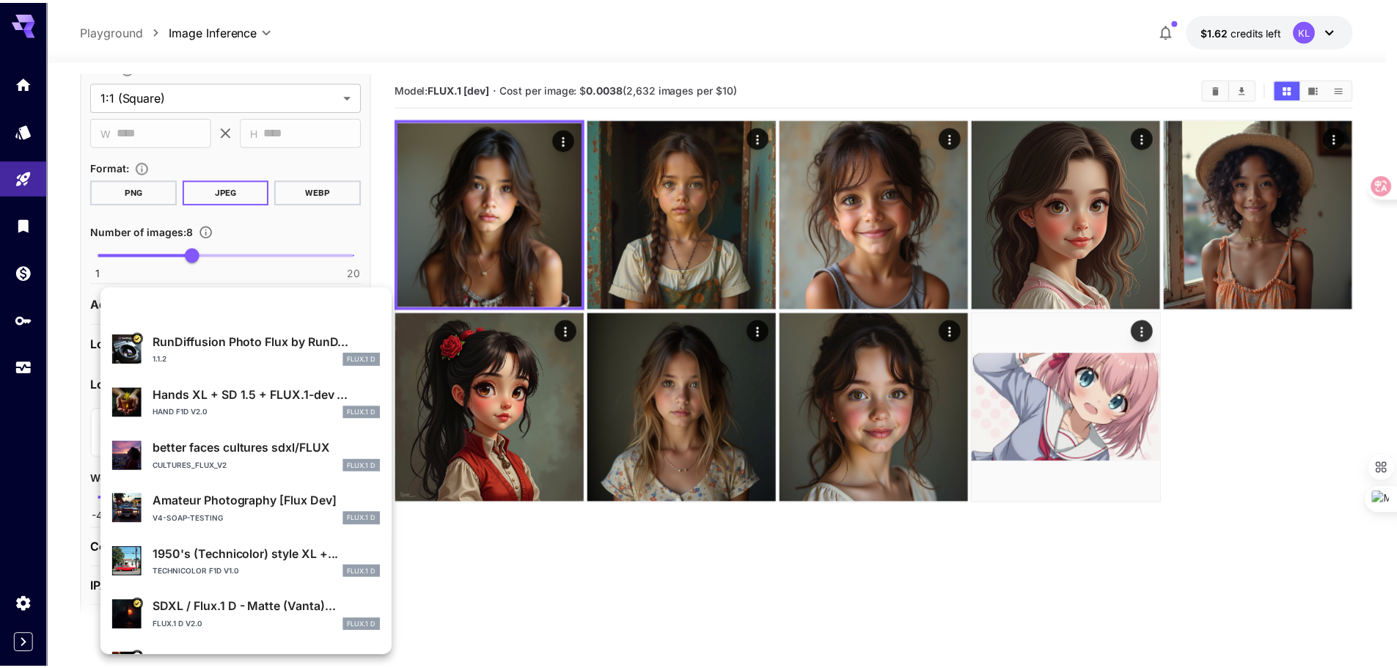
scroll to position [0, 0]
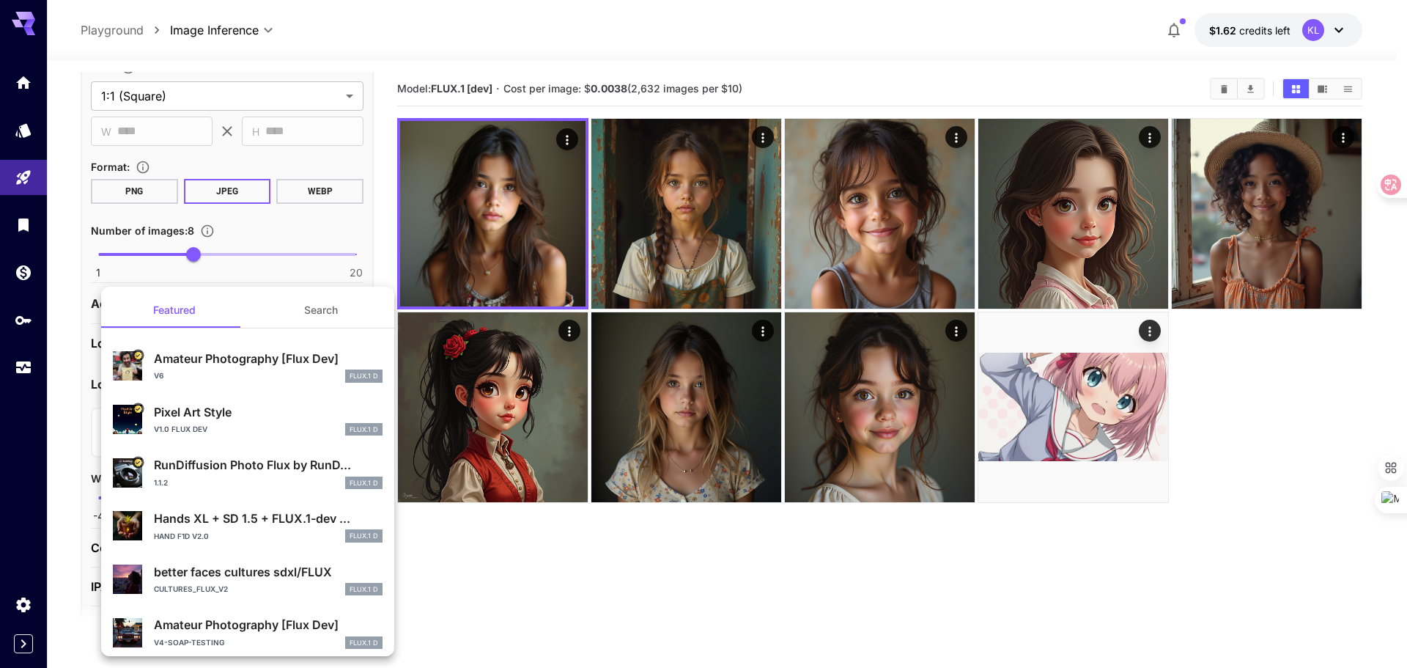
click at [70, 281] on div at bounding box center [703, 334] width 1407 height 668
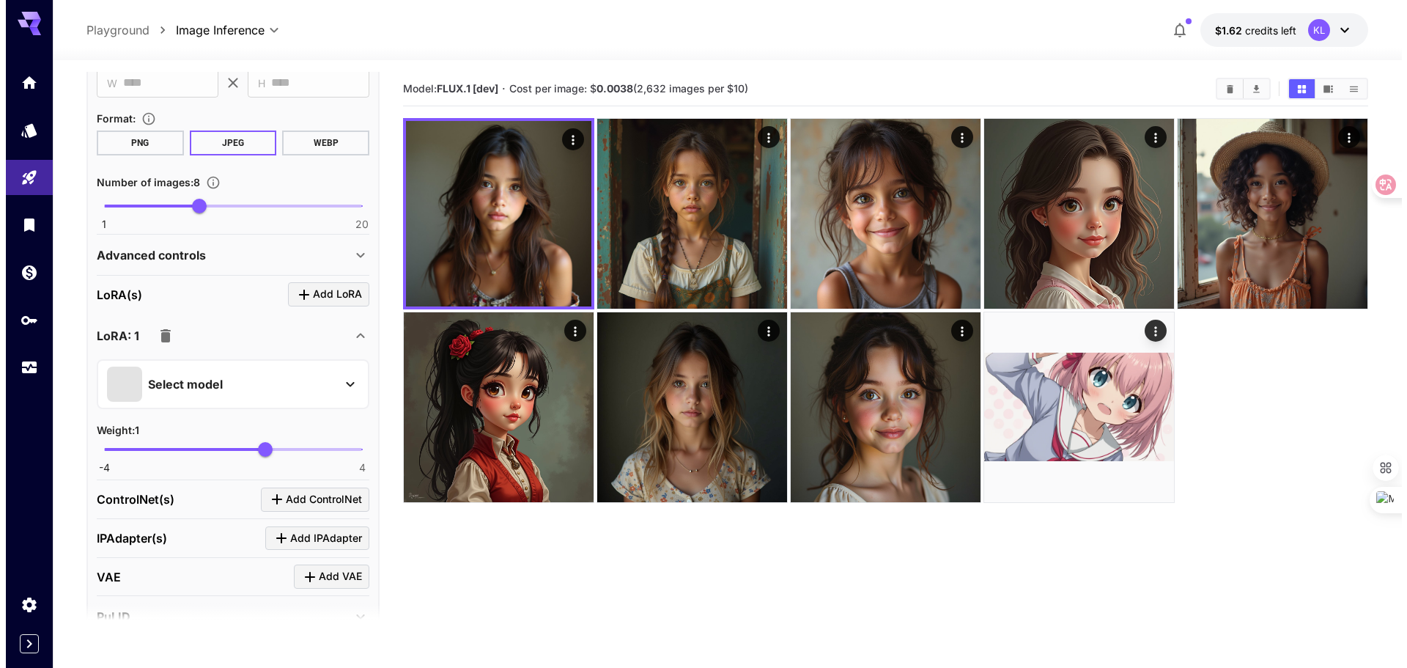
scroll to position [403, 0]
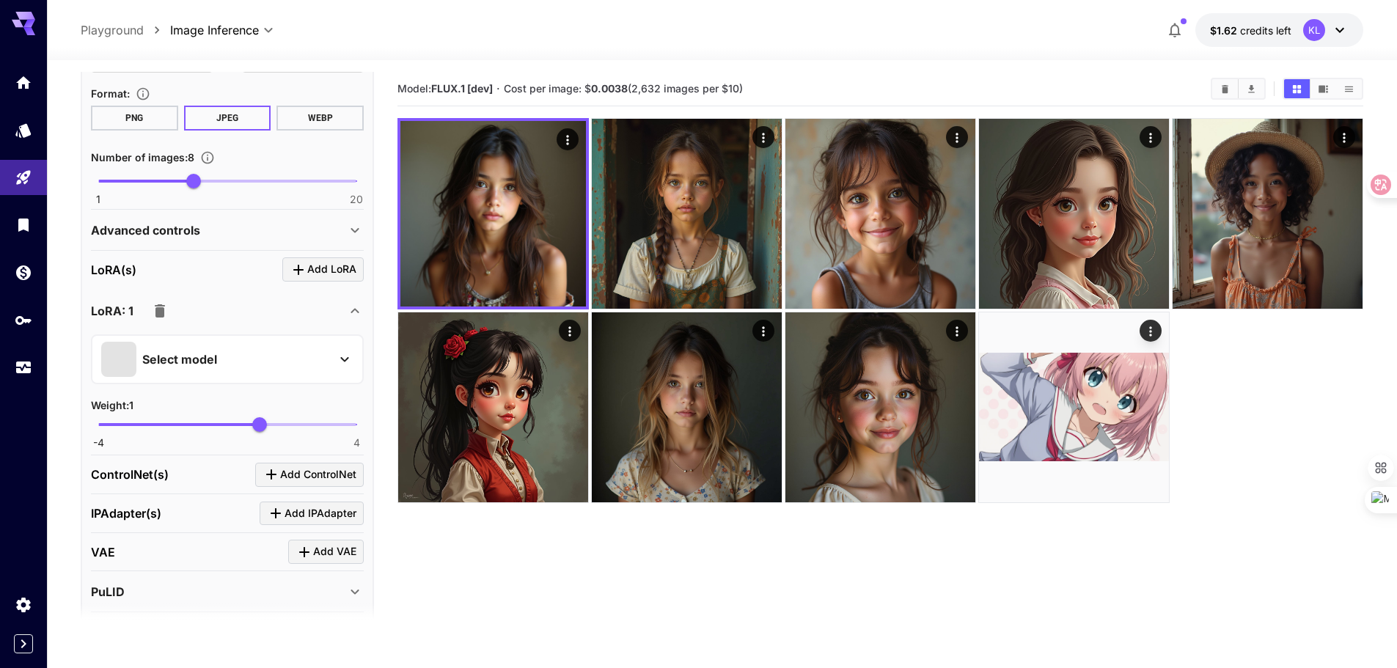
click at [252, 364] on div "Select model" at bounding box center [215, 359] width 229 height 35
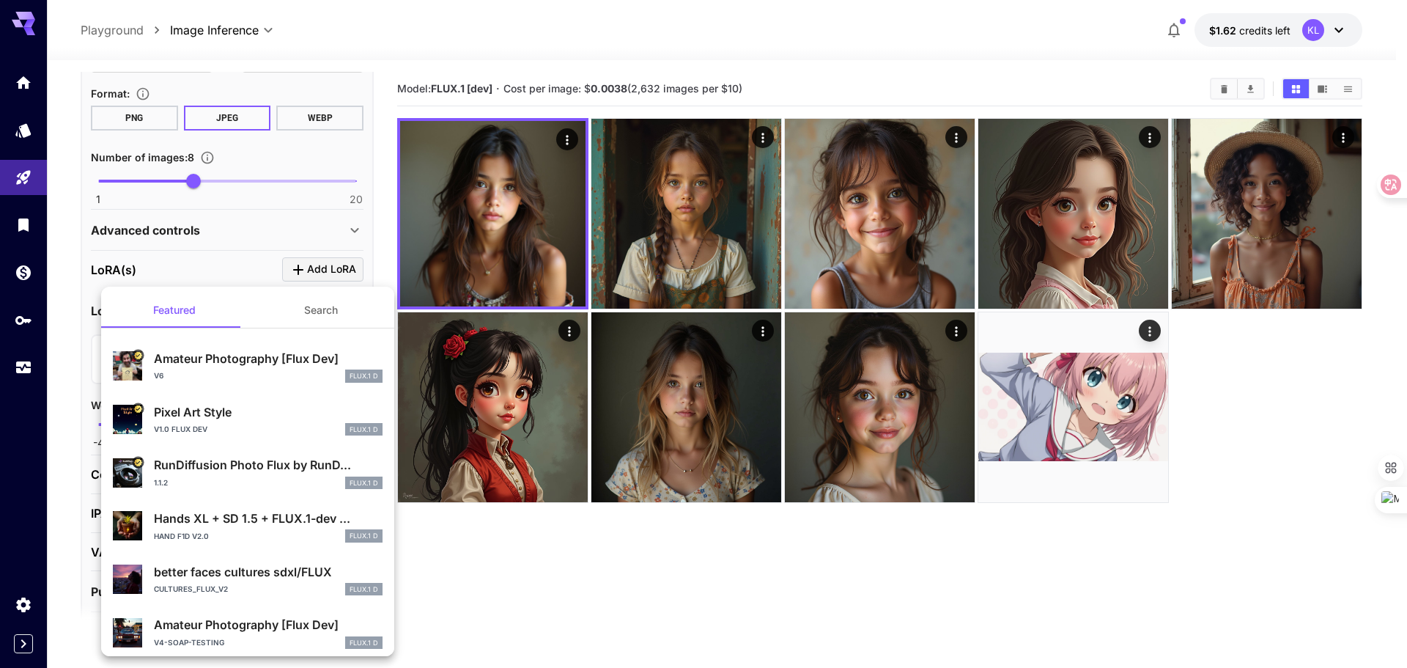
click at [316, 311] on button "Search" at bounding box center [321, 309] width 147 height 35
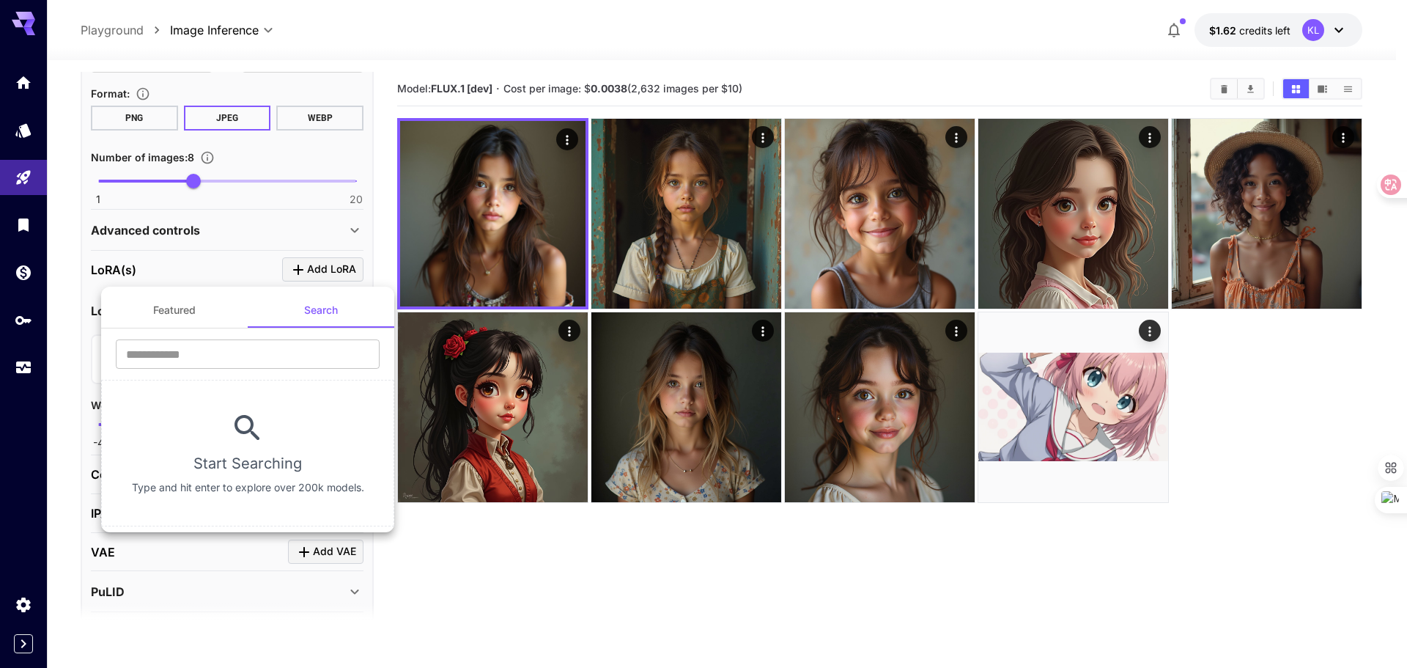
click at [319, 273] on div at bounding box center [703, 334] width 1407 height 668
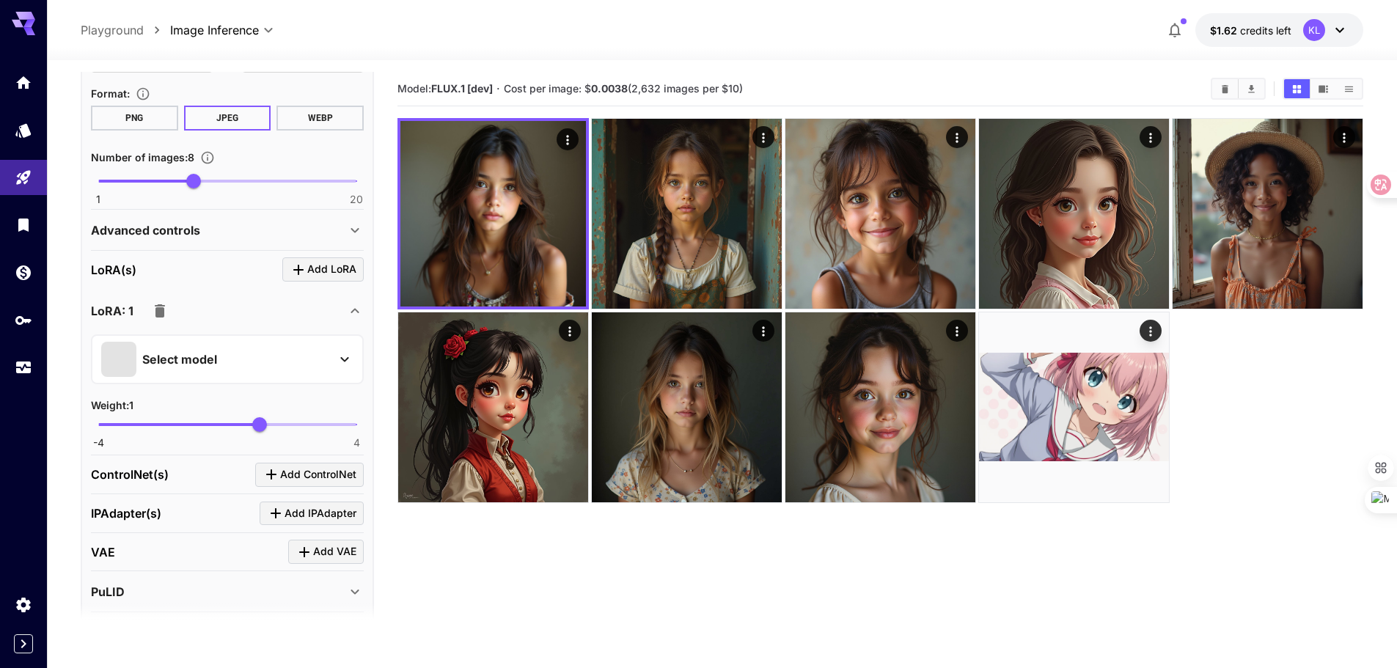
click at [318, 263] on span "Add LoRA" at bounding box center [331, 269] width 49 height 18
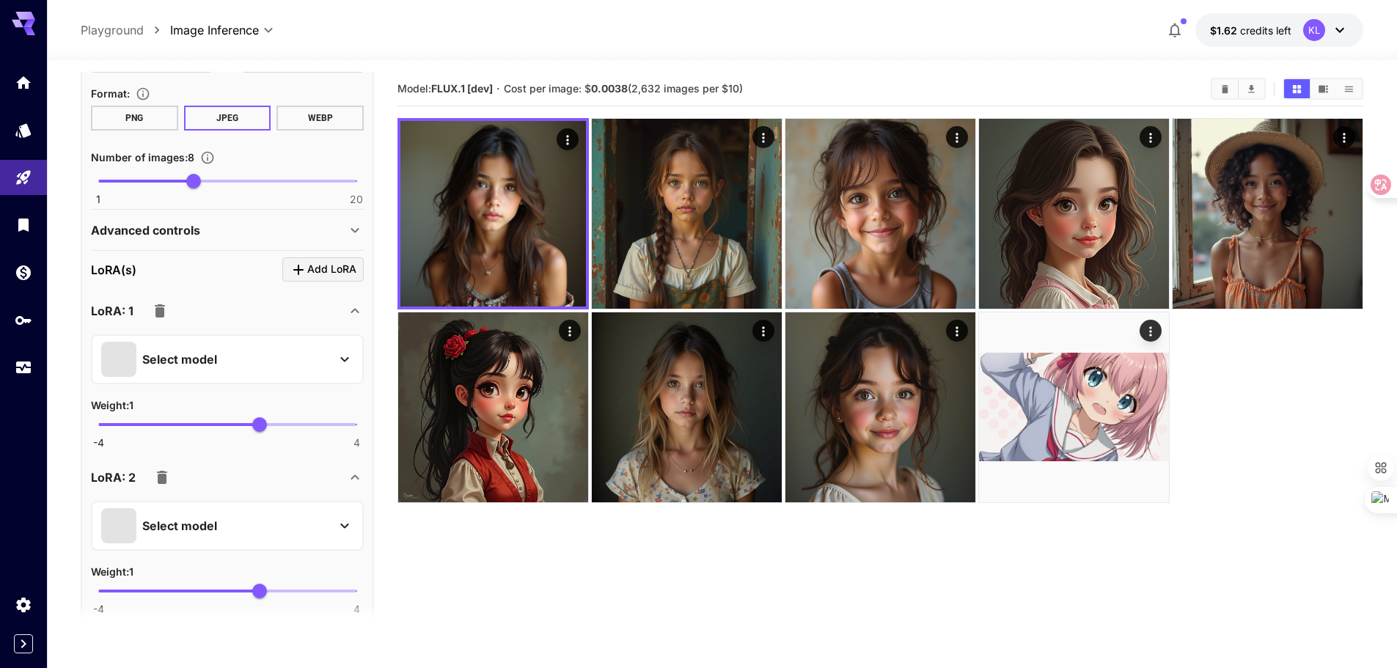
click at [215, 353] on p "Select model" at bounding box center [179, 359] width 75 height 18
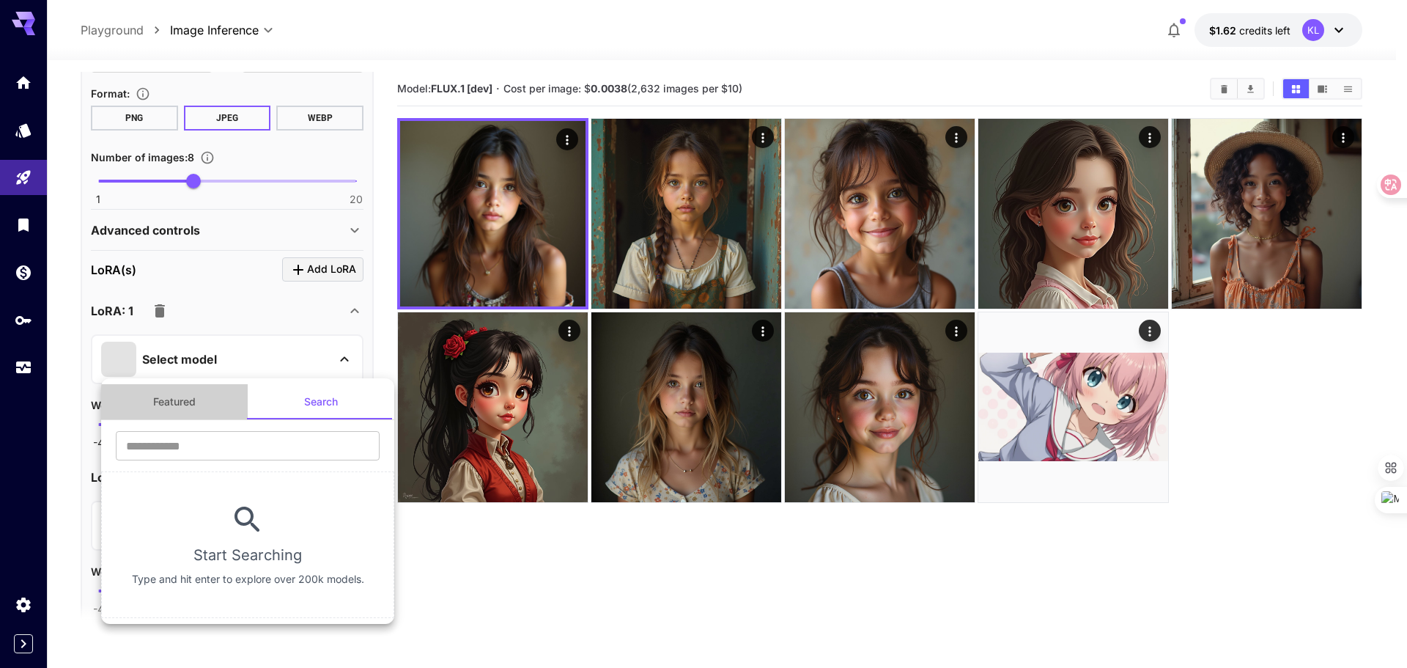
click at [191, 416] on button "Featured" at bounding box center [174, 401] width 147 height 35
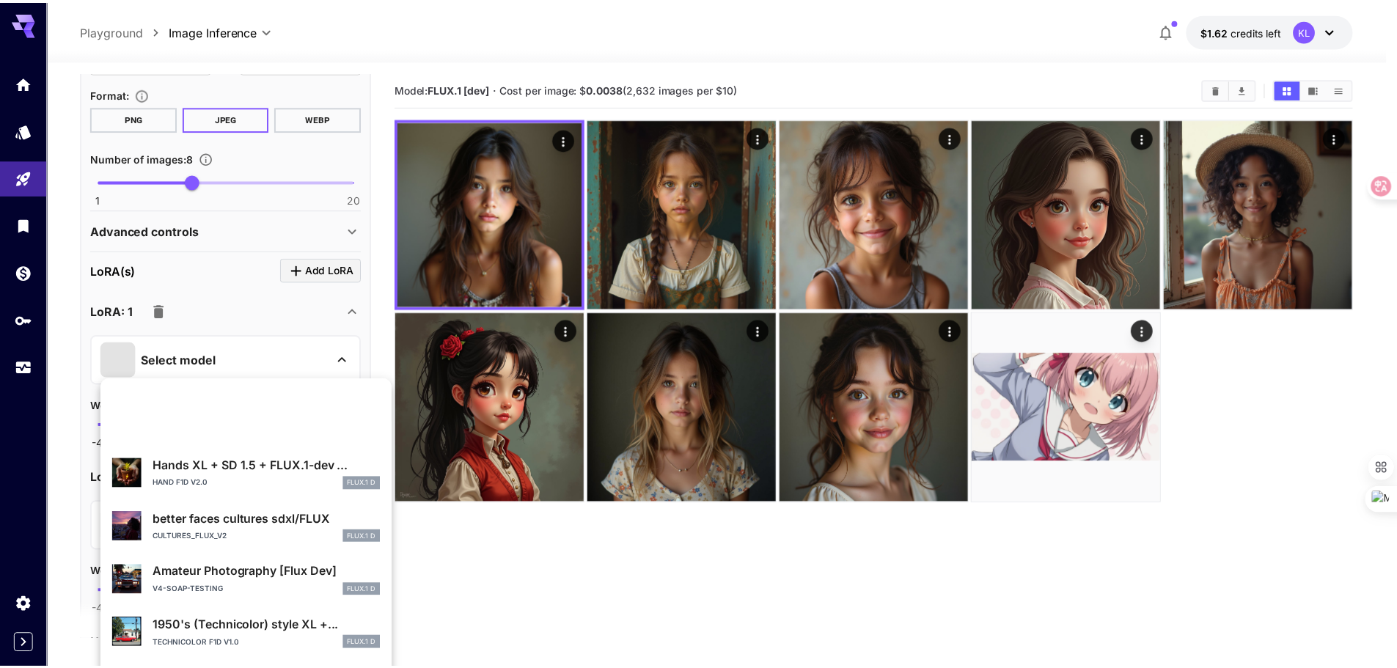
scroll to position [276, 0]
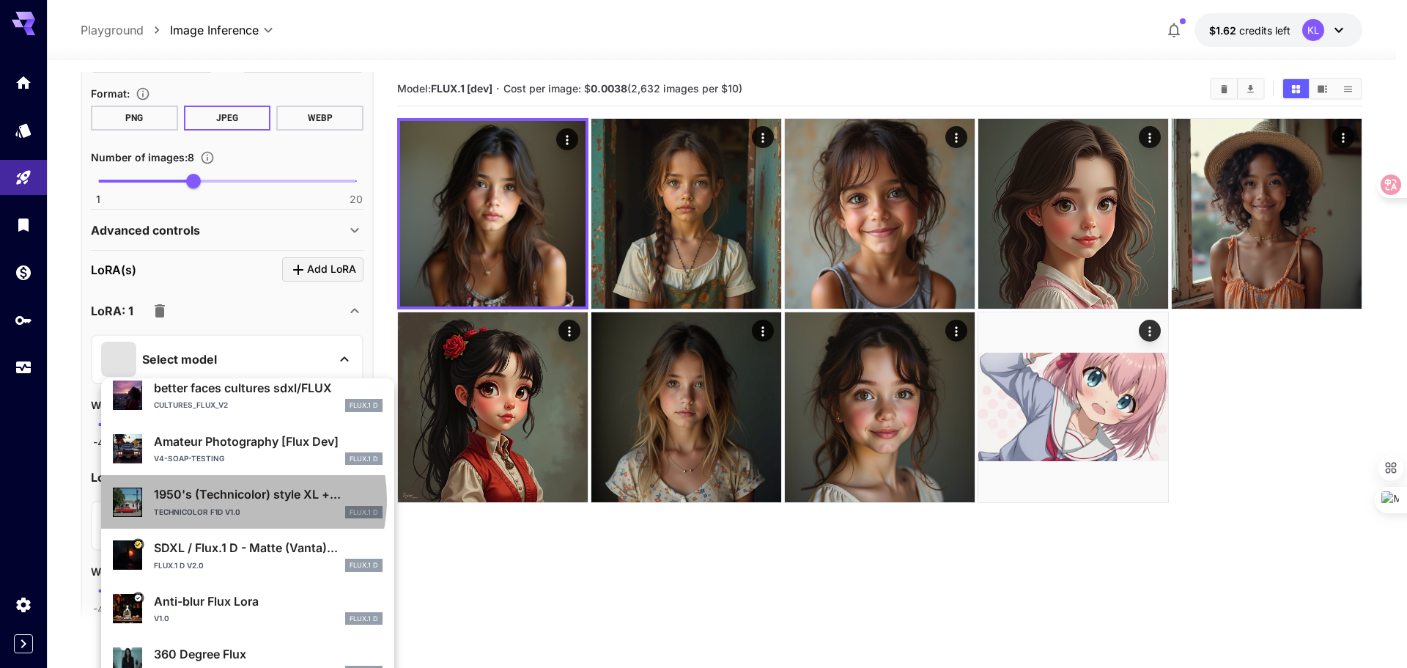
click at [229, 499] on p "1950's (Technicolor) style XL +..." at bounding box center [268, 494] width 229 height 18
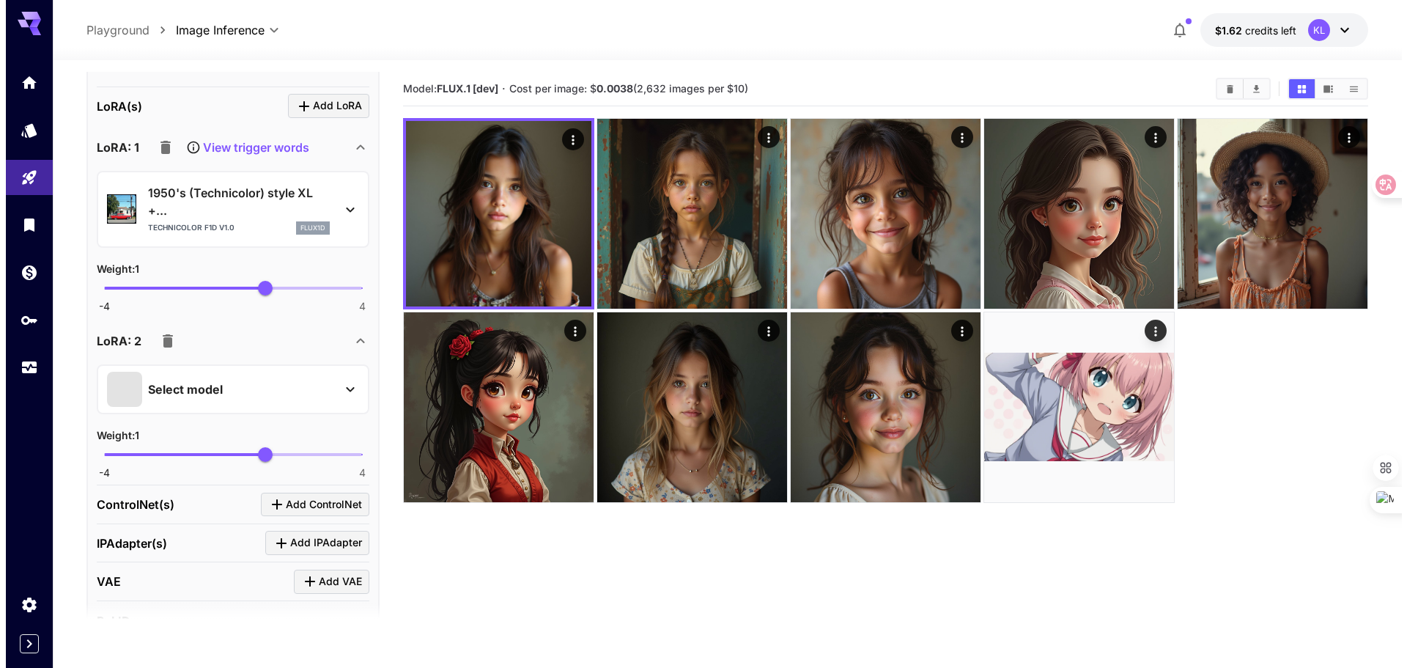
scroll to position [469, 0]
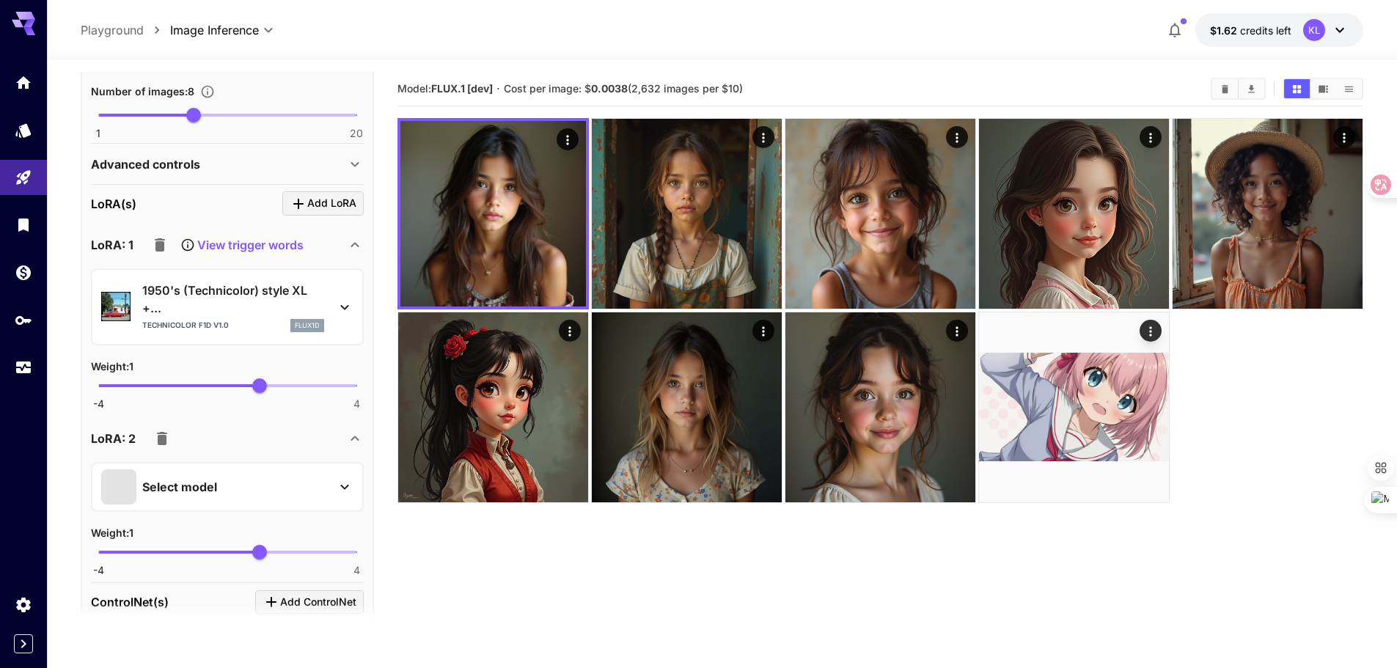
click at [248, 248] on p "View trigger words" at bounding box center [250, 245] width 106 height 18
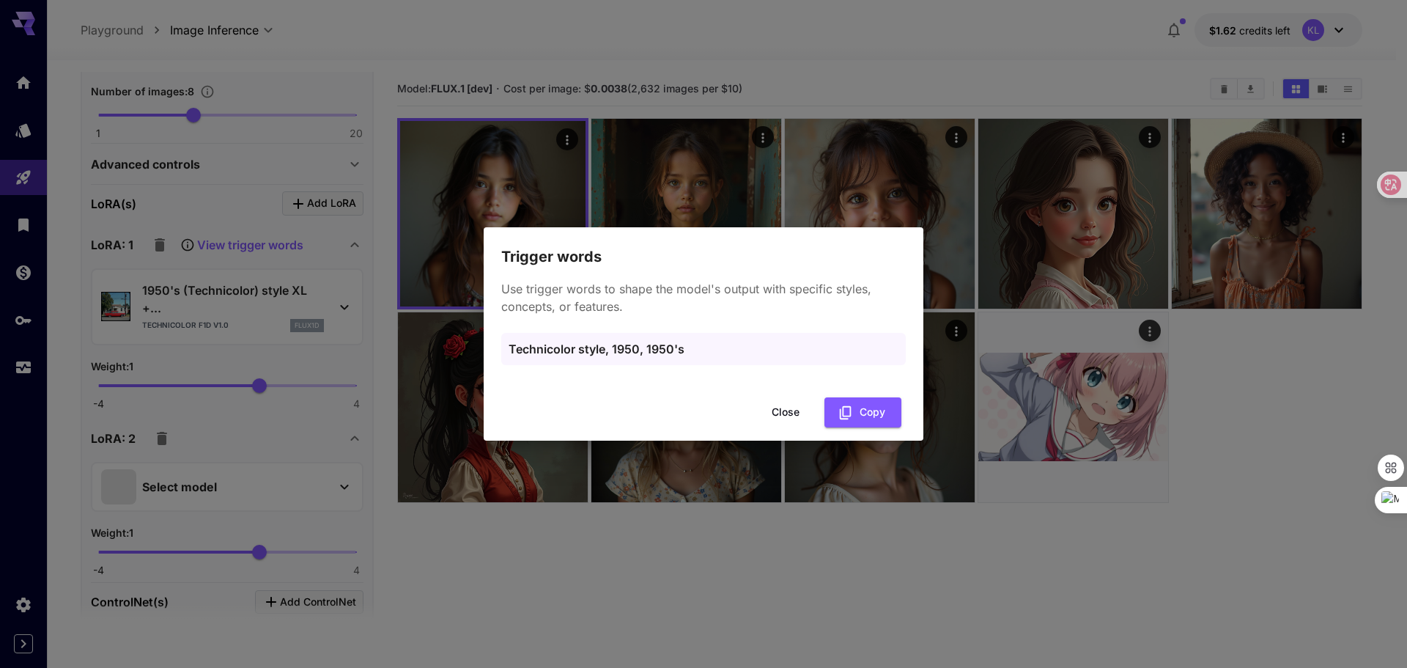
click at [779, 409] on button "Close" at bounding box center [786, 412] width 66 height 30
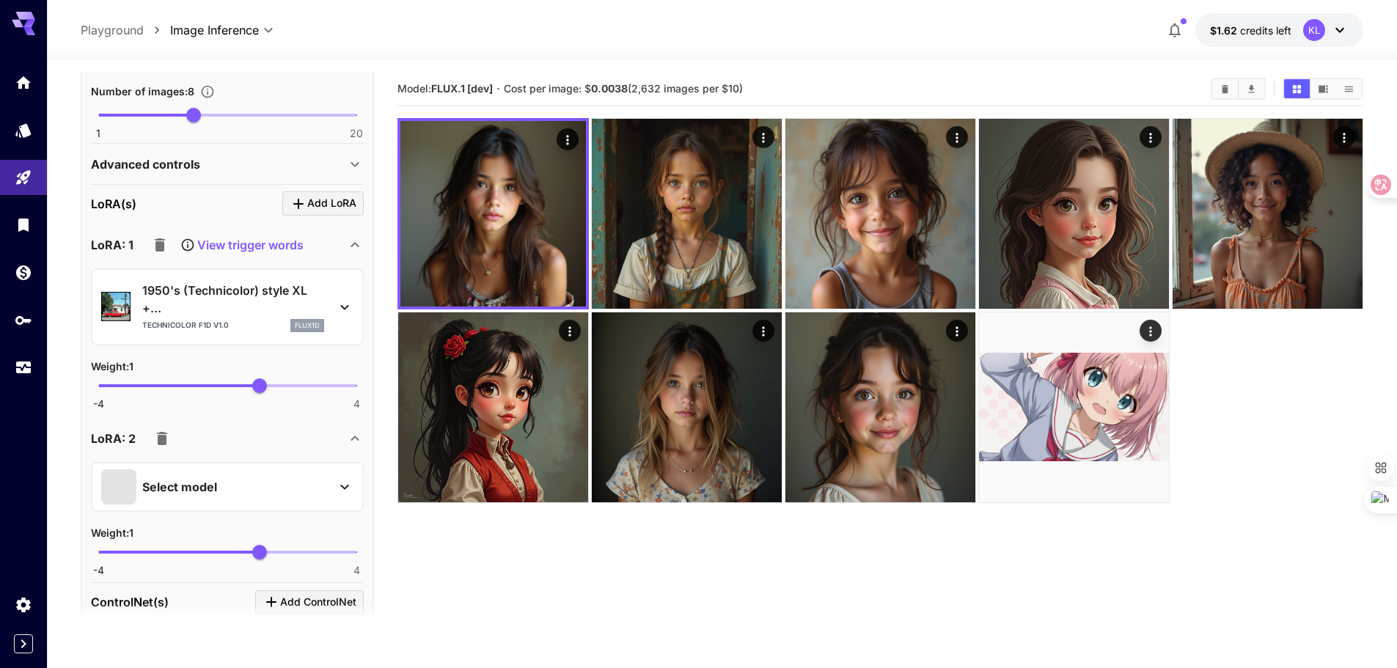
click at [229, 479] on div "Select model" at bounding box center [215, 486] width 229 height 35
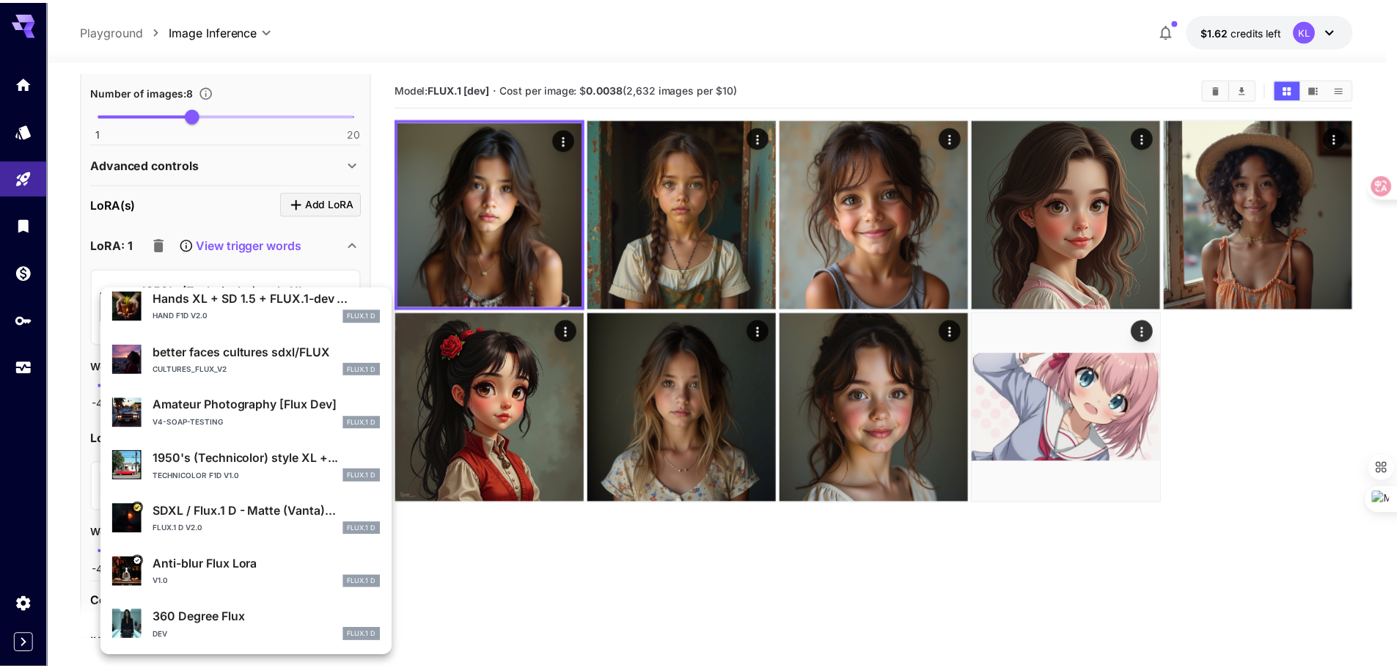
scroll to position [276, 0]
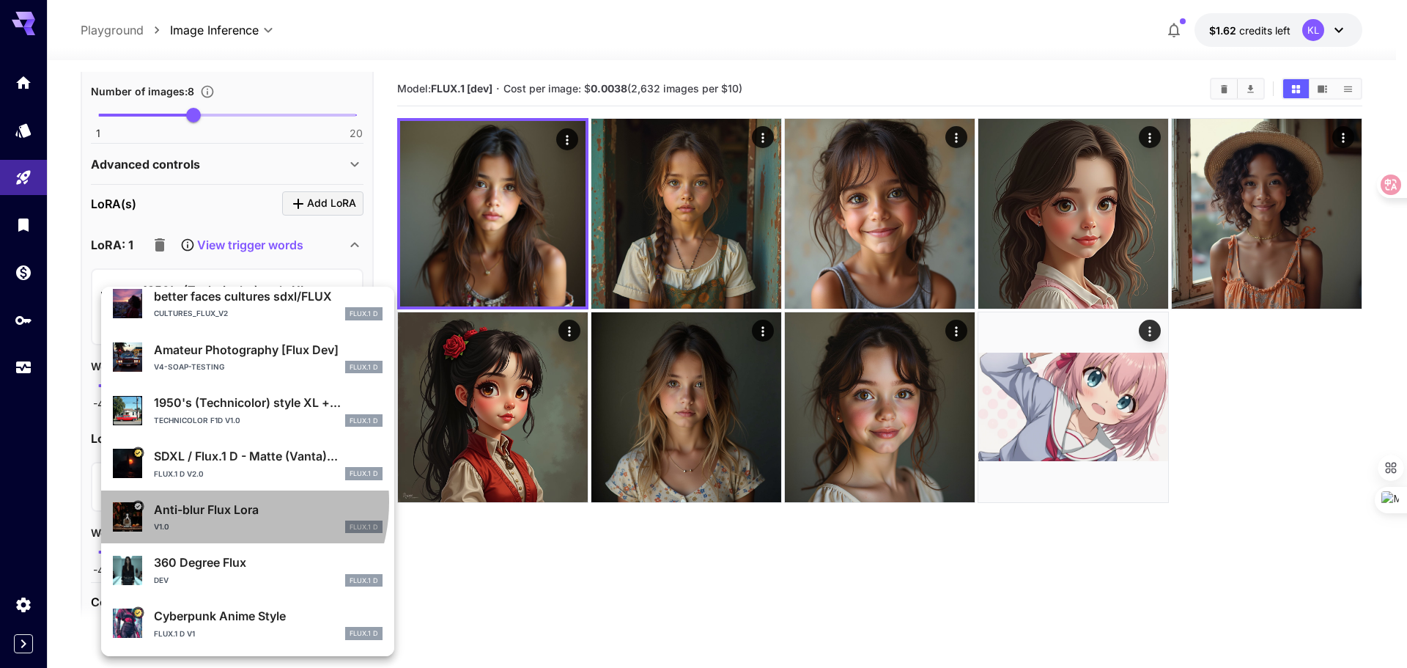
click at [219, 502] on p "Anti-blur Flux Lora" at bounding box center [268, 510] width 229 height 18
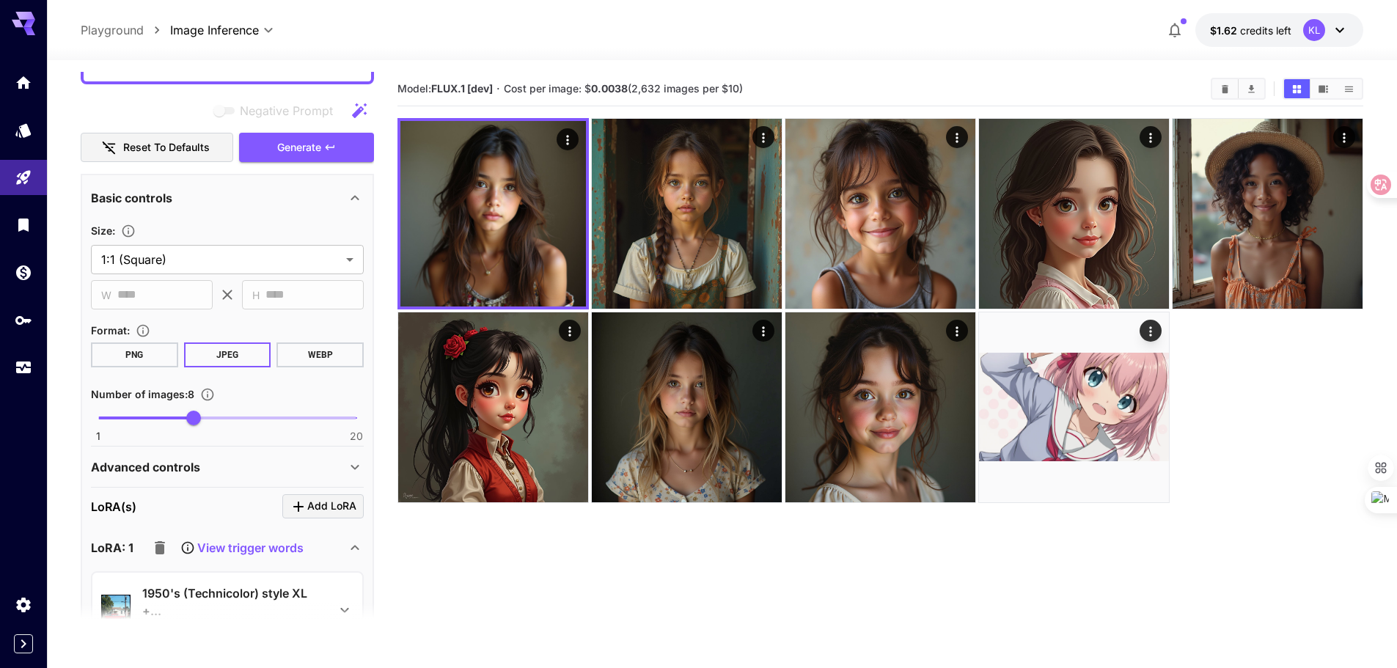
scroll to position [39, 0]
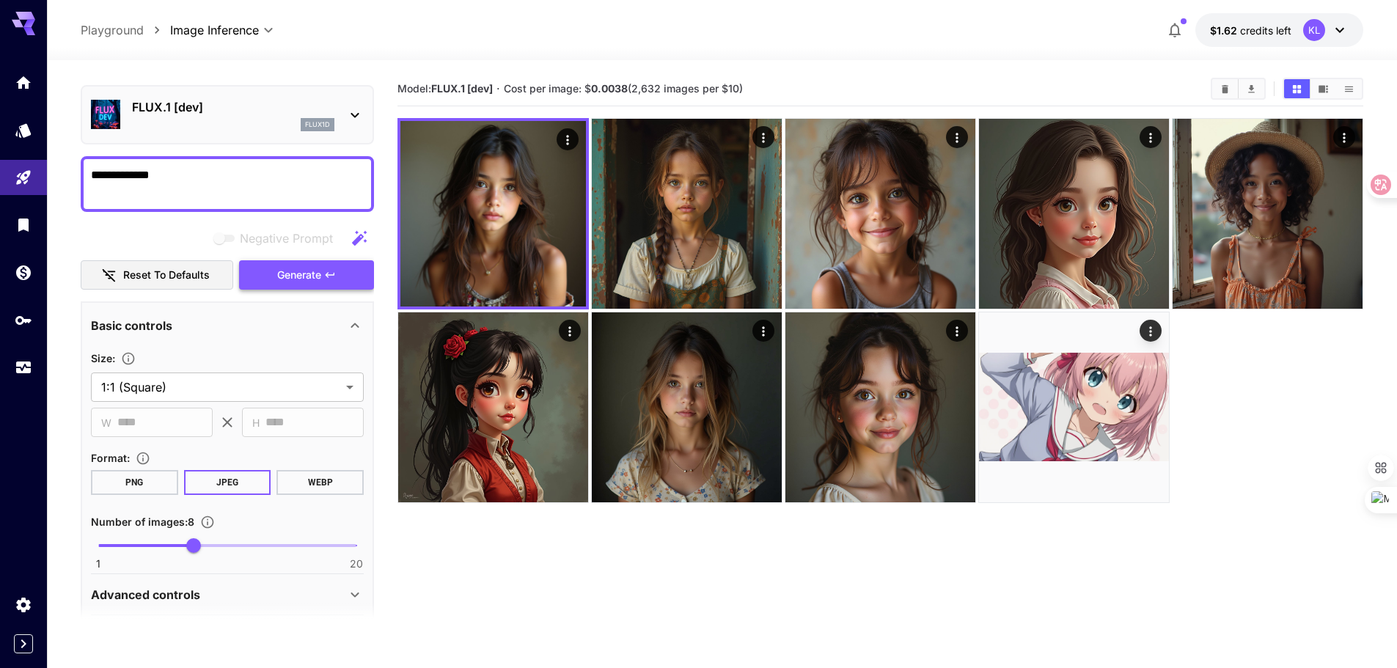
click at [284, 278] on span "Generate" at bounding box center [299, 275] width 44 height 18
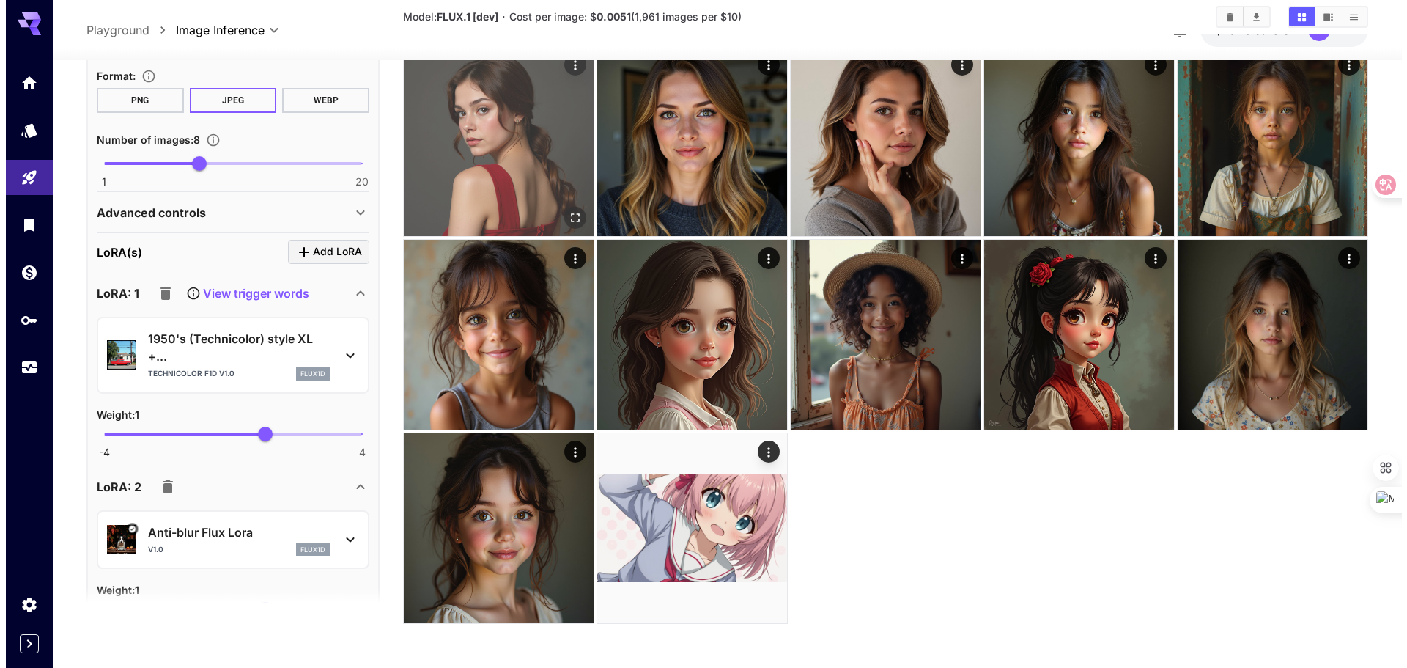
scroll to position [0, 0]
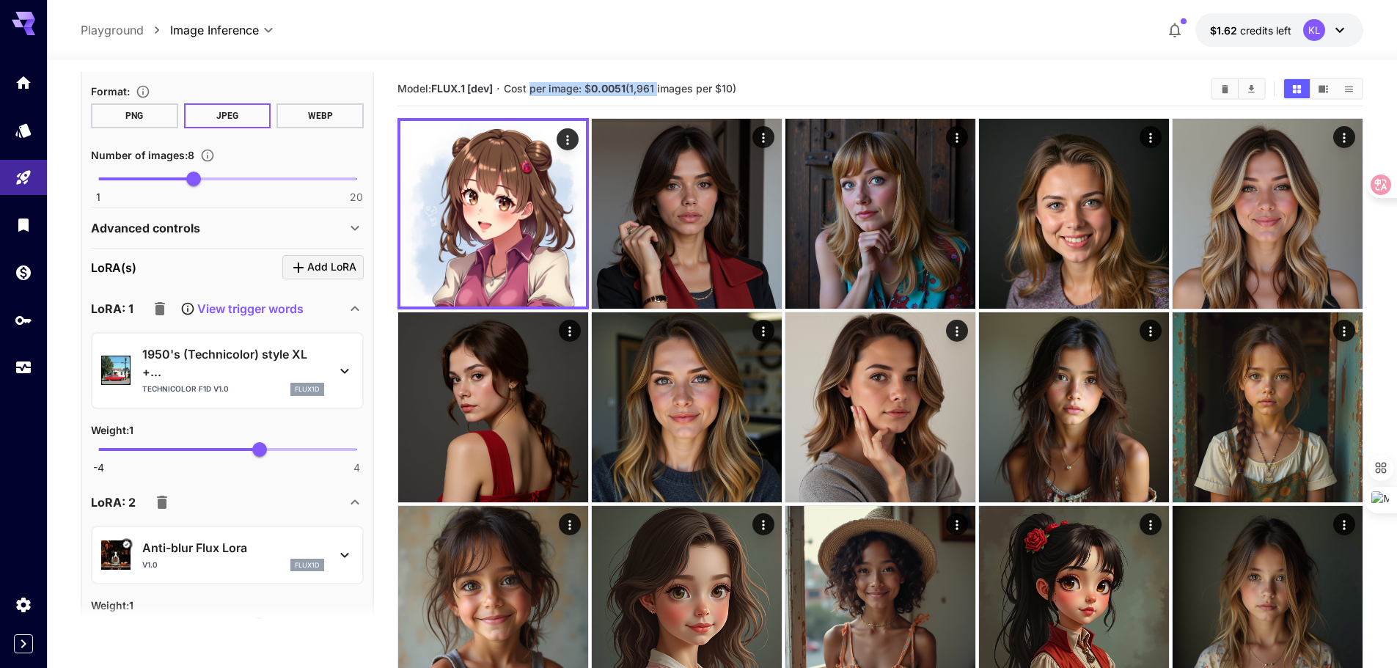
drag, startPoint x: 540, startPoint y: 93, endPoint x: 663, endPoint y: 94, distance: 123.2
click at [663, 94] on span "Cost per image: $ 0.0051 (1,961 images per $10)" at bounding box center [620, 88] width 232 height 12
click at [671, 94] on span "Cost per image: $ 0.0051 (1,961 images per $10)" at bounding box center [620, 88] width 232 height 12
drag, startPoint x: 593, startPoint y: 90, endPoint x: 714, endPoint y: 90, distance: 121.0
click at [714, 90] on span "Cost per image: $ 0.0051 (1,961 images per $10)" at bounding box center [620, 88] width 232 height 12
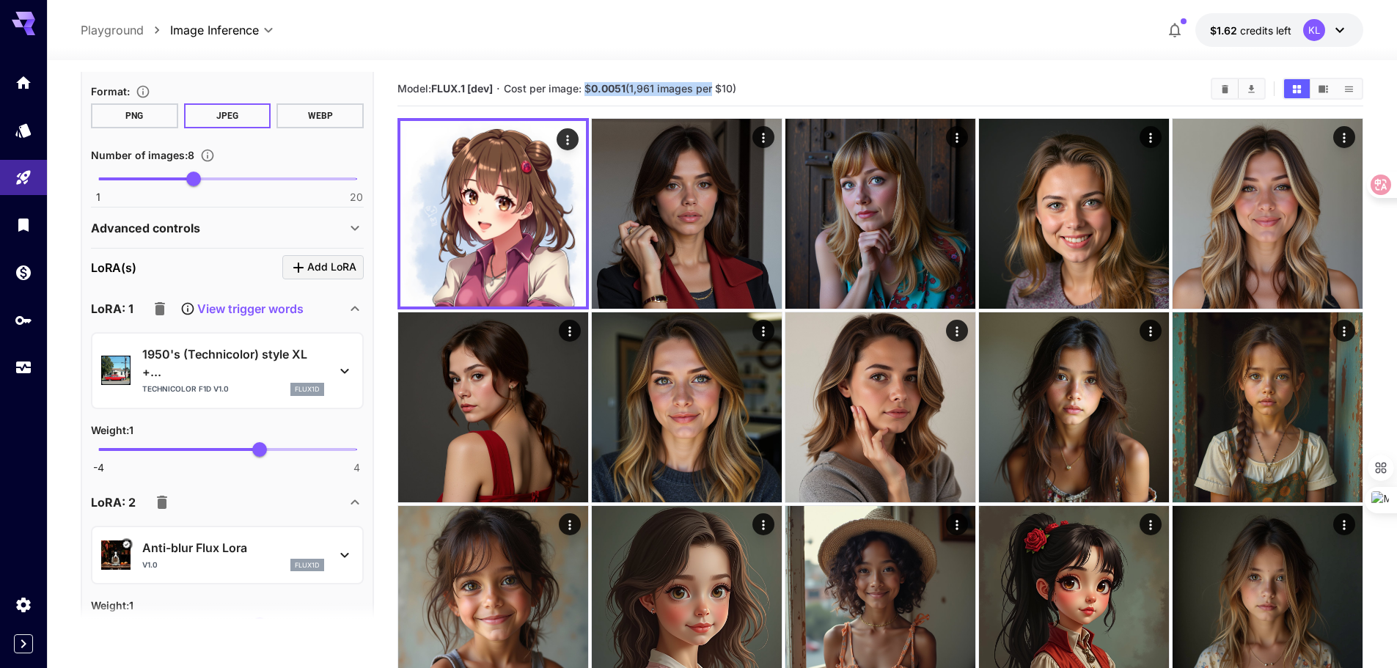
click at [684, 90] on span "Cost per image: $ 0.0051 (1,961 images per $10)" at bounding box center [620, 88] width 232 height 12
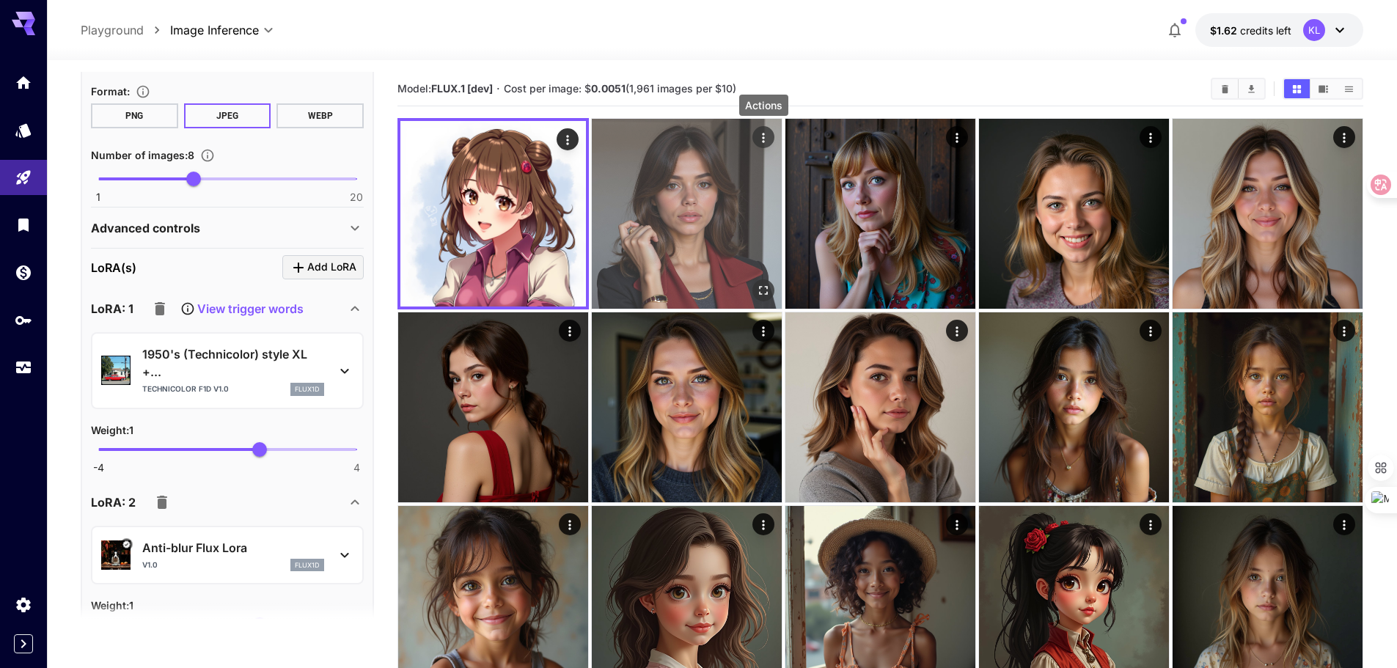
click at [764, 144] on icon "Actions" at bounding box center [763, 137] width 15 height 15
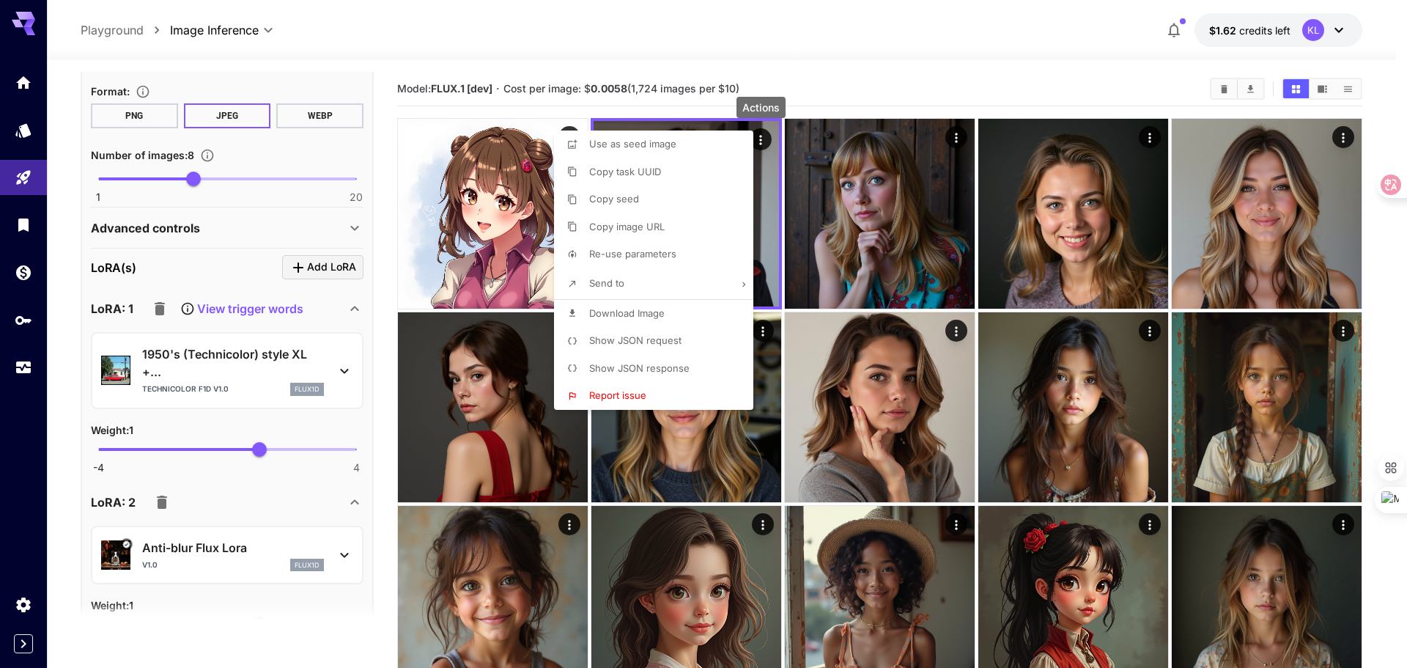
click at [1325, 87] on div at bounding box center [703, 334] width 1407 height 668
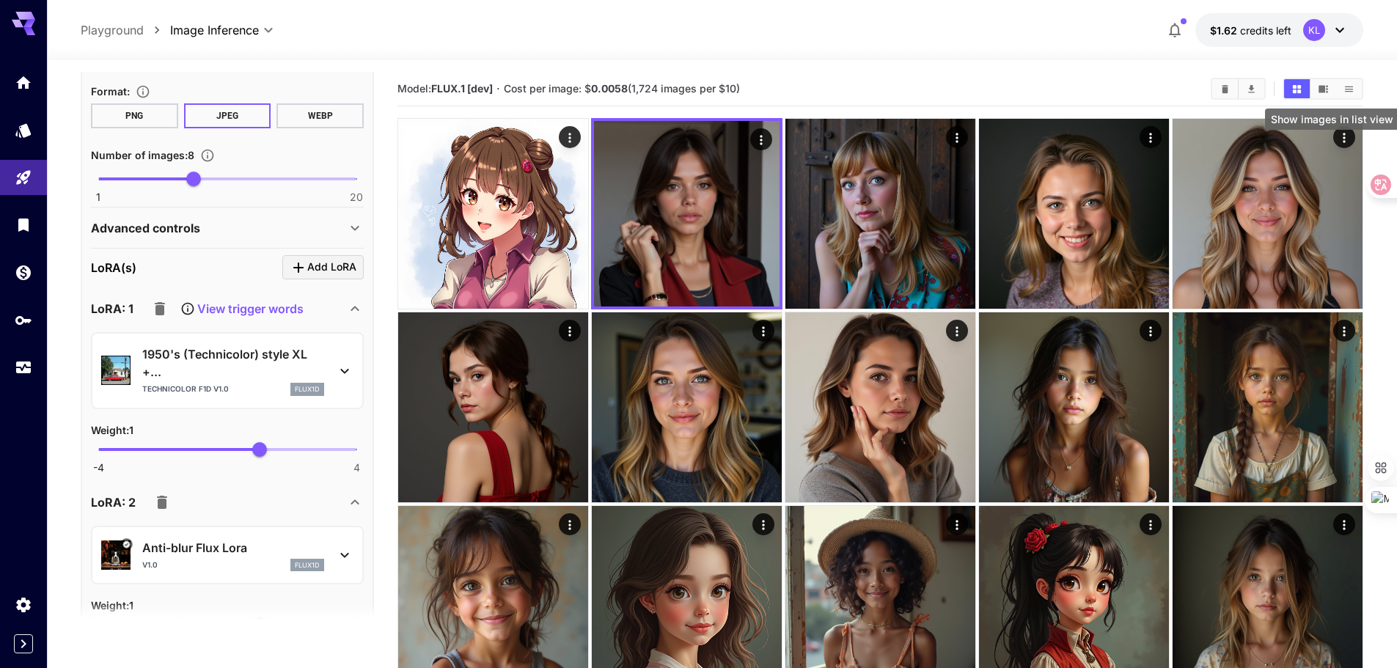
click at [1347, 90] on icon "Show images in list view" at bounding box center [1348, 89] width 11 height 11
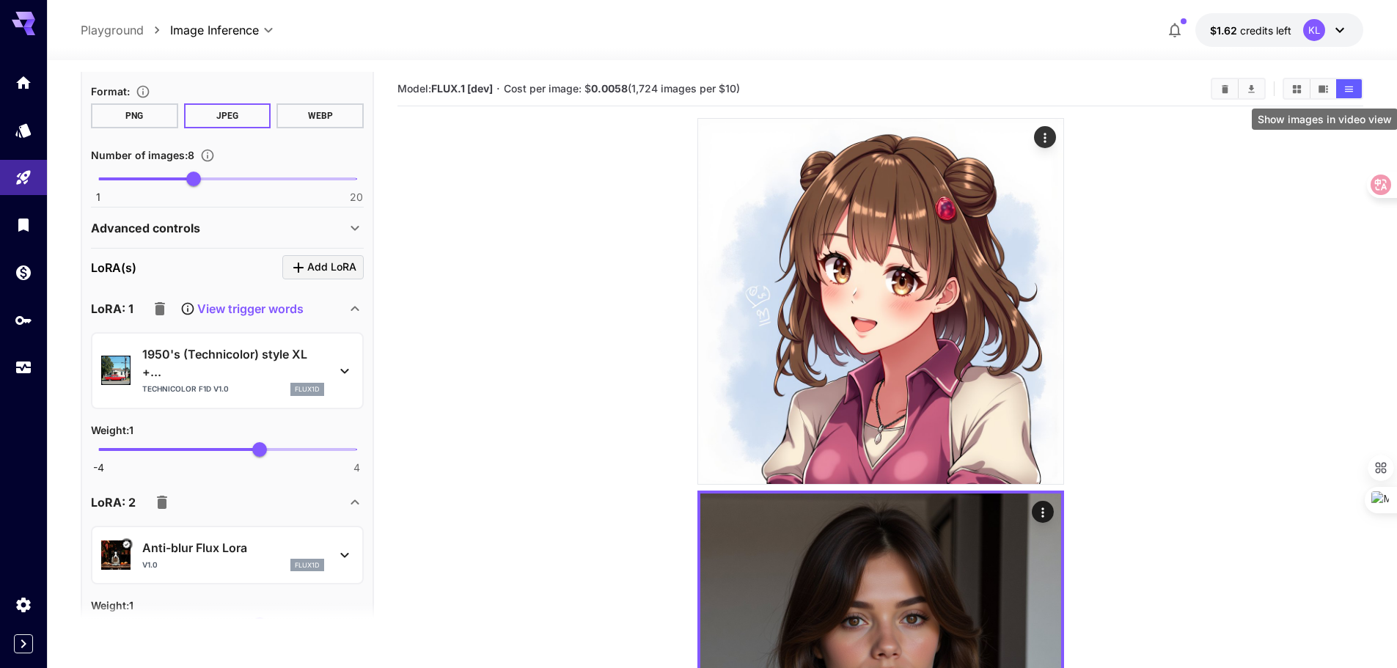
click at [1323, 89] on icon "Show images in video view" at bounding box center [1323, 88] width 10 height 7
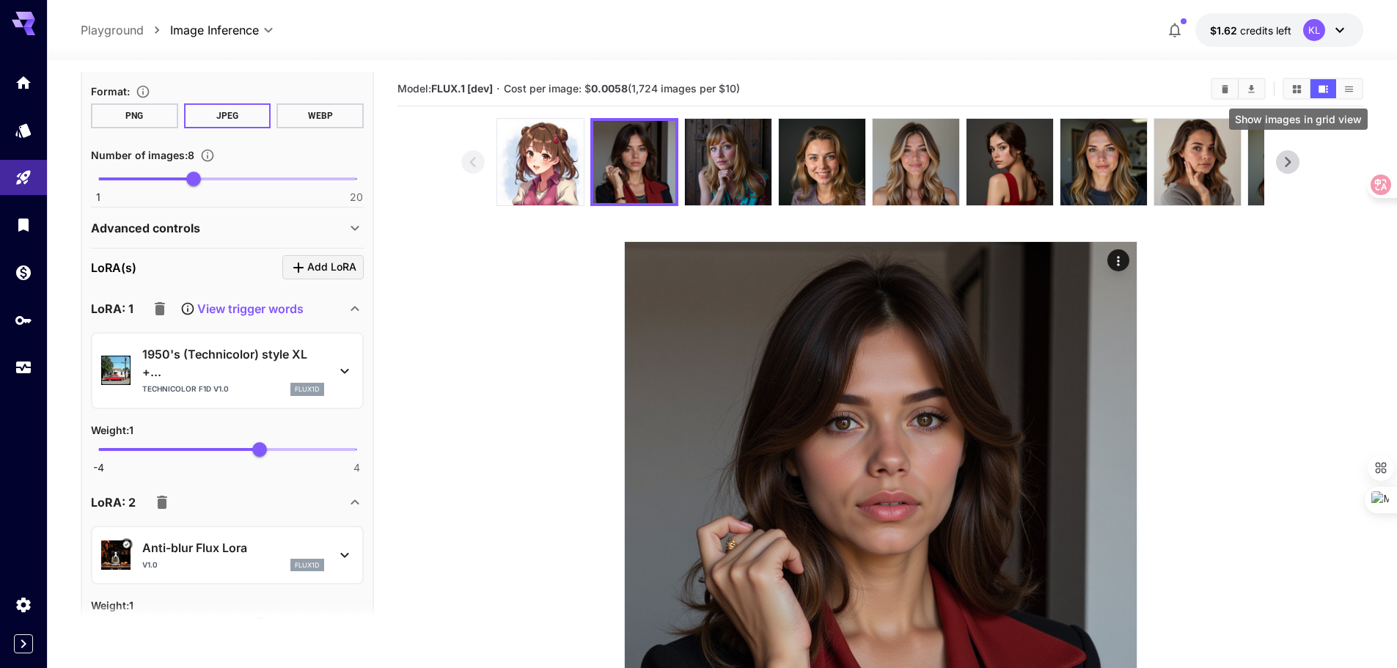
click at [1291, 90] on icon "Show images in grid view" at bounding box center [1296, 89] width 11 height 11
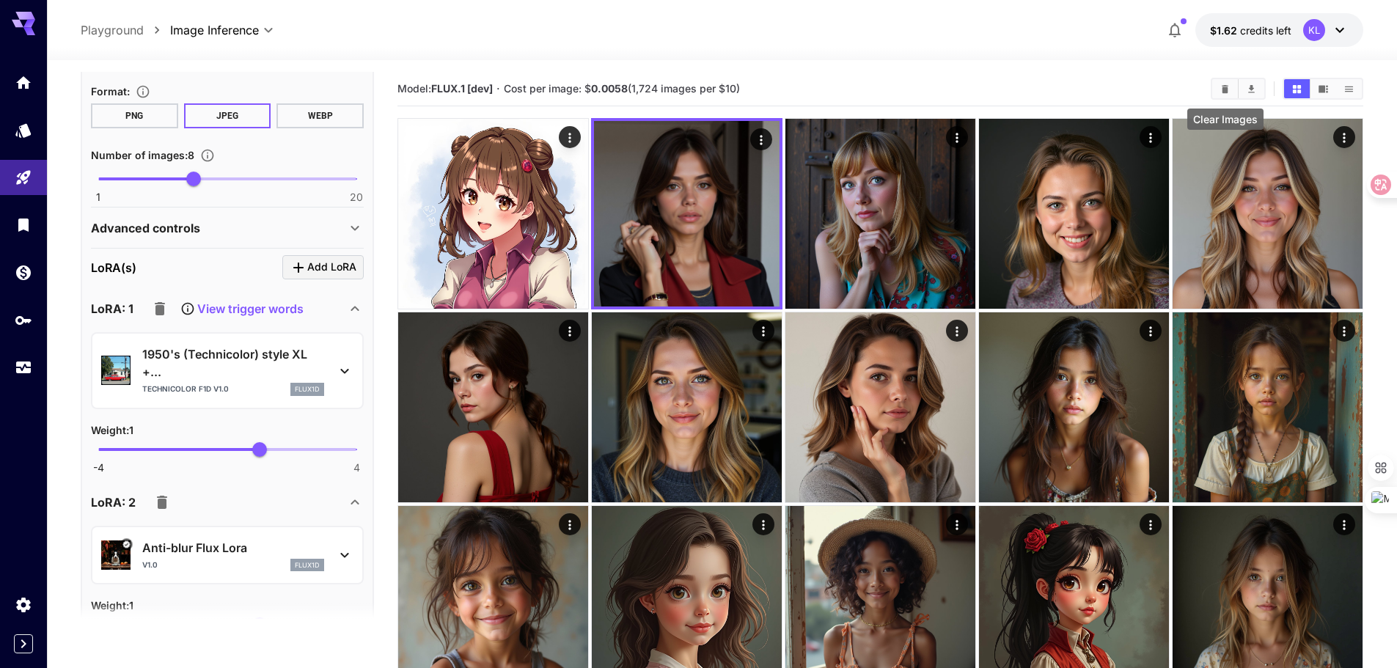
click at [1228, 95] on button "Clear Images" at bounding box center [1225, 88] width 26 height 19
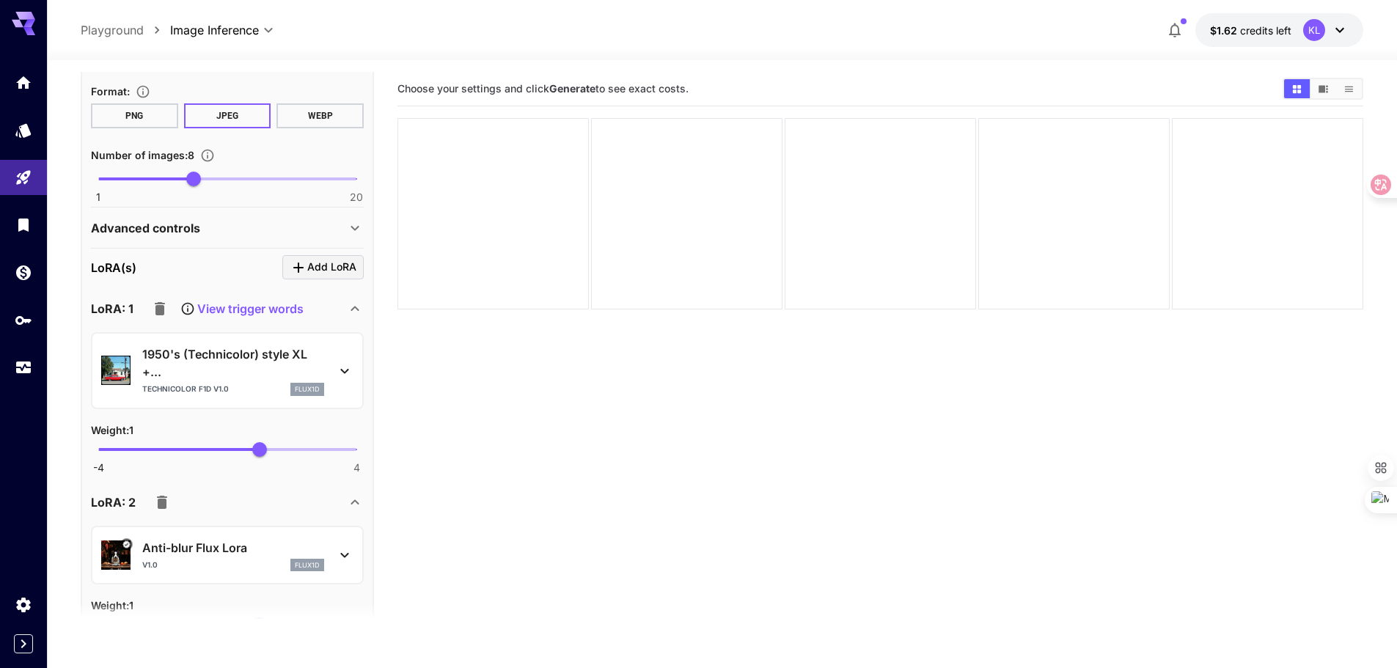
click at [575, 389] on section "Choose your settings and click Generate to see exact costs." at bounding box center [879, 406] width 965 height 668
click at [249, 360] on p "1950's (Technicolor) style XL +..." at bounding box center [233, 362] width 182 height 35
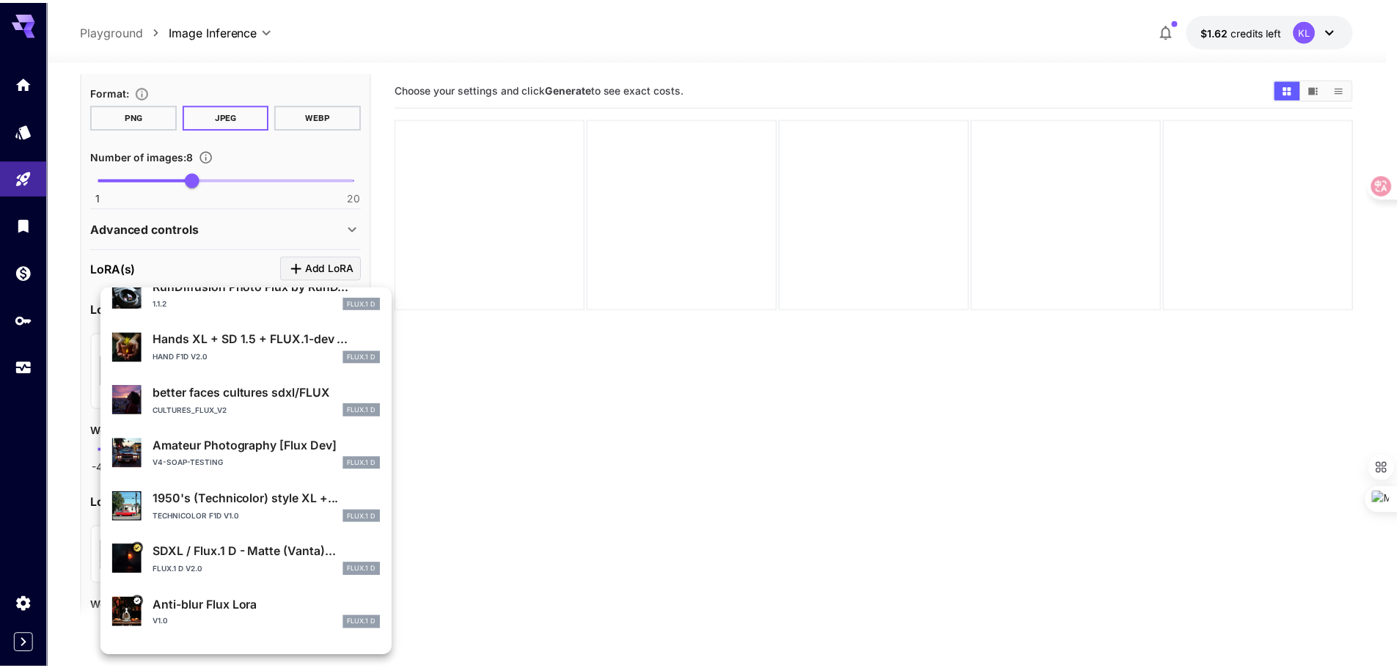
scroll to position [276, 0]
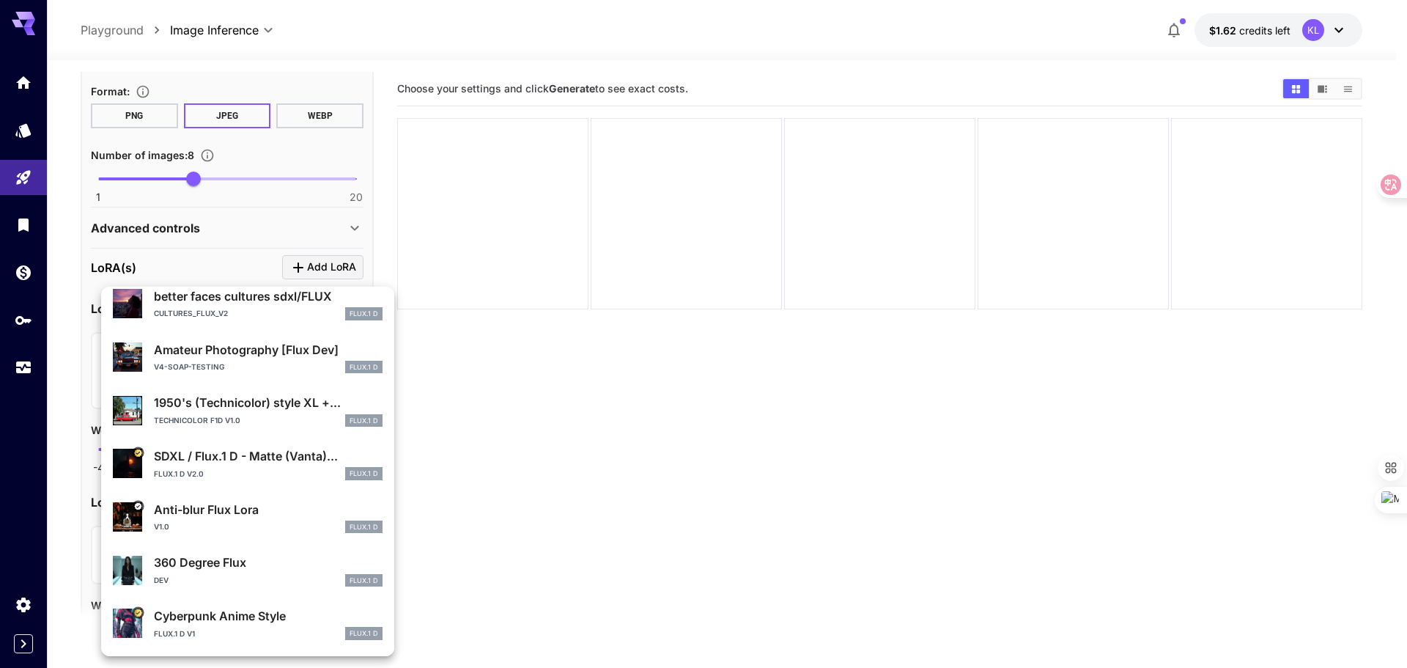
click at [726, 210] on div at bounding box center [703, 334] width 1407 height 668
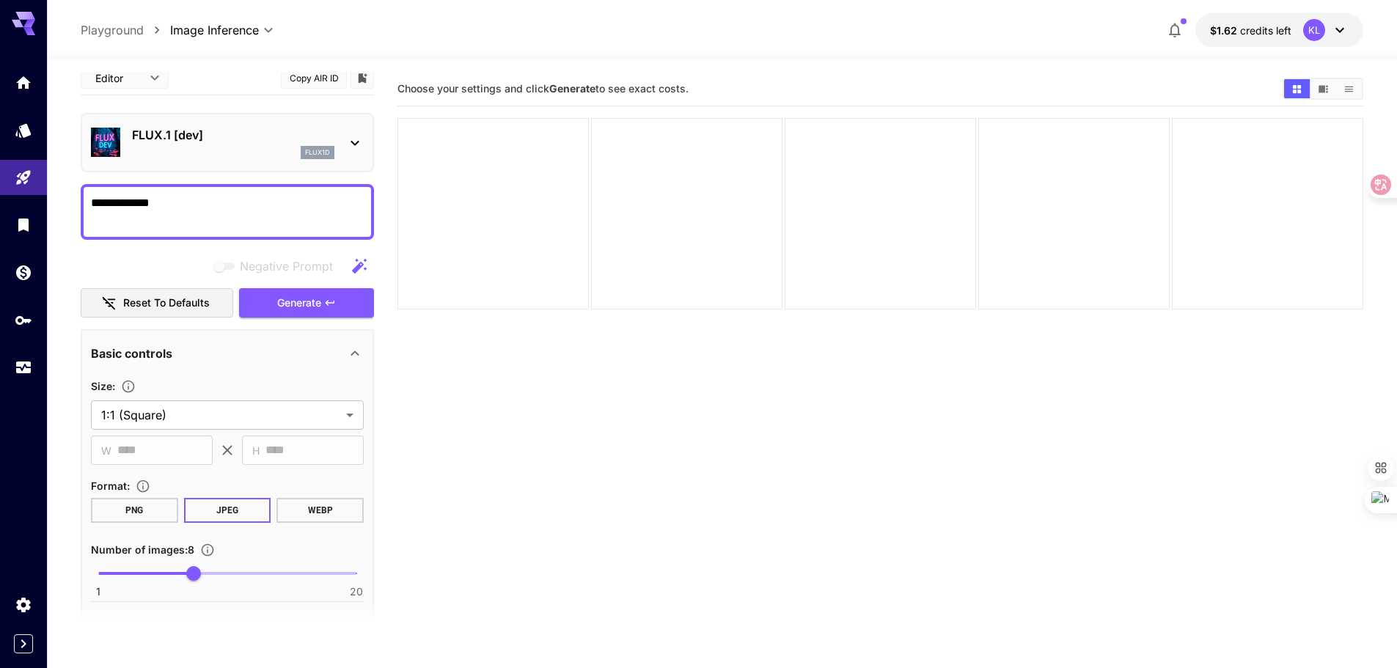
scroll to position [0, 0]
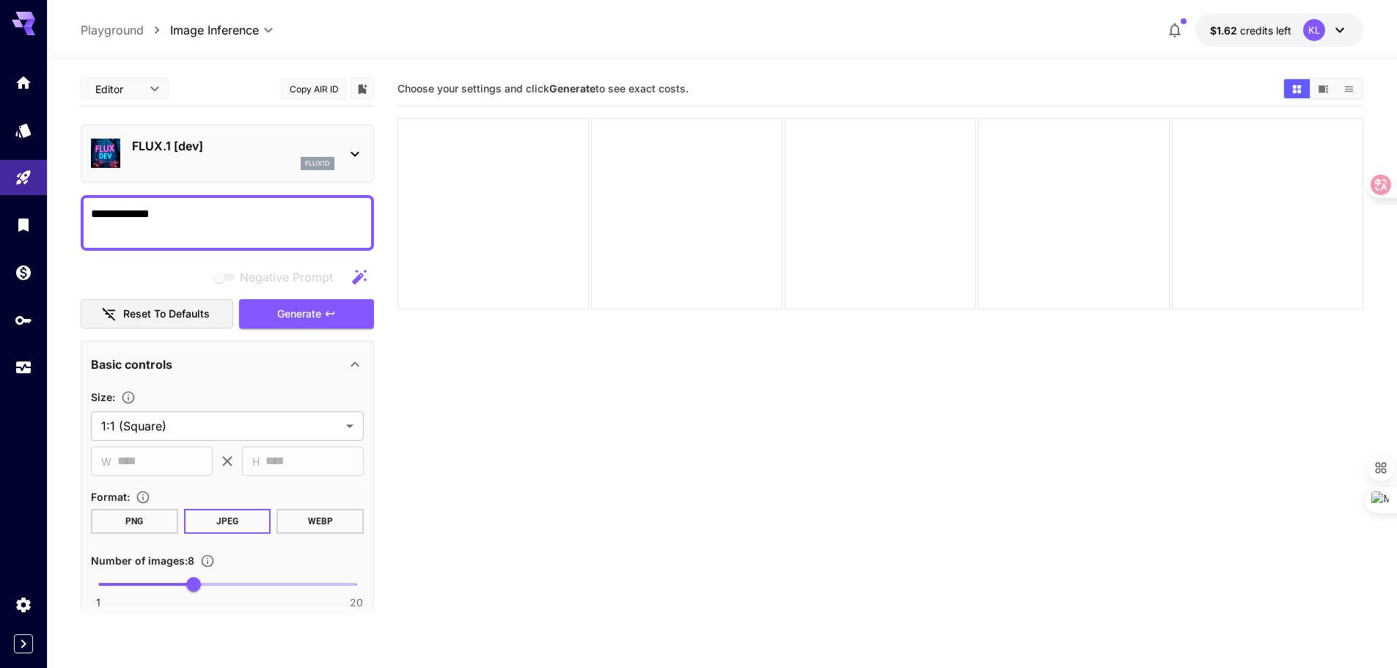
click at [295, 89] on button "Copy AIR ID" at bounding box center [314, 88] width 66 height 21
click at [326, 91] on button "Copied!" at bounding box center [314, 88] width 66 height 21
click at [22, 647] on icon "Expand sidebar" at bounding box center [23, 643] width 5 height 9
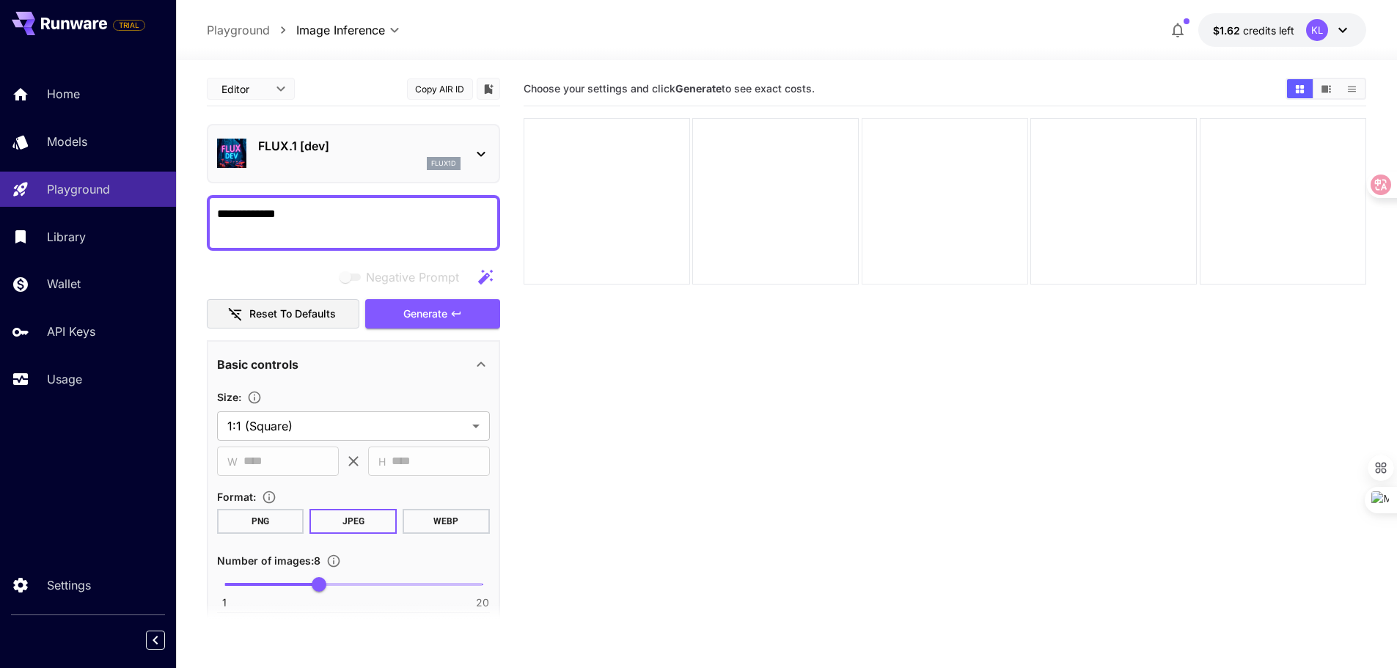
drag, startPoint x: 90, startPoint y: 18, endPoint x: 922, endPoint y: 158, distance: 843.7
click at [922, 158] on div at bounding box center [944, 201] width 166 height 166
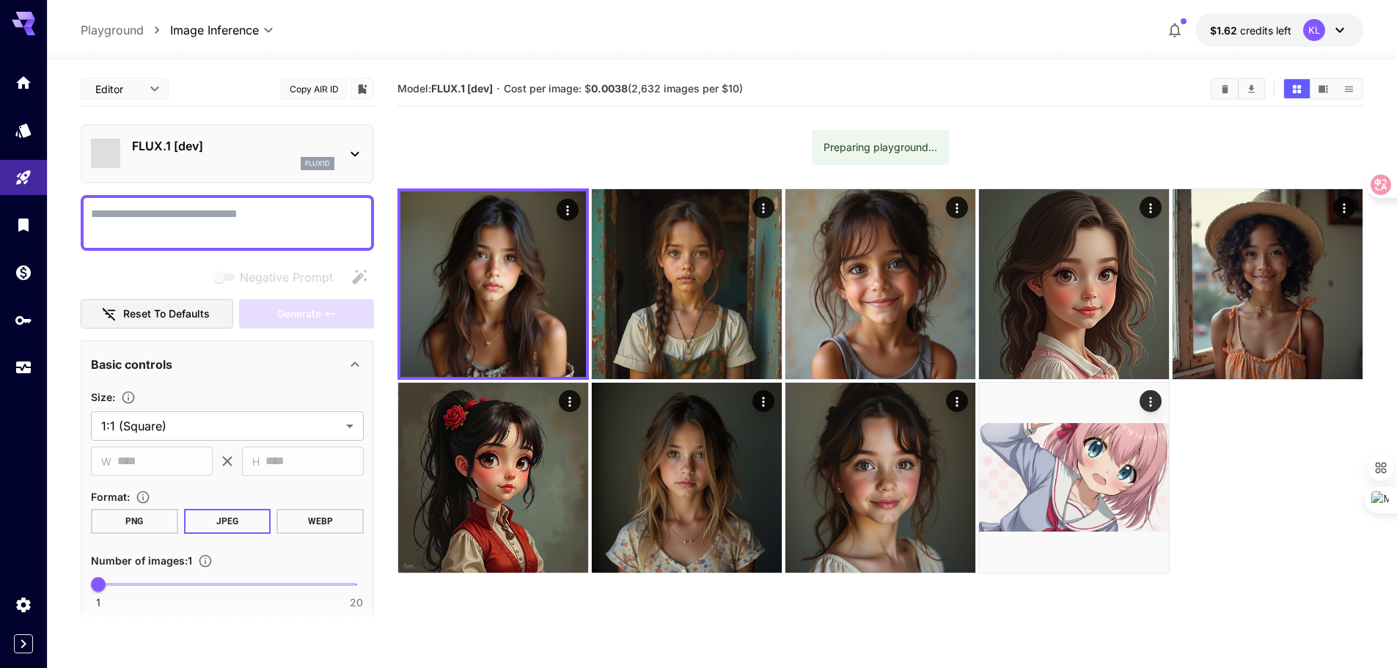
click at [1261, 33] on span "credits left" at bounding box center [1265, 30] width 51 height 12
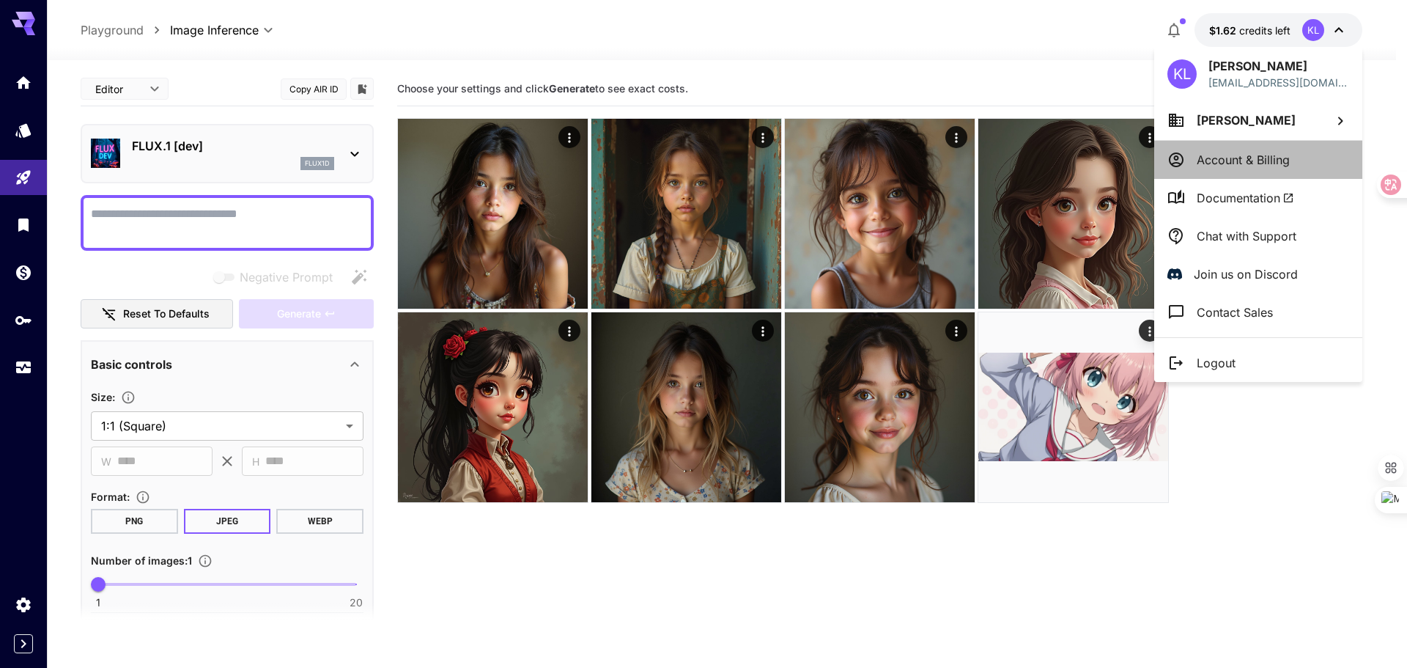
click at [1226, 160] on p "Account & Billing" at bounding box center [1243, 160] width 93 height 18
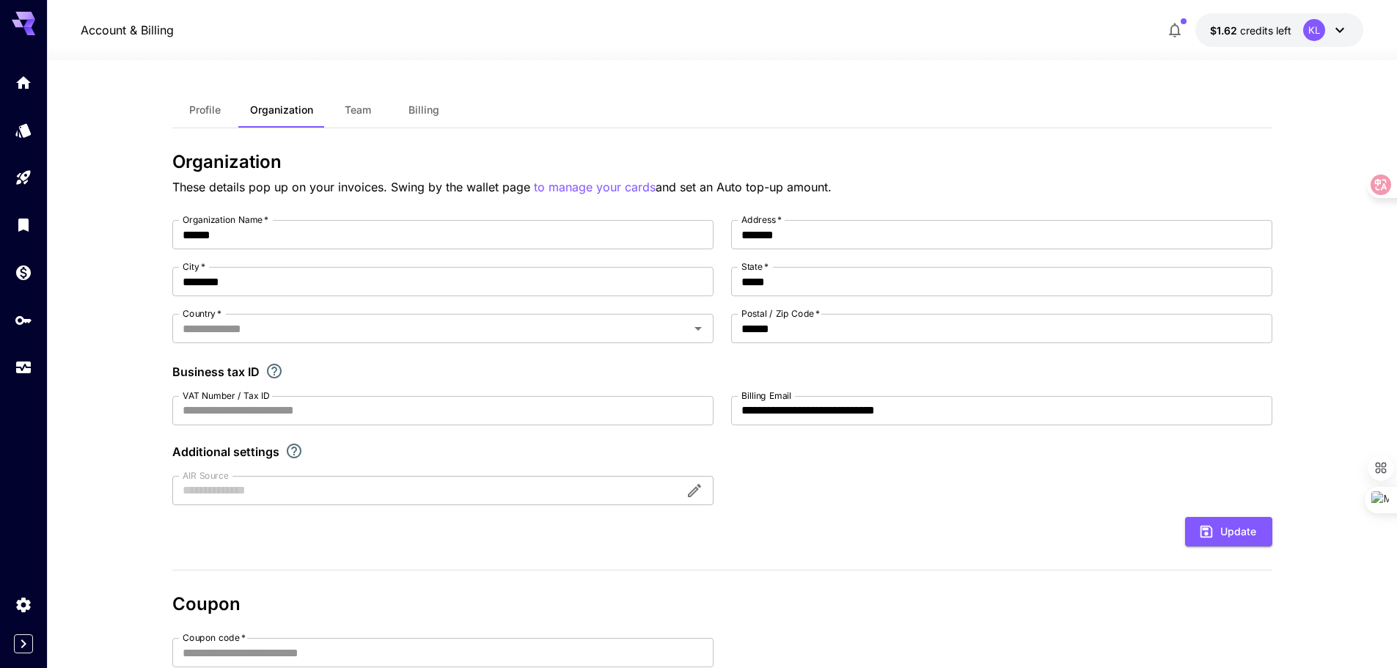
type input "*****"
click at [422, 112] on span "Billing" at bounding box center [423, 109] width 31 height 13
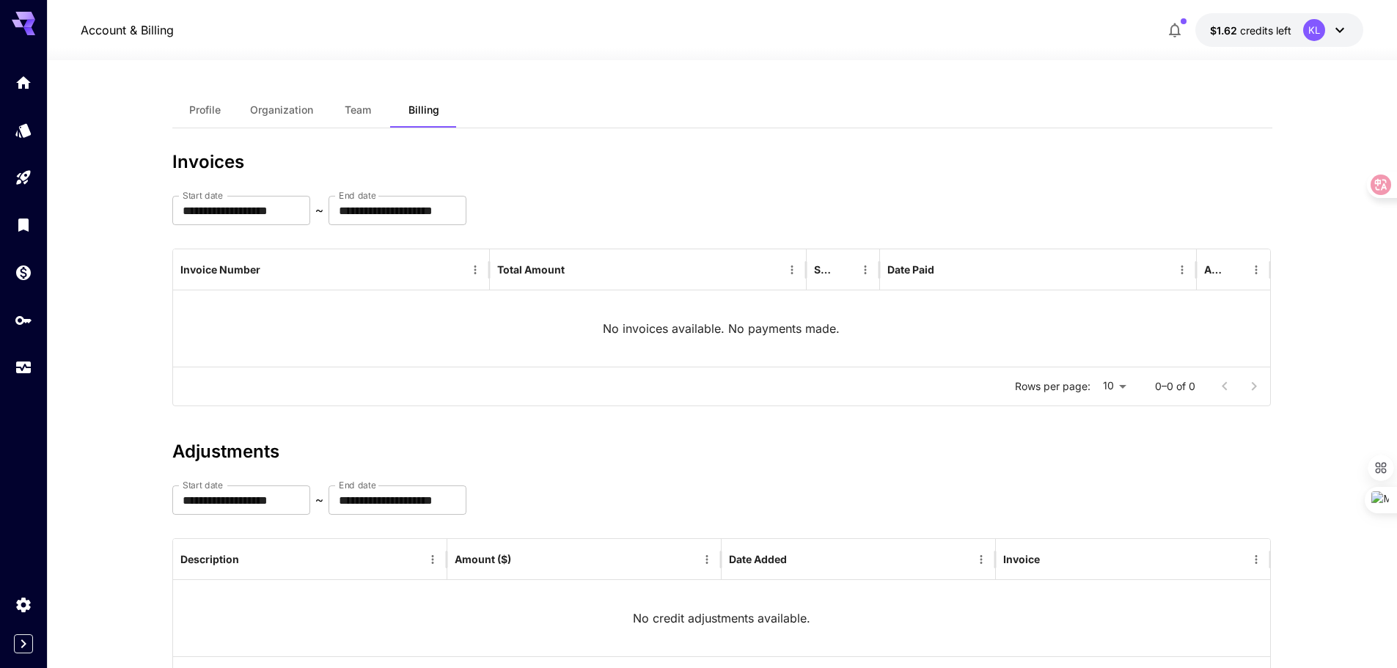
click at [353, 106] on span "Team" at bounding box center [358, 109] width 26 height 13
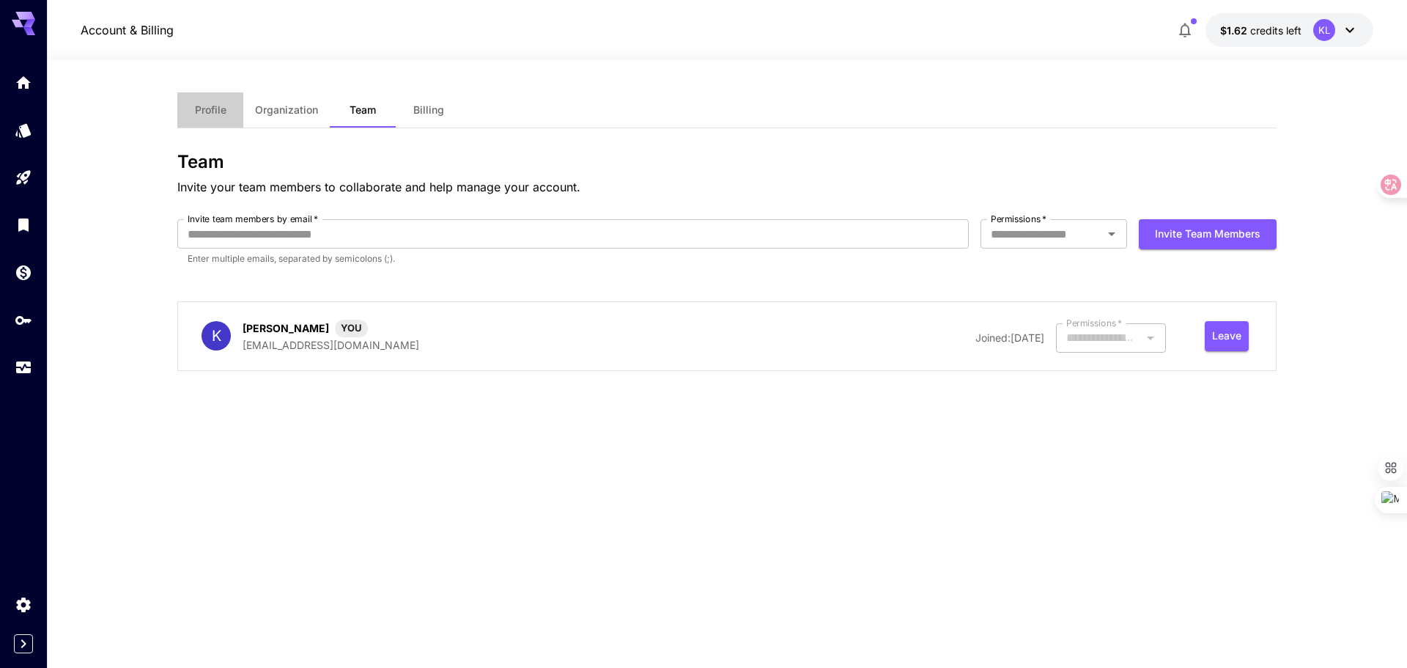
click at [216, 106] on span "Profile" at bounding box center [211, 109] width 32 height 13
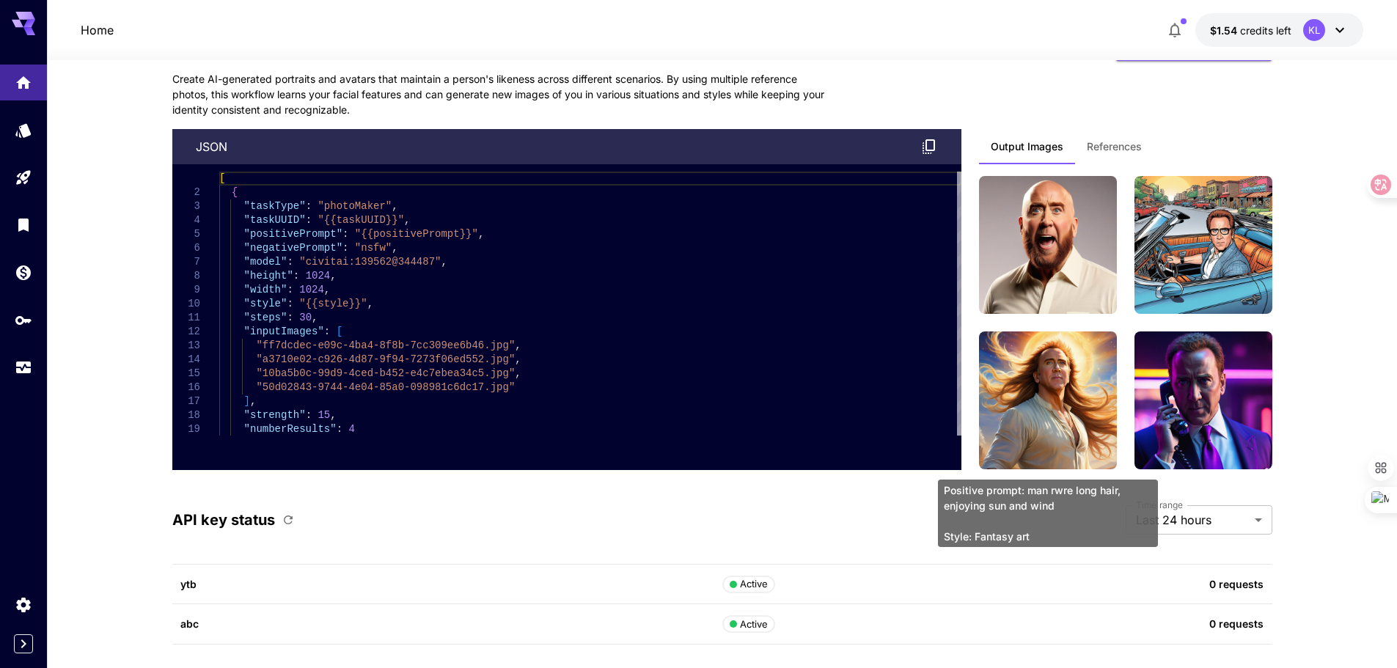
scroll to position [3812, 0]
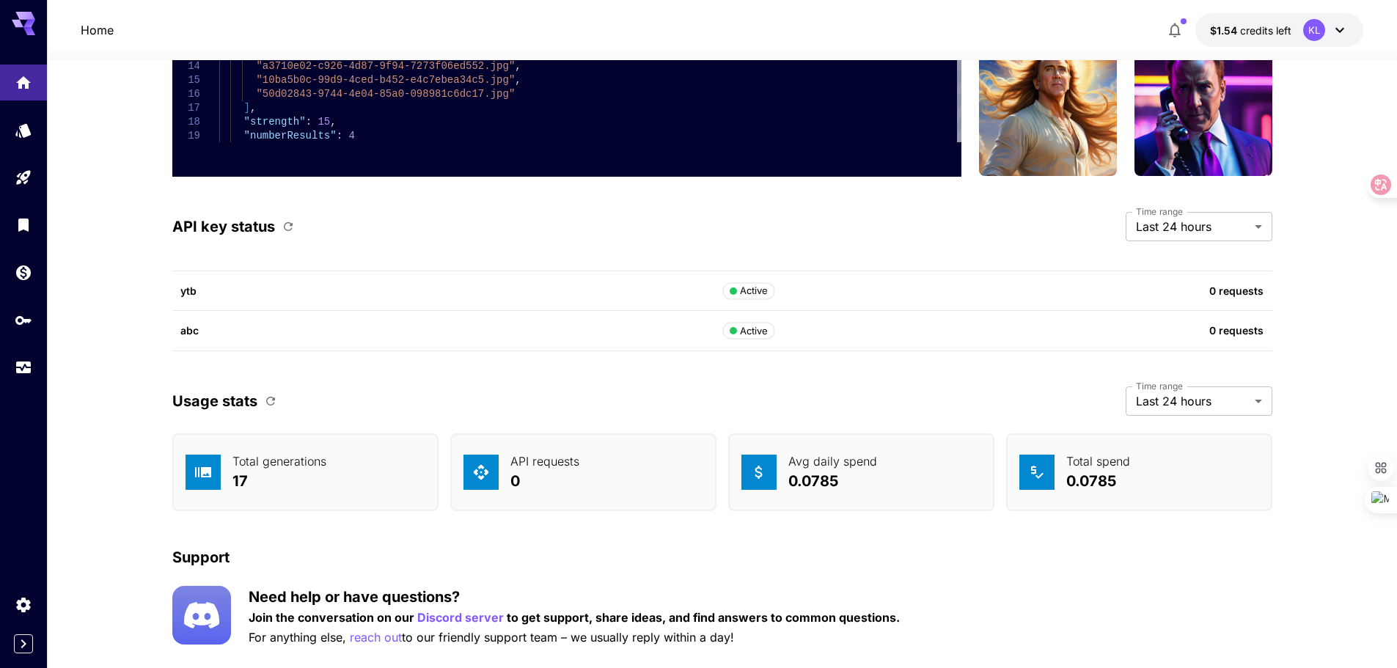
click at [218, 229] on p "API key status" at bounding box center [223, 227] width 103 height 22
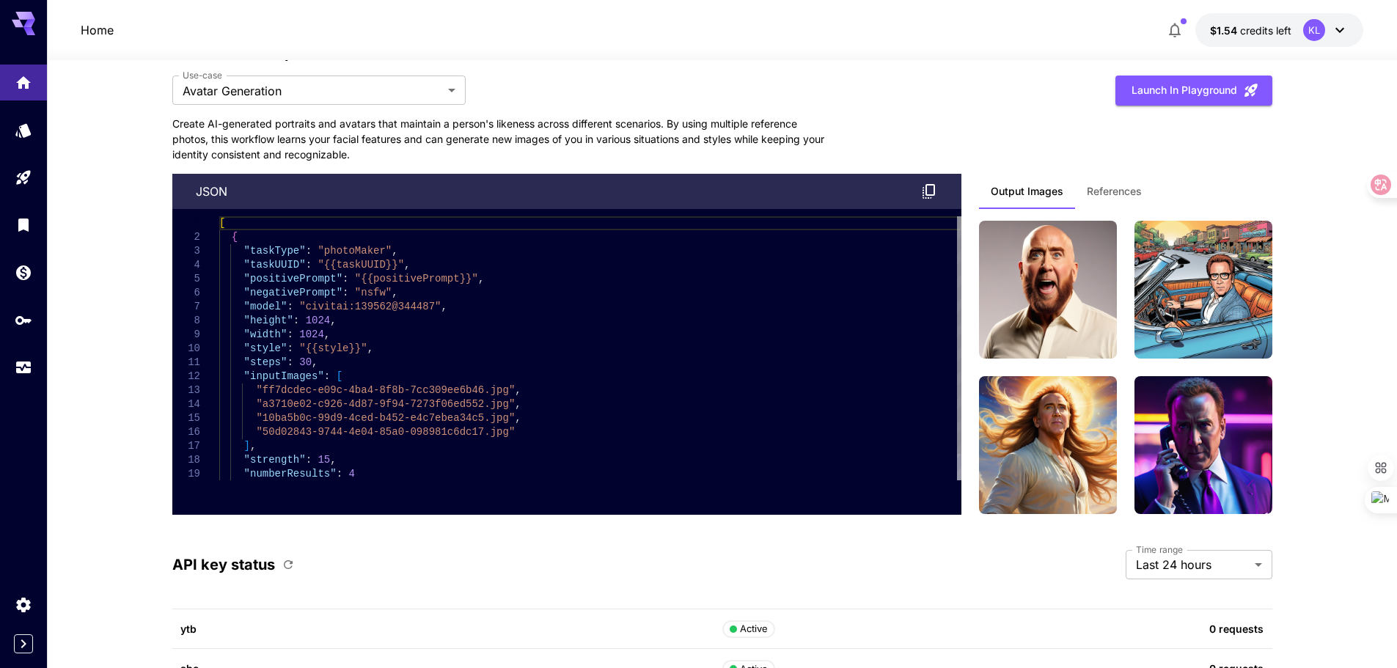
scroll to position [3113, 0]
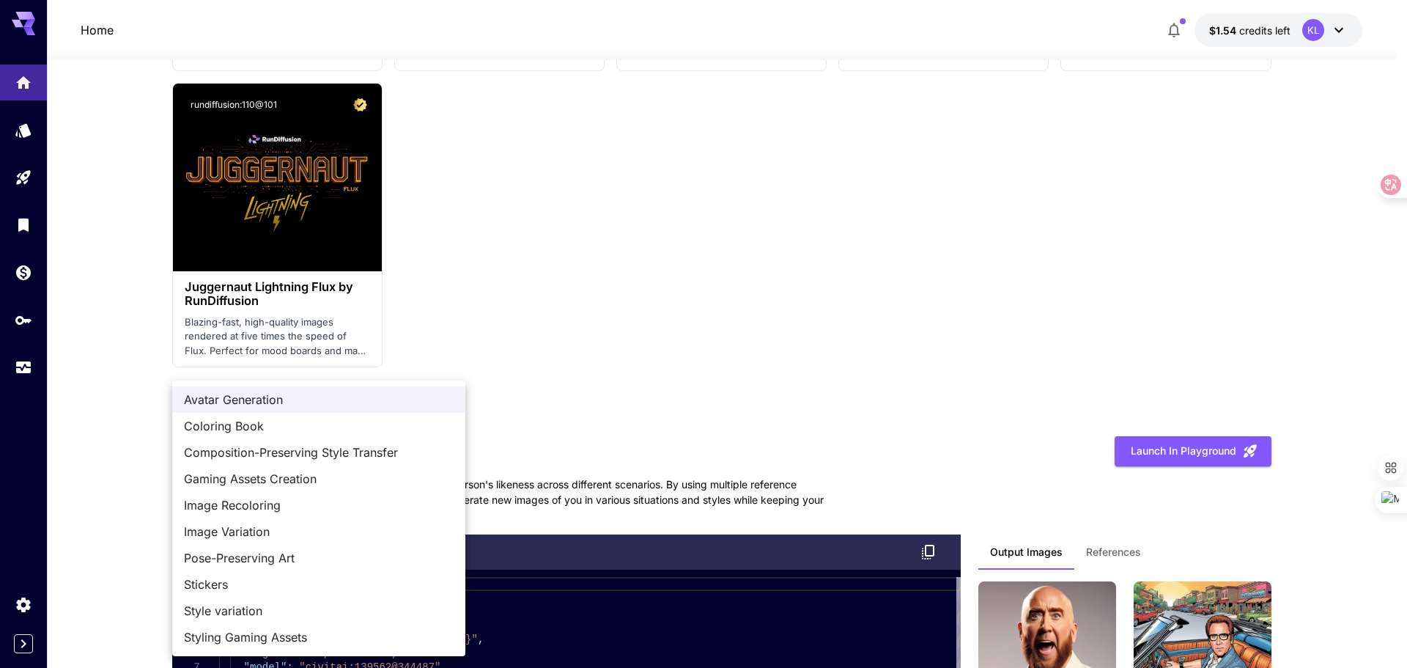
click at [697, 407] on div at bounding box center [703, 334] width 1407 height 668
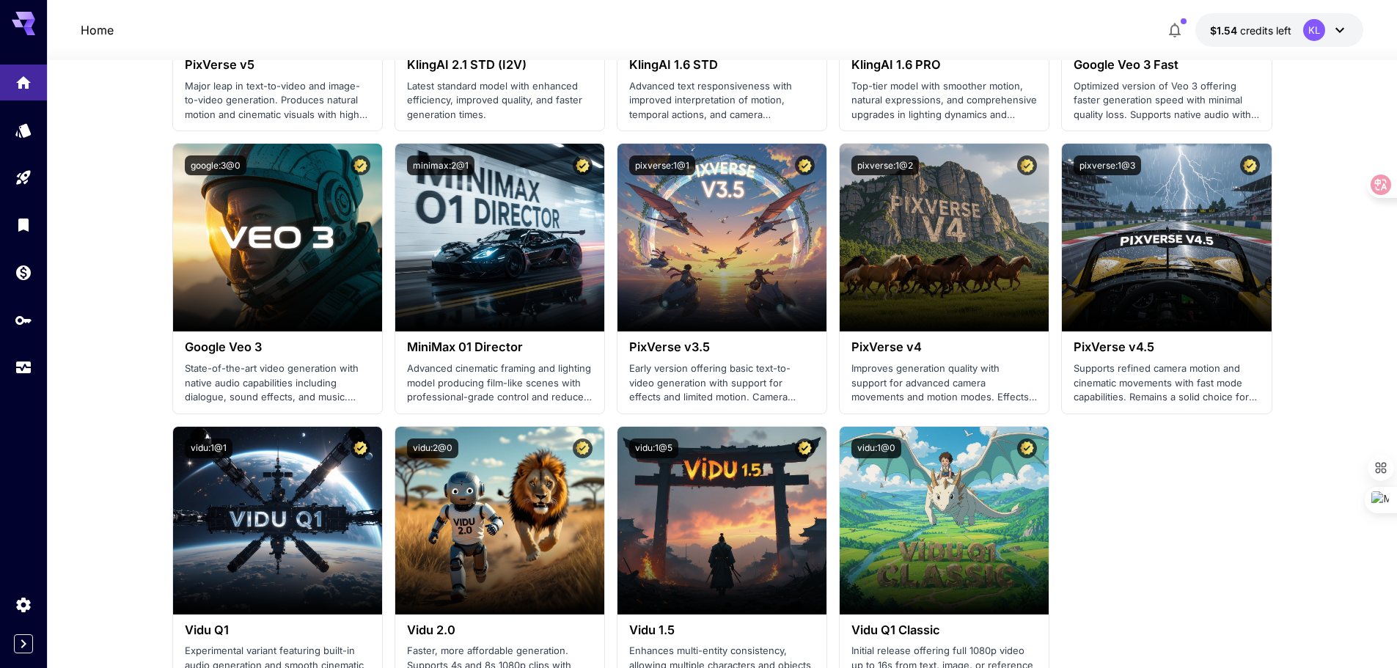
scroll to position [1246, 0]
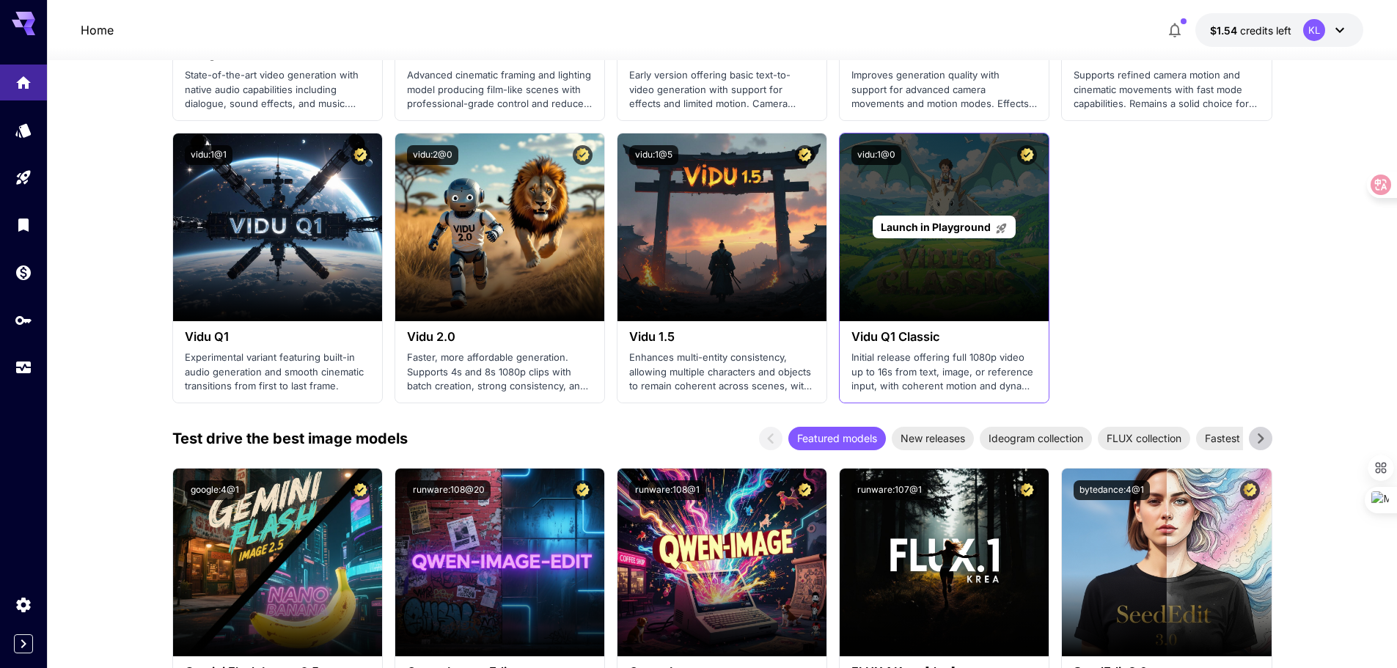
click at [960, 282] on div "Launch in Playground" at bounding box center [943, 227] width 209 height 188
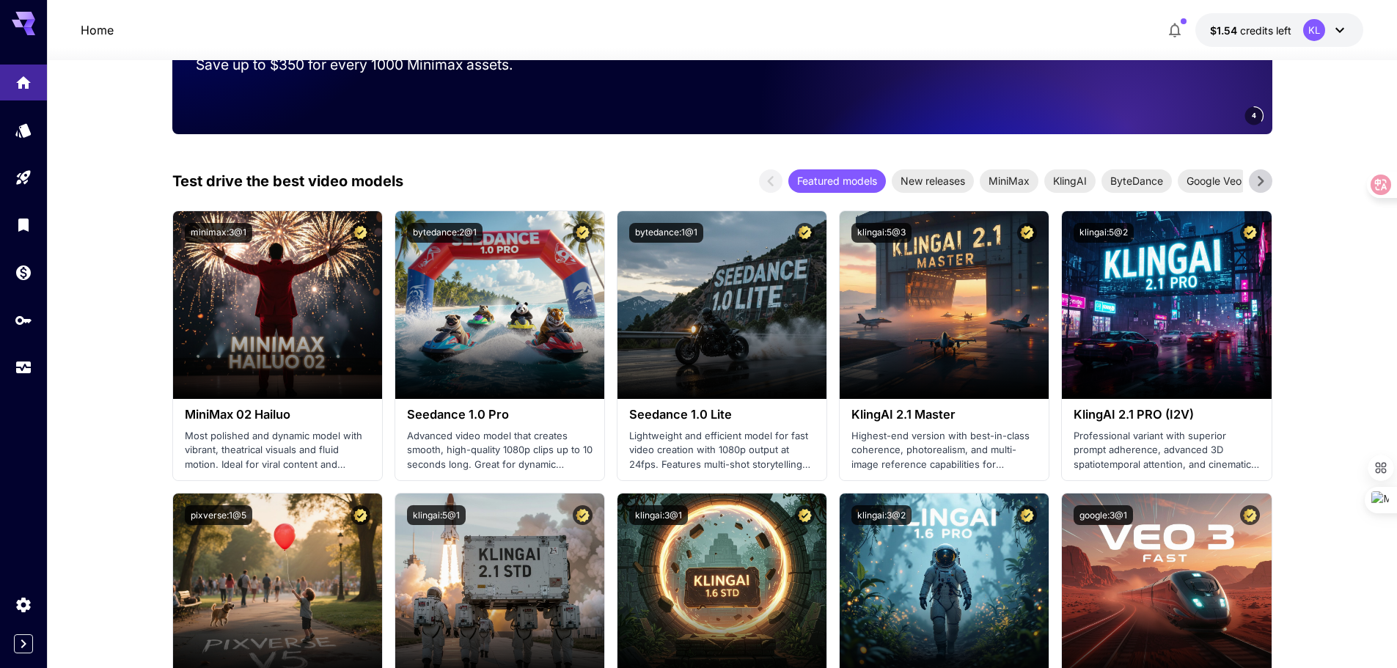
scroll to position [147, 0]
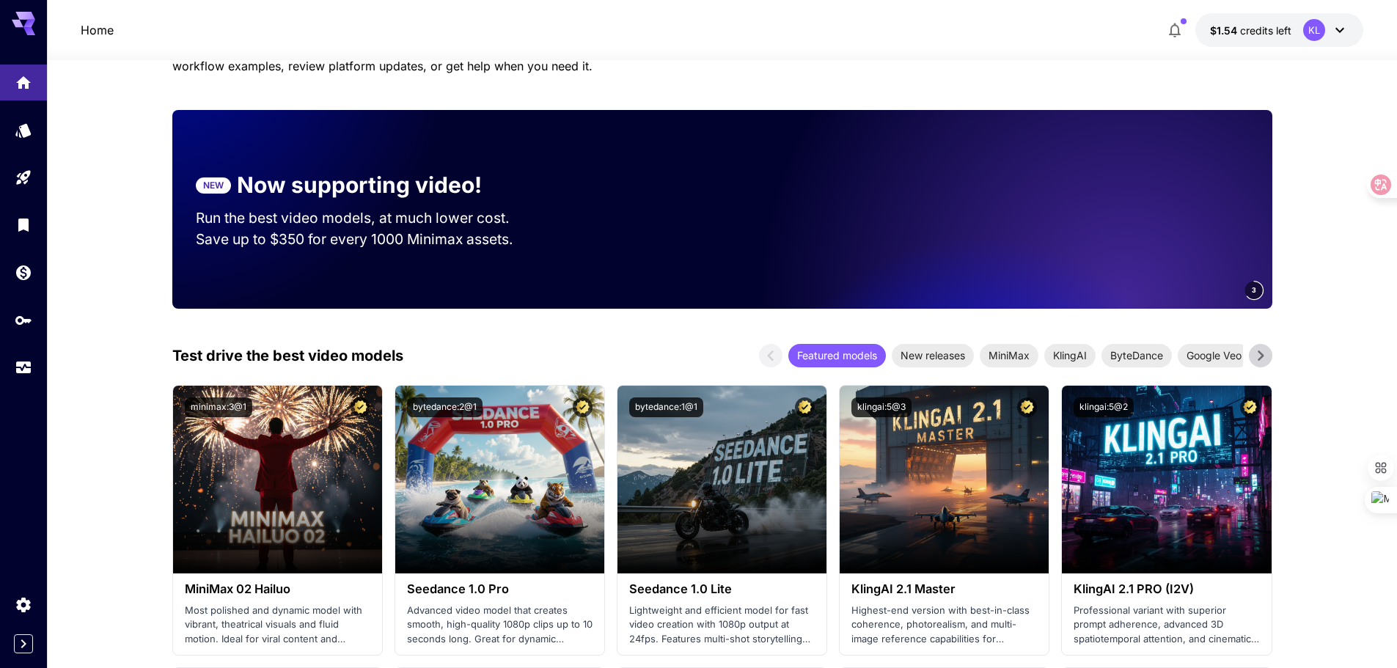
click at [1336, 27] on icon at bounding box center [1340, 30] width 18 height 18
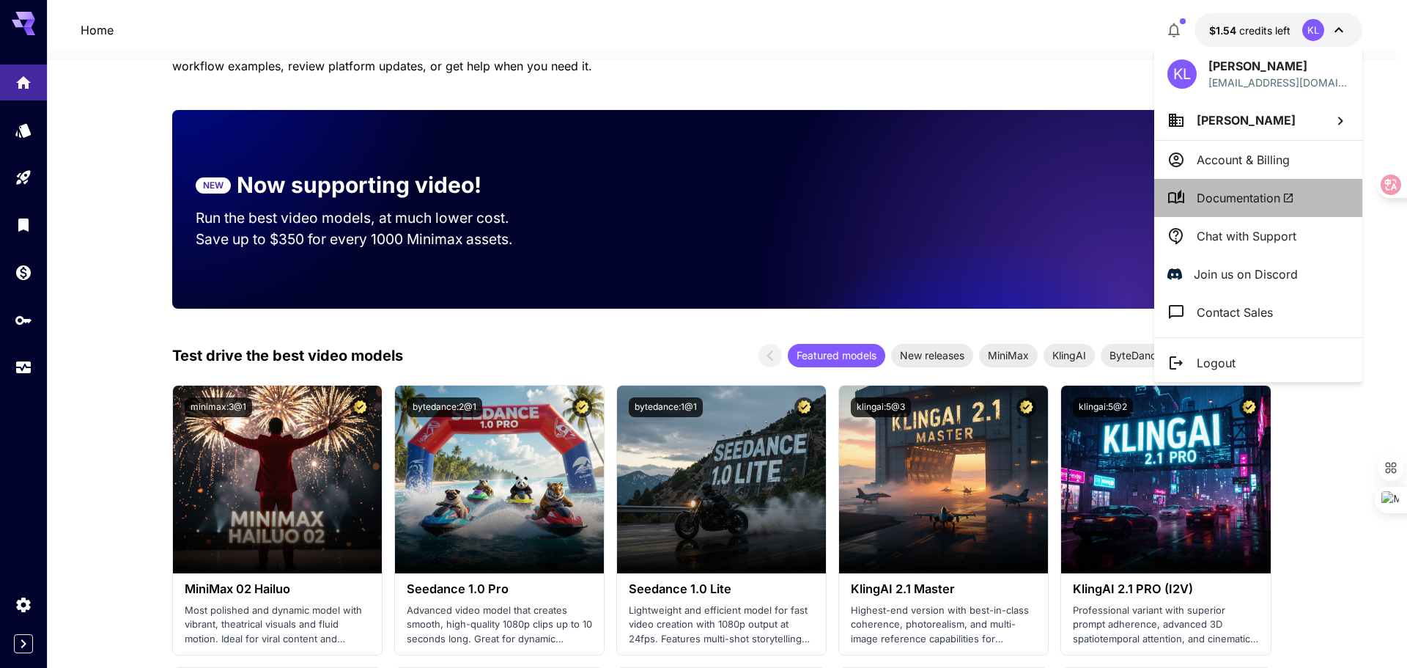
click at [1240, 196] on span "Documentation" at bounding box center [1245, 198] width 97 height 18
